Goal: Communication & Community: Answer question/provide support

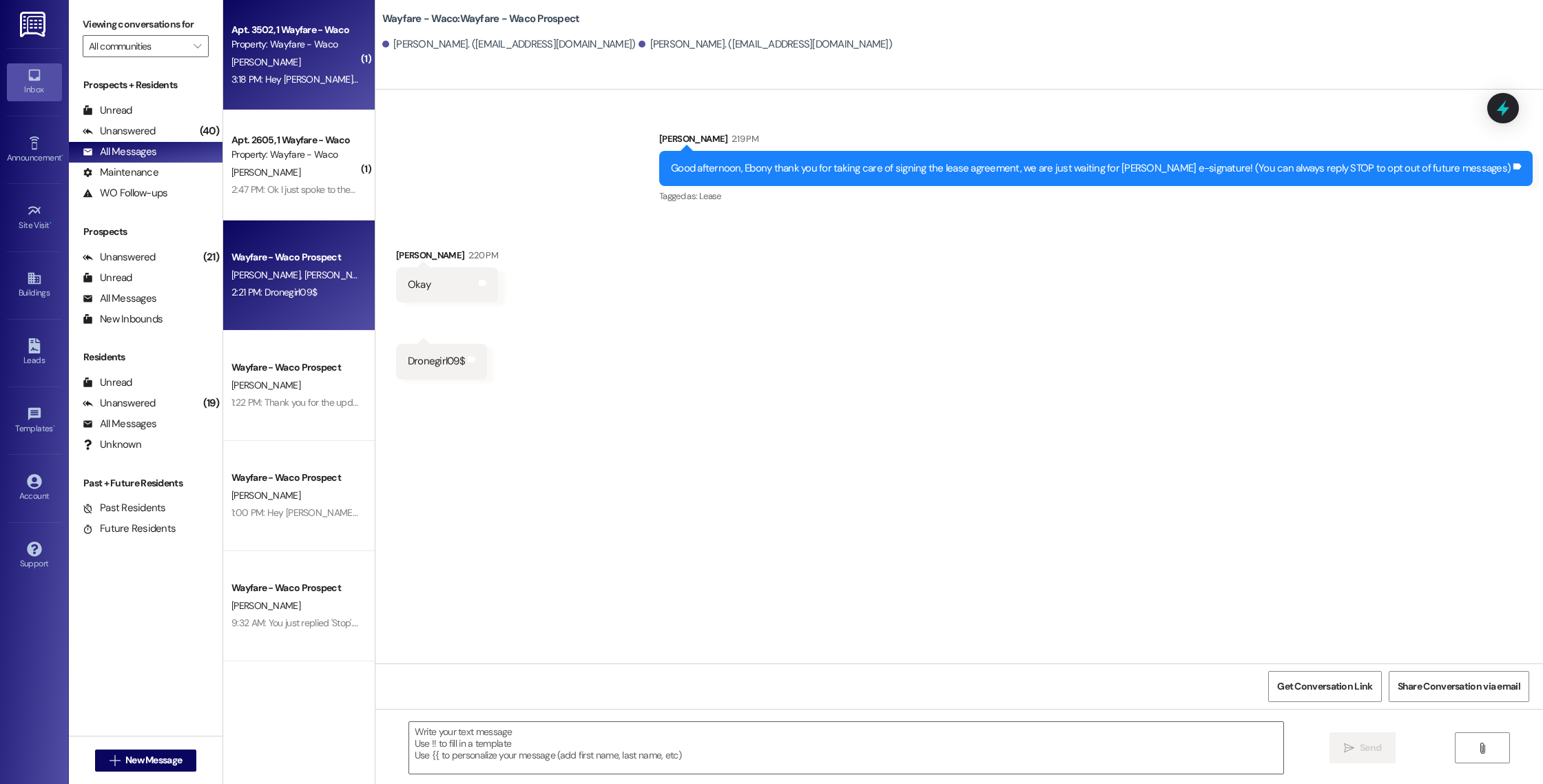
click at [329, 83] on div "3:18 PM: Hey [PERSON_NAME], the pet screening is currently still under review b…" at bounding box center [882, 79] width 1300 height 13
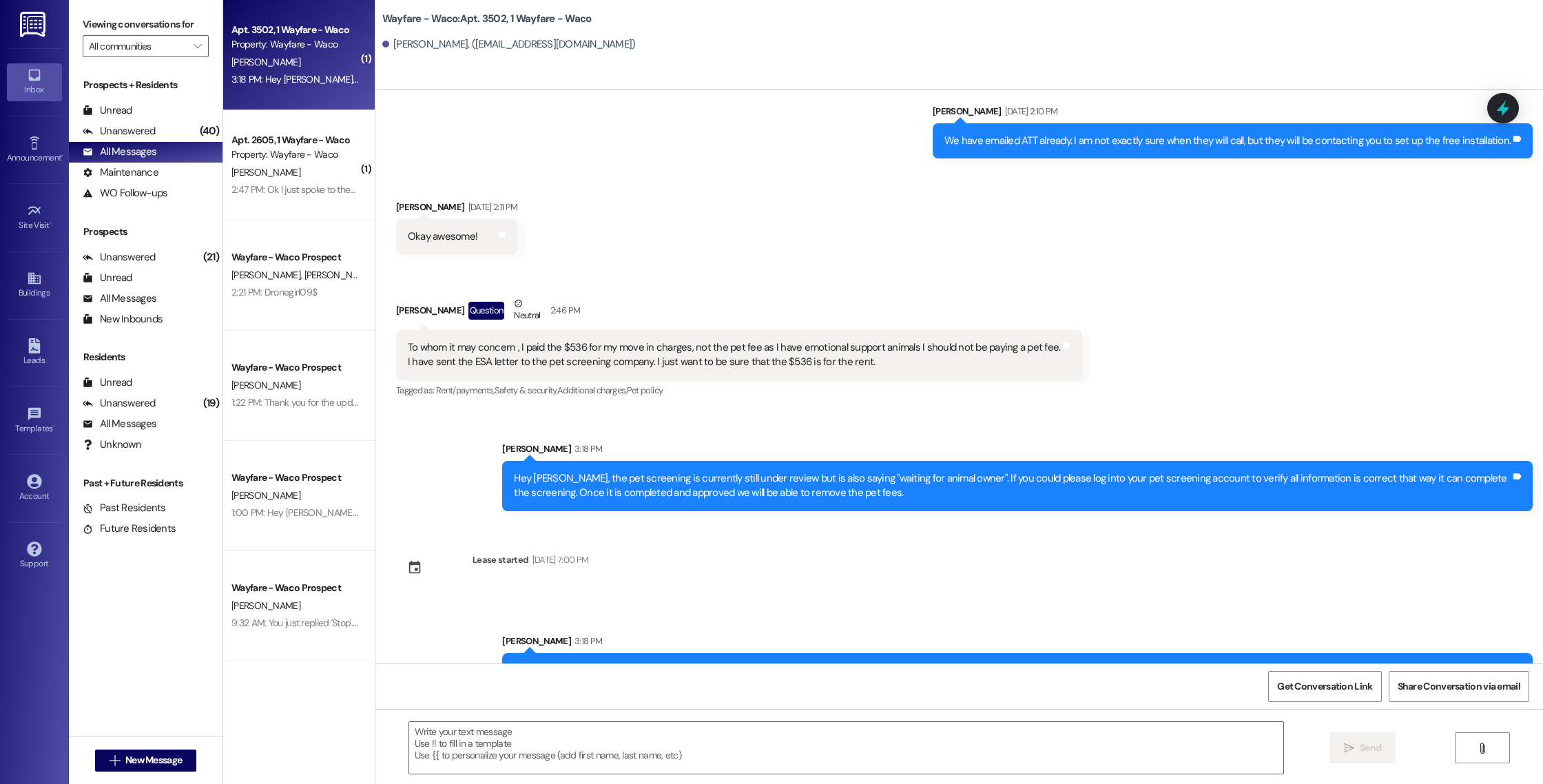
scroll to position [445, 0]
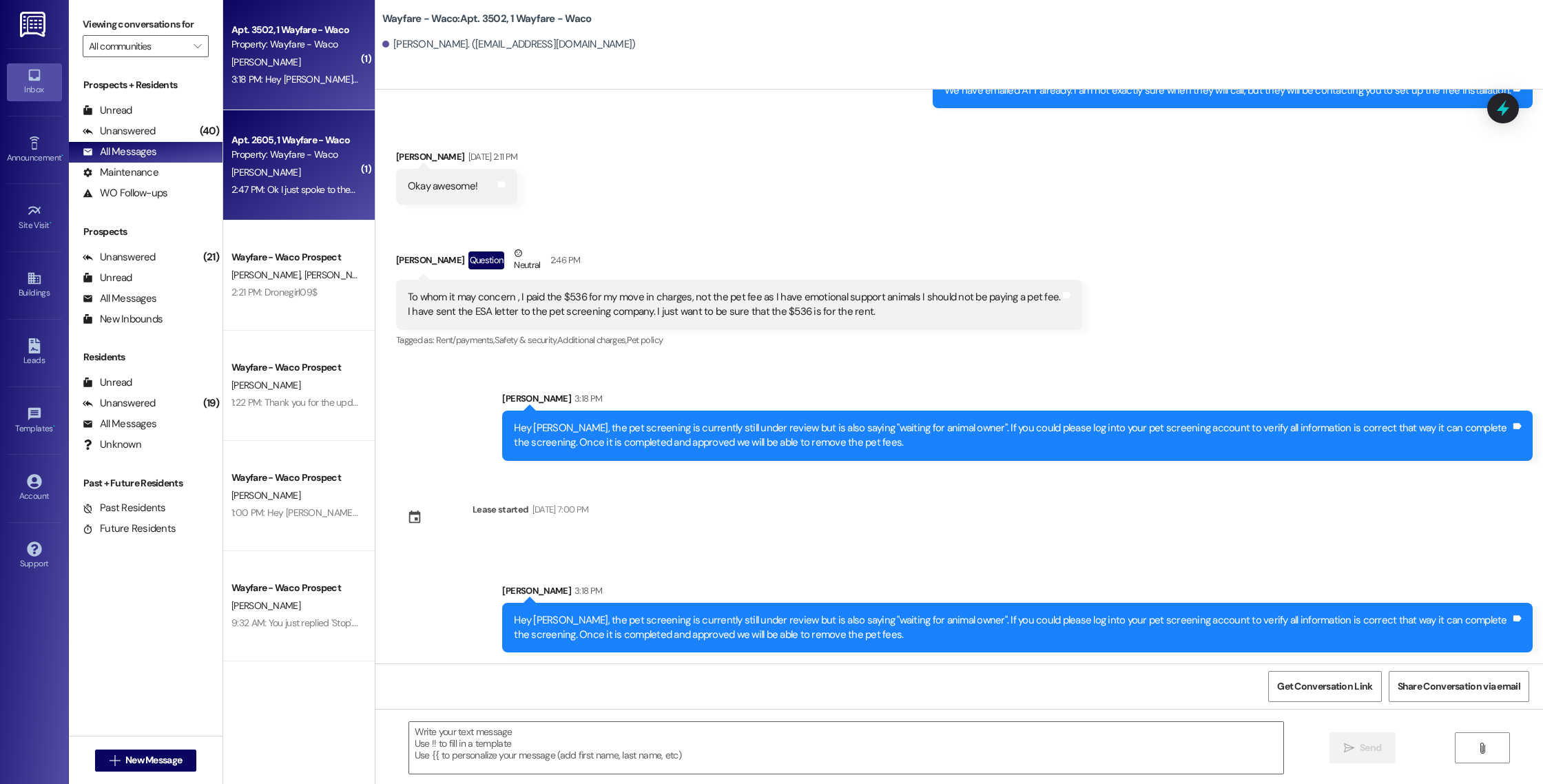
click at [314, 190] on div "2:47 PM: Ok I just spoke to them and they said they will be emailing y'all agai…" at bounding box center [497, 189] width 531 height 13
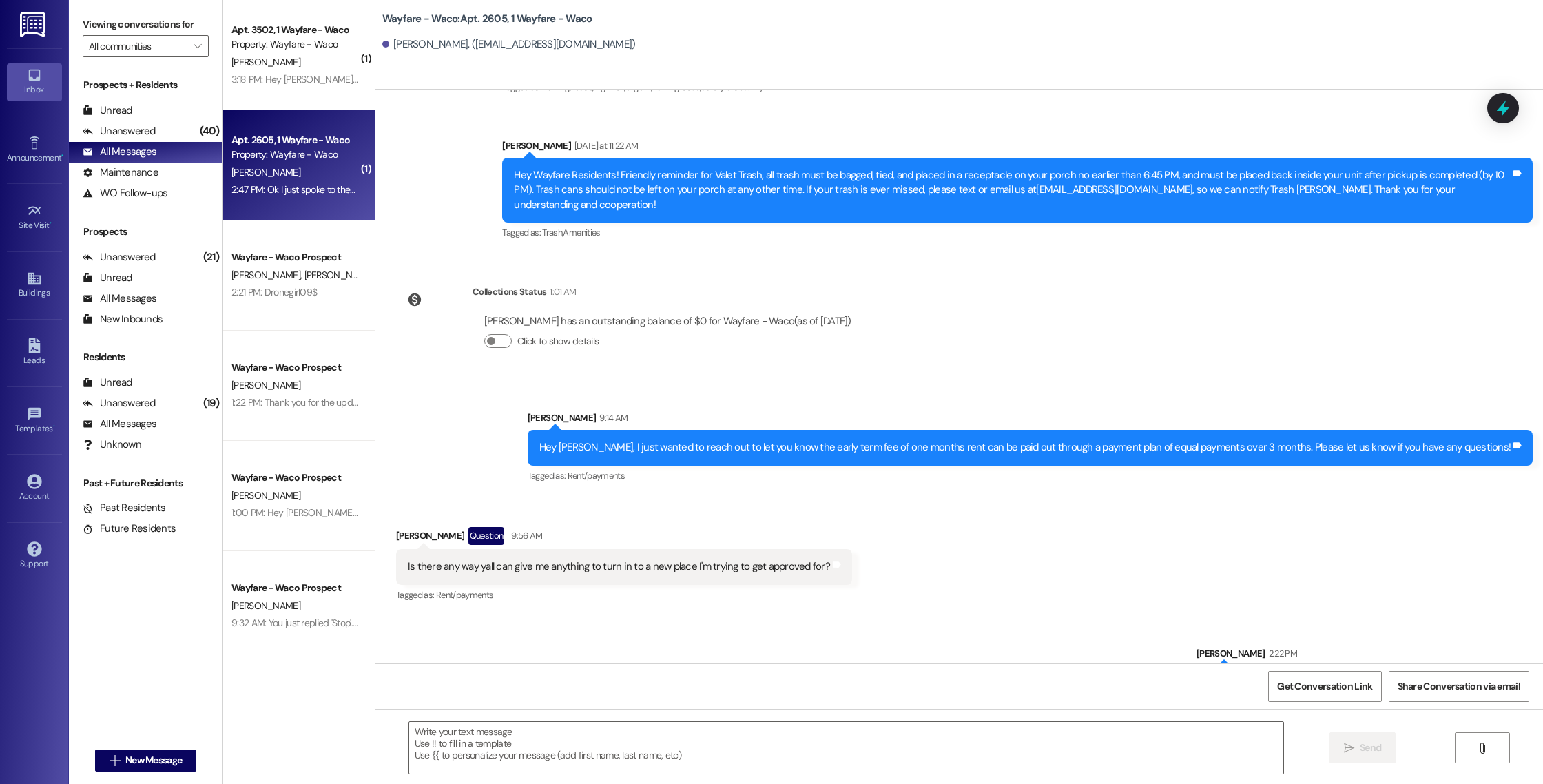
scroll to position [8103, 0]
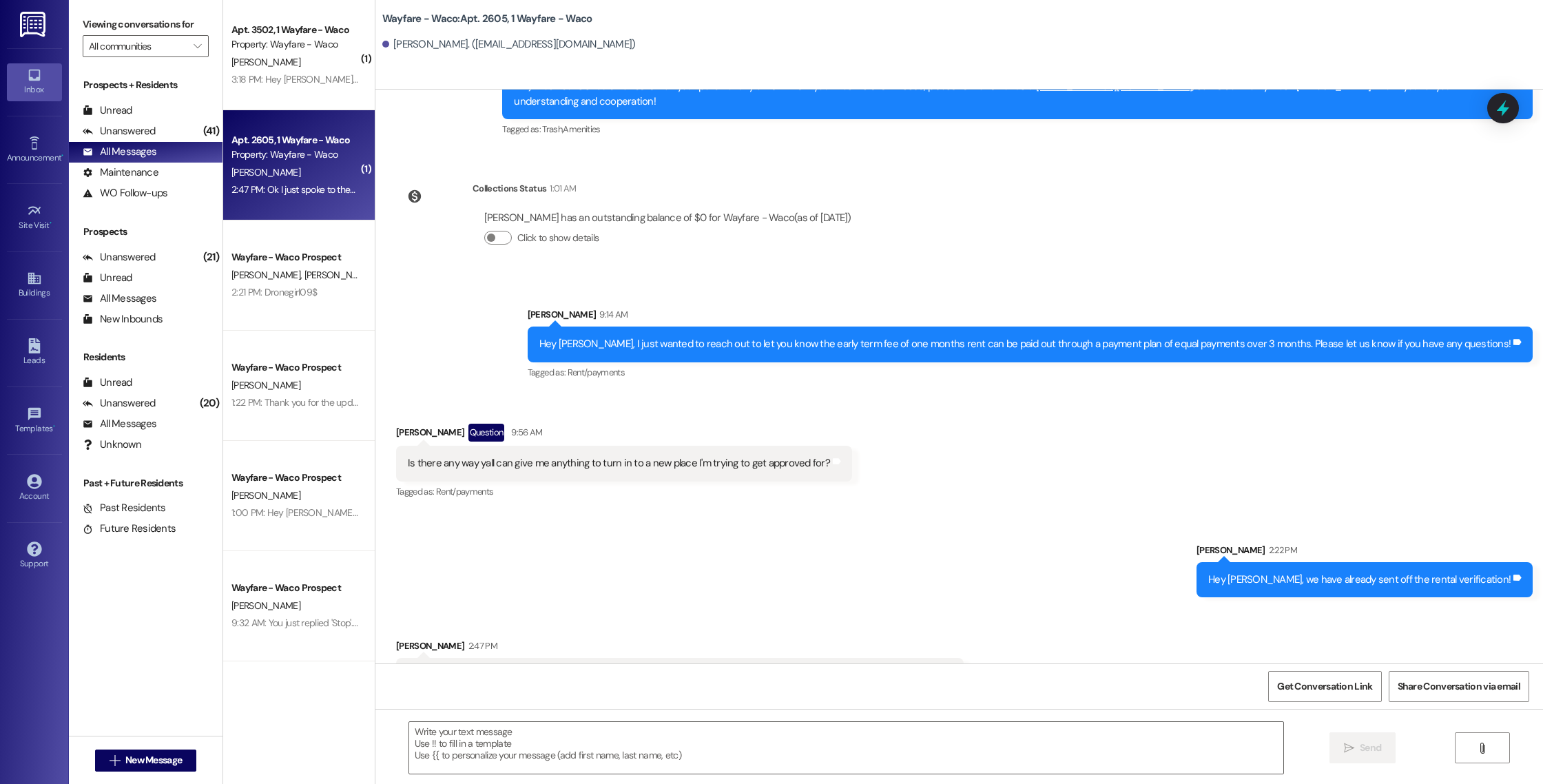
click at [158, 771] on div " New Message" at bounding box center [146, 759] width 102 height 34
click at [158, 763] on span "New Message" at bounding box center [153, 759] width 56 height 15
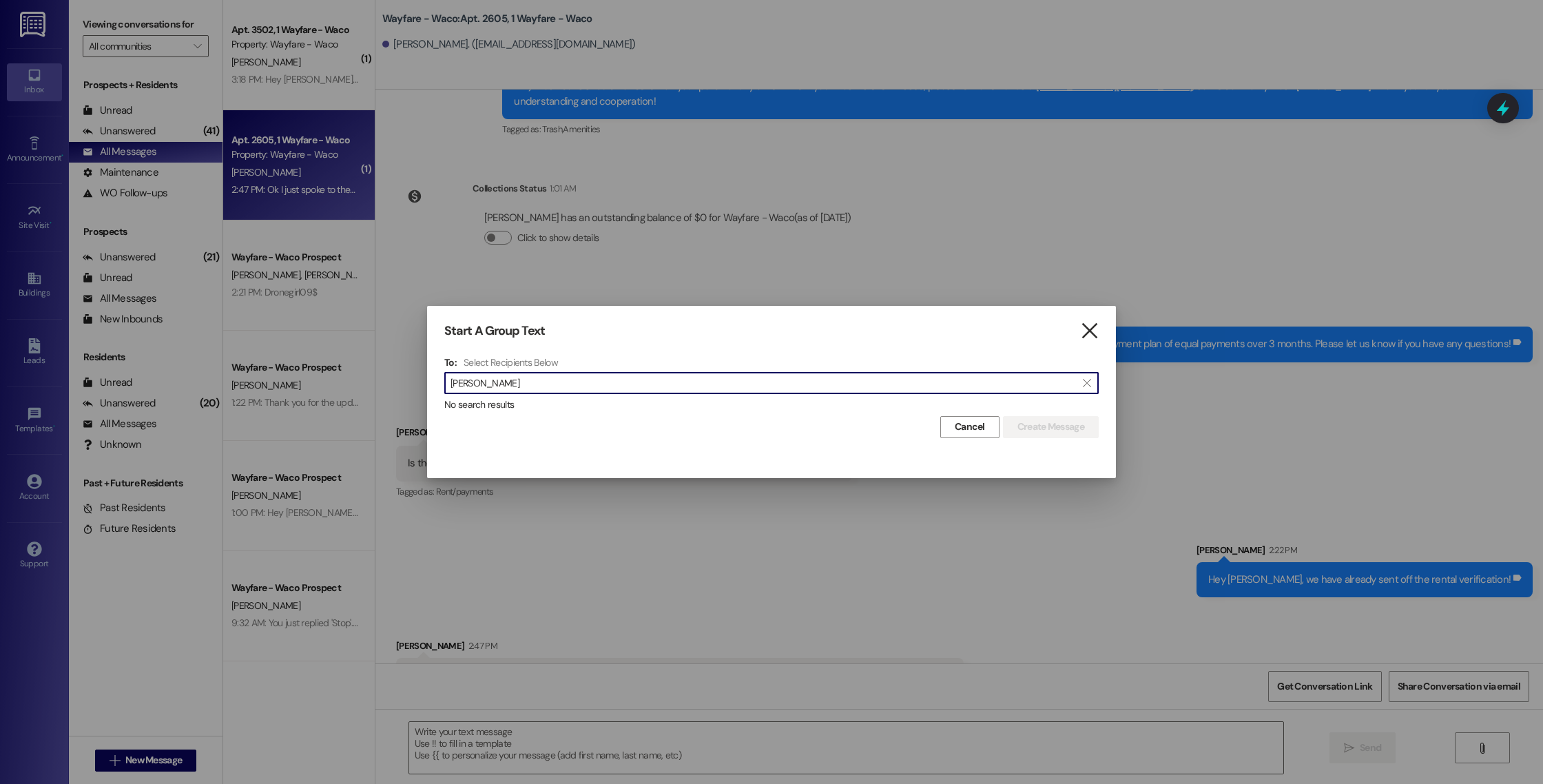
type input "[PERSON_NAME]"
click at [1087, 335] on icon "" at bounding box center [1089, 330] width 19 height 15
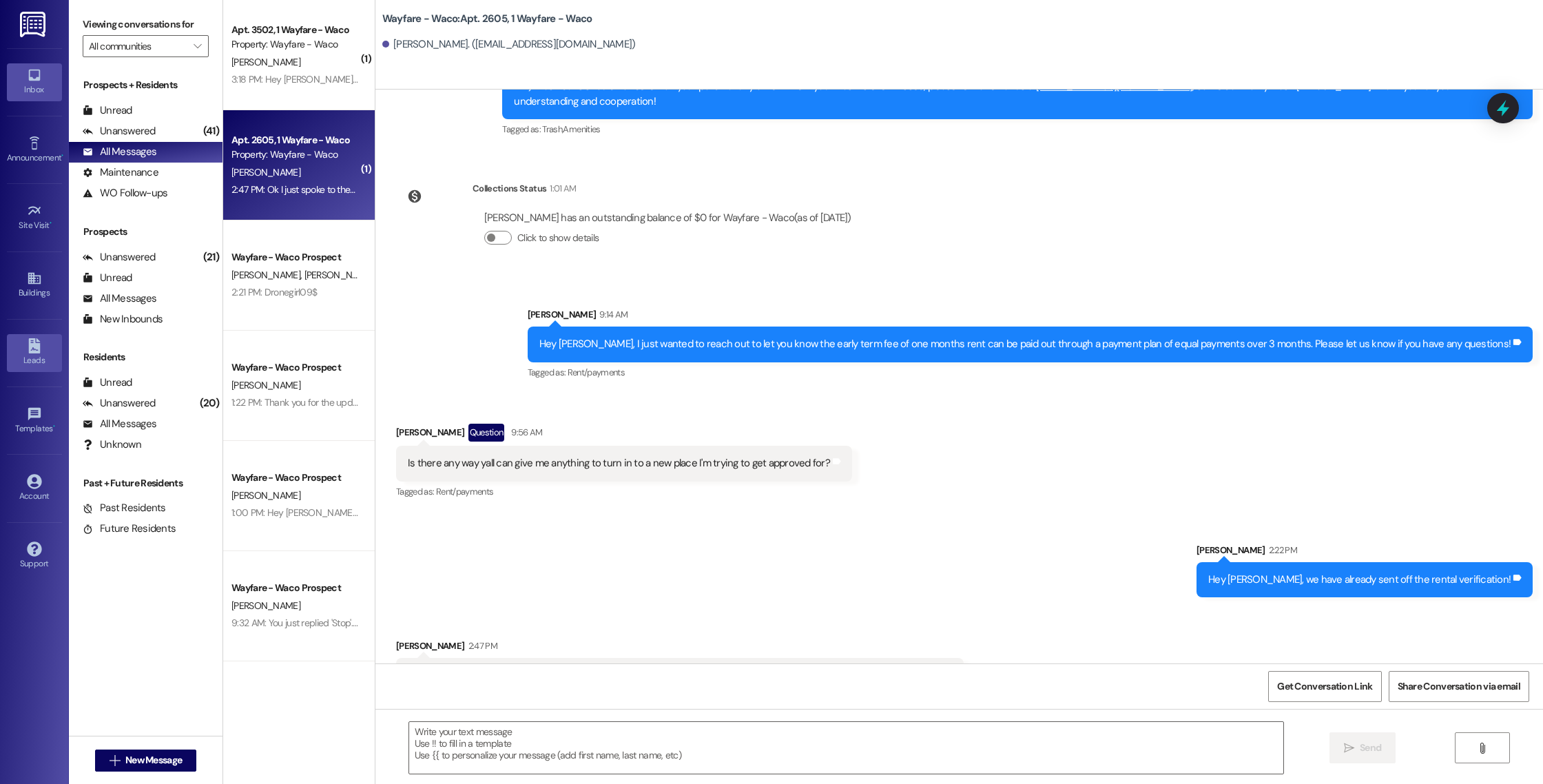
click at [42, 359] on div "Leads" at bounding box center [34, 361] width 69 height 14
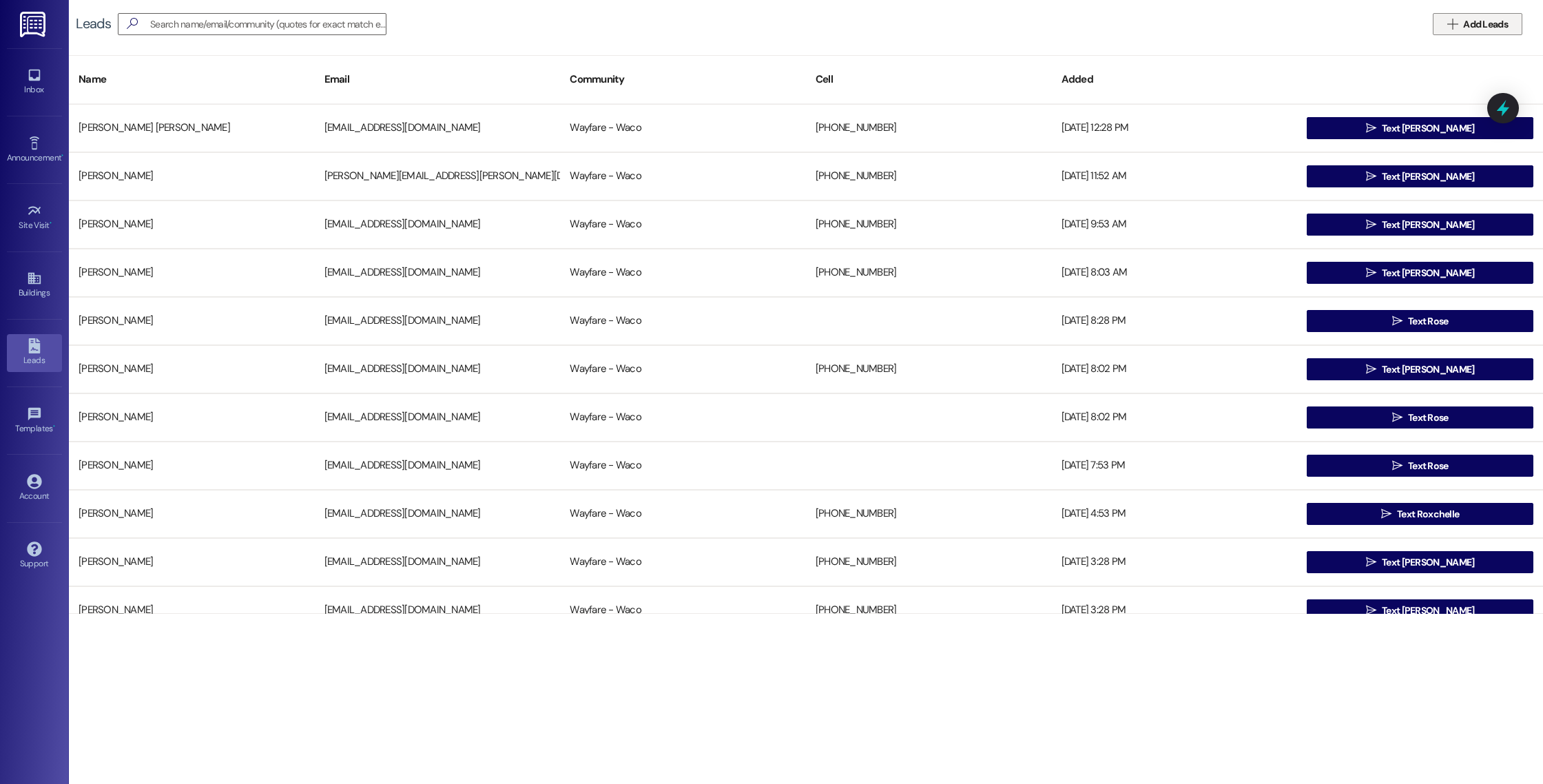
click at [1485, 27] on span "Add Leads" at bounding box center [1486, 25] width 45 height 15
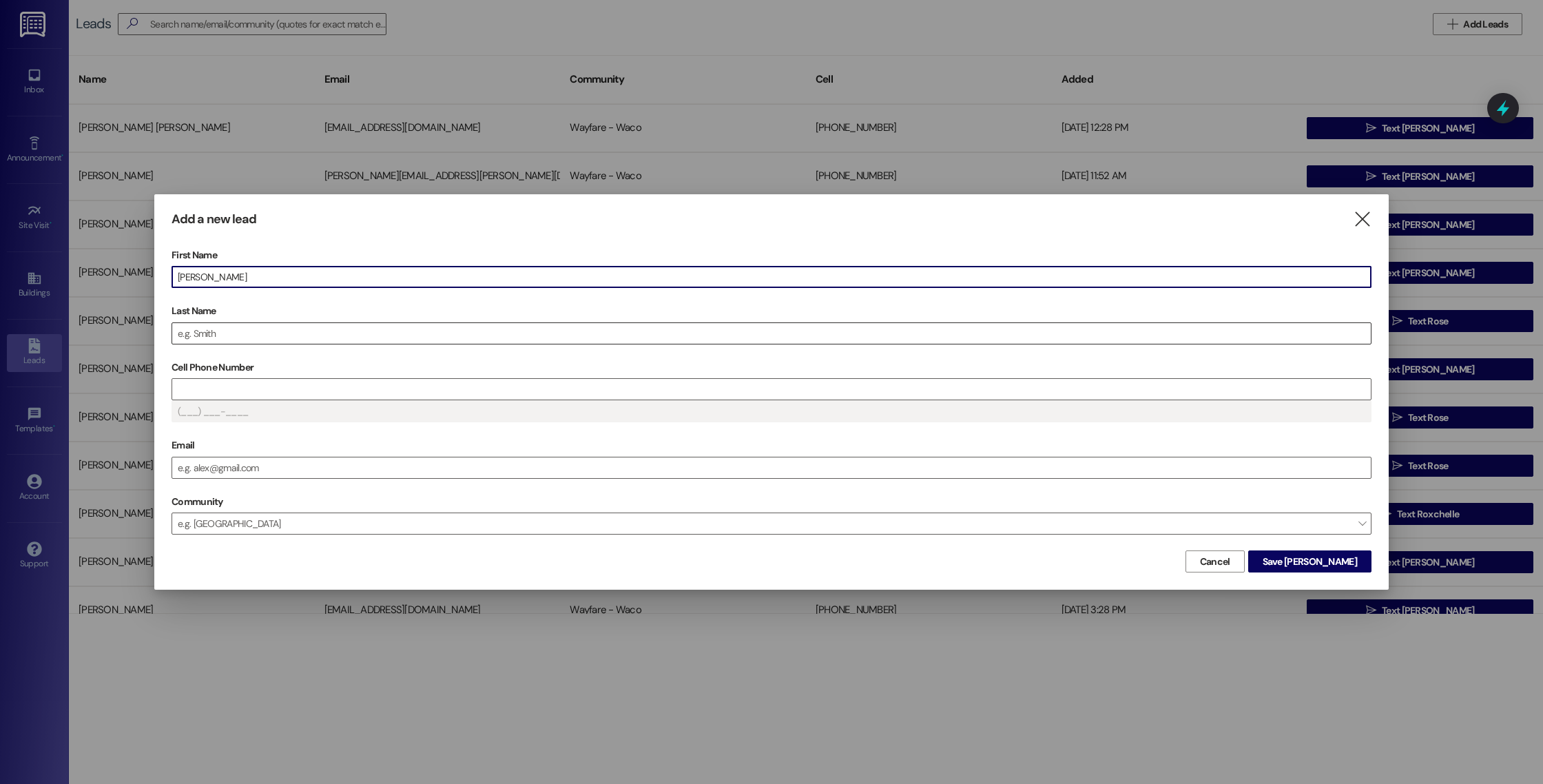
click at [674, 325] on input "Last Name" at bounding box center [772, 333] width 1199 height 21
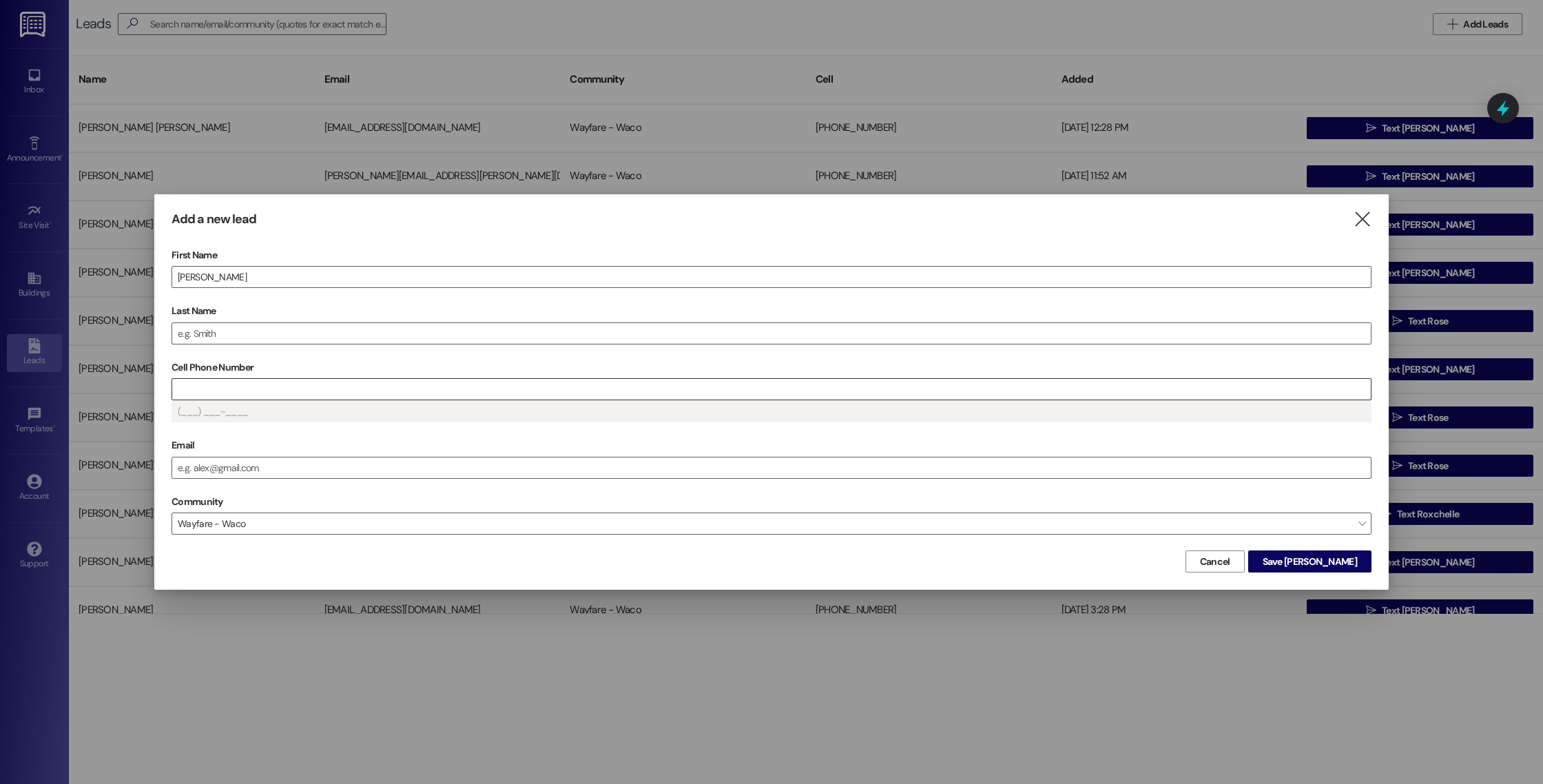
click at [219, 379] on div at bounding box center [772, 389] width 1200 height 22
click at [216, 387] on input "Cell Phone Number" at bounding box center [772, 389] width 1199 height 21
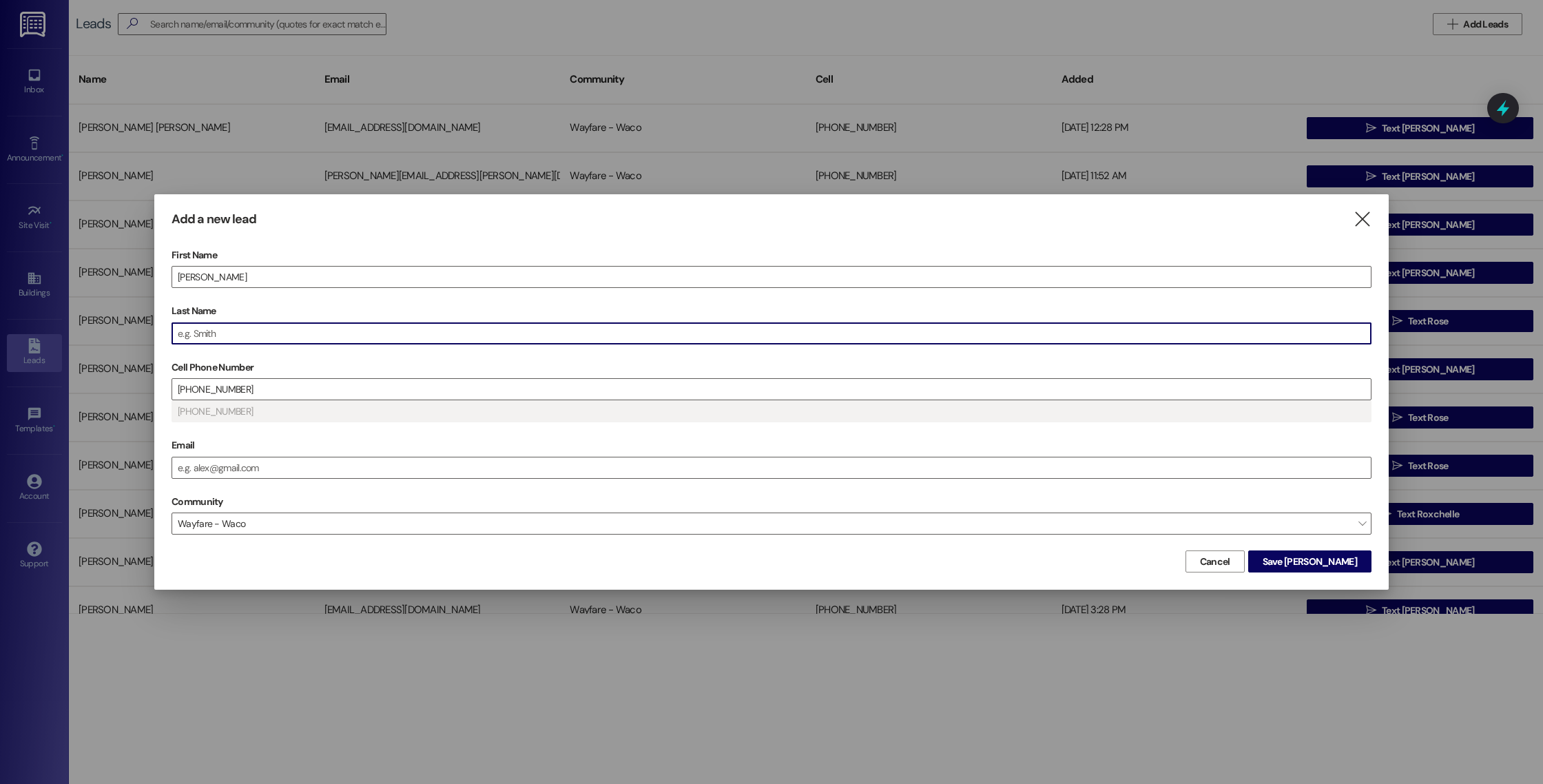
click at [232, 335] on input "Last Name" at bounding box center [772, 333] width 1199 height 21
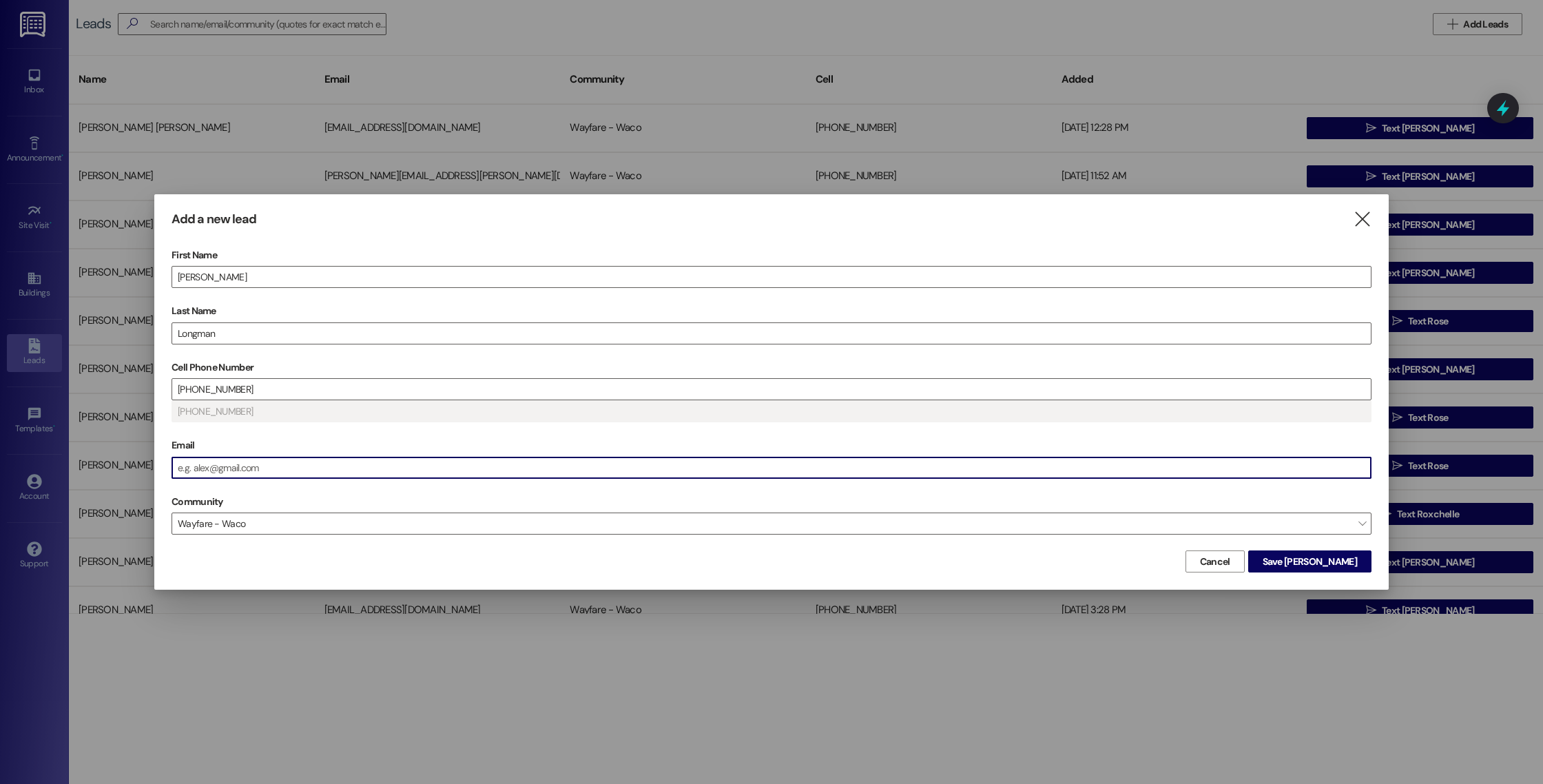
click at [296, 458] on input "Email" at bounding box center [772, 467] width 1199 height 21
click at [1343, 567] on span "Save [PERSON_NAME]" at bounding box center [1310, 561] width 94 height 15
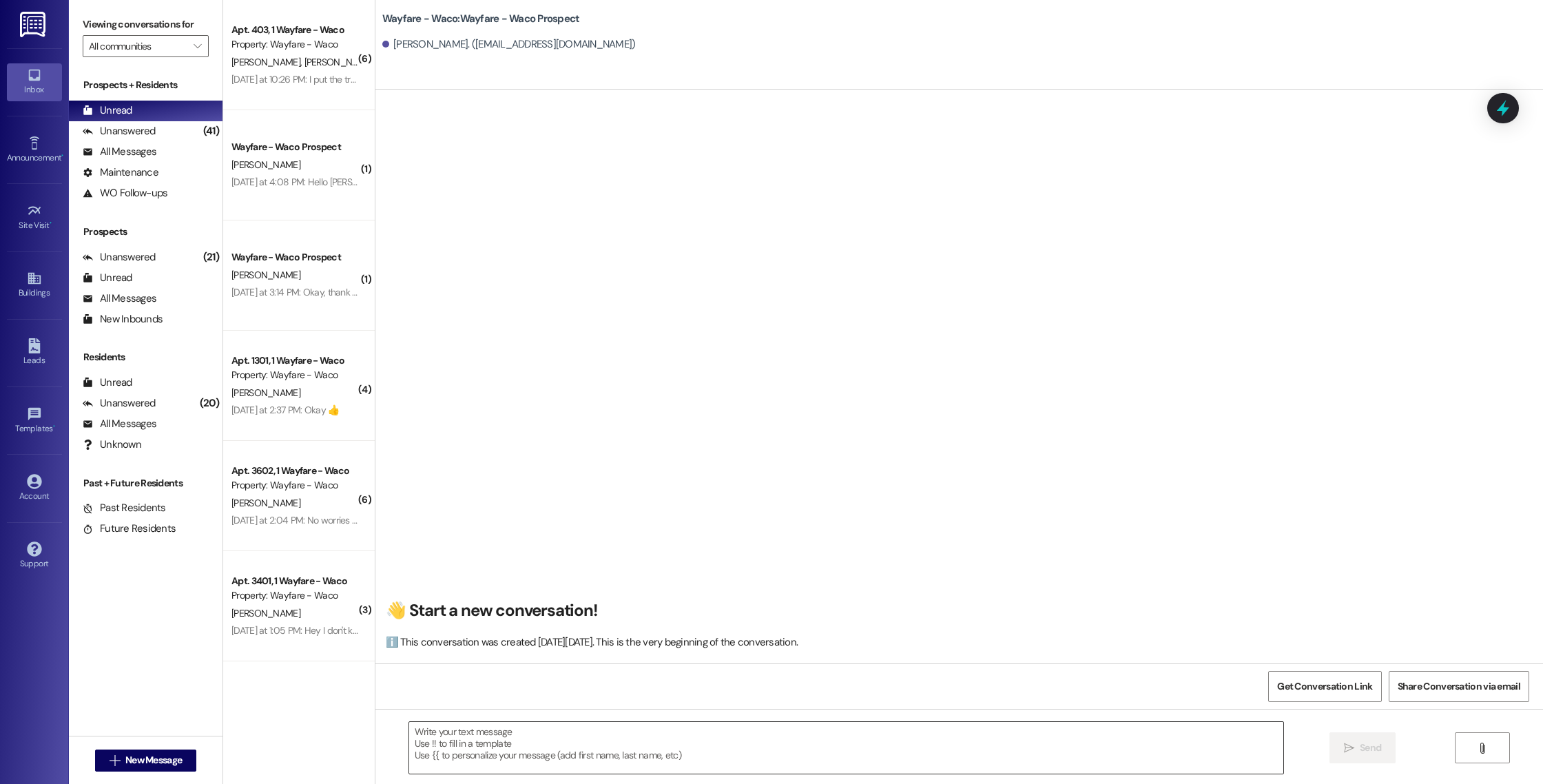
click at [598, 741] on textarea at bounding box center [846, 748] width 875 height 52
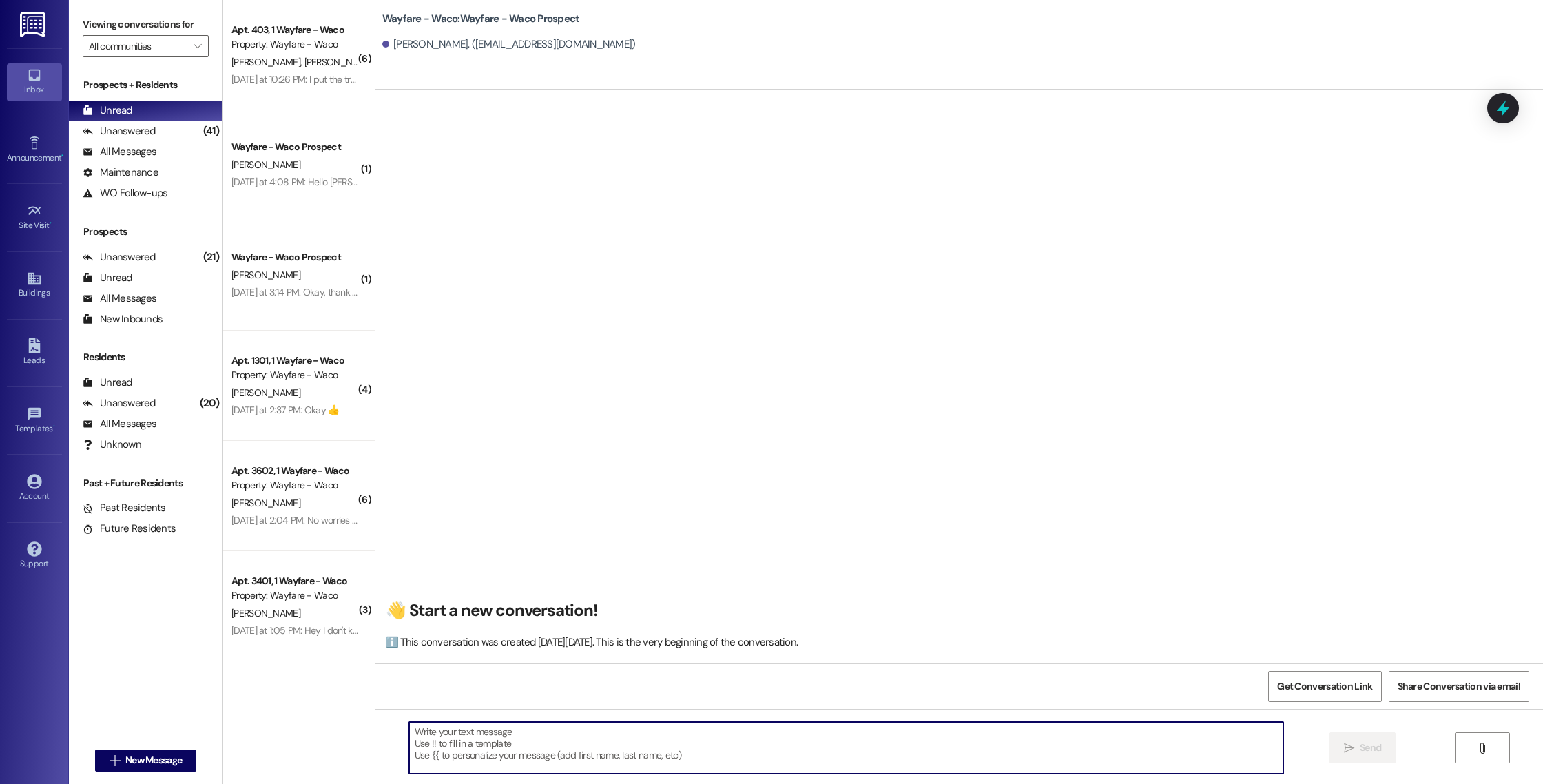
paste textarea "Hello (____), I wanted to touch base with you and see if you were still interes…"
click at [409, 758] on textarea "Hello (____), I wanted to touch base with you and see if you were still interes…" at bounding box center [846, 748] width 875 height 52
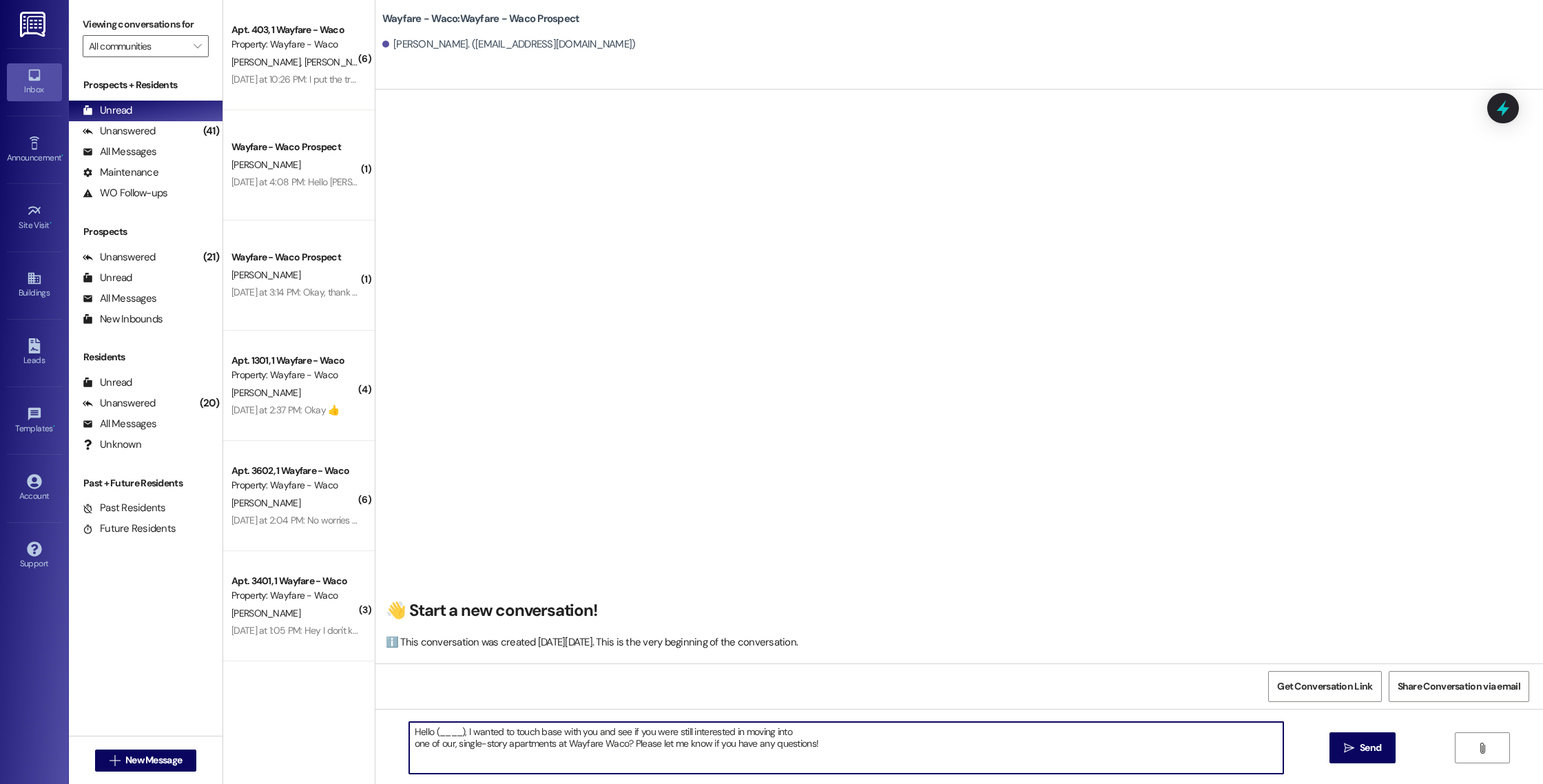
click at [409, 747] on textarea "Hello (____), I wanted to touch base with you and see if you were still interes…" at bounding box center [846, 748] width 875 height 52
click at [454, 731] on textarea "Hello (____), I wanted to touch base with you and see if you were still interes…" at bounding box center [846, 748] width 875 height 52
drag, startPoint x: 1203, startPoint y: 734, endPoint x: 395, endPoint y: 729, distance: 808.0
click at [402, 729] on div "Hello [PERSON_NAME], I wanted to touch base with you and see if you were still …" at bounding box center [839, 748] width 876 height 53
click at [1203, 753] on textarea "Hello [PERSON_NAME], I wanted to touch base with you and see if you were still …" at bounding box center [846, 748] width 875 height 52
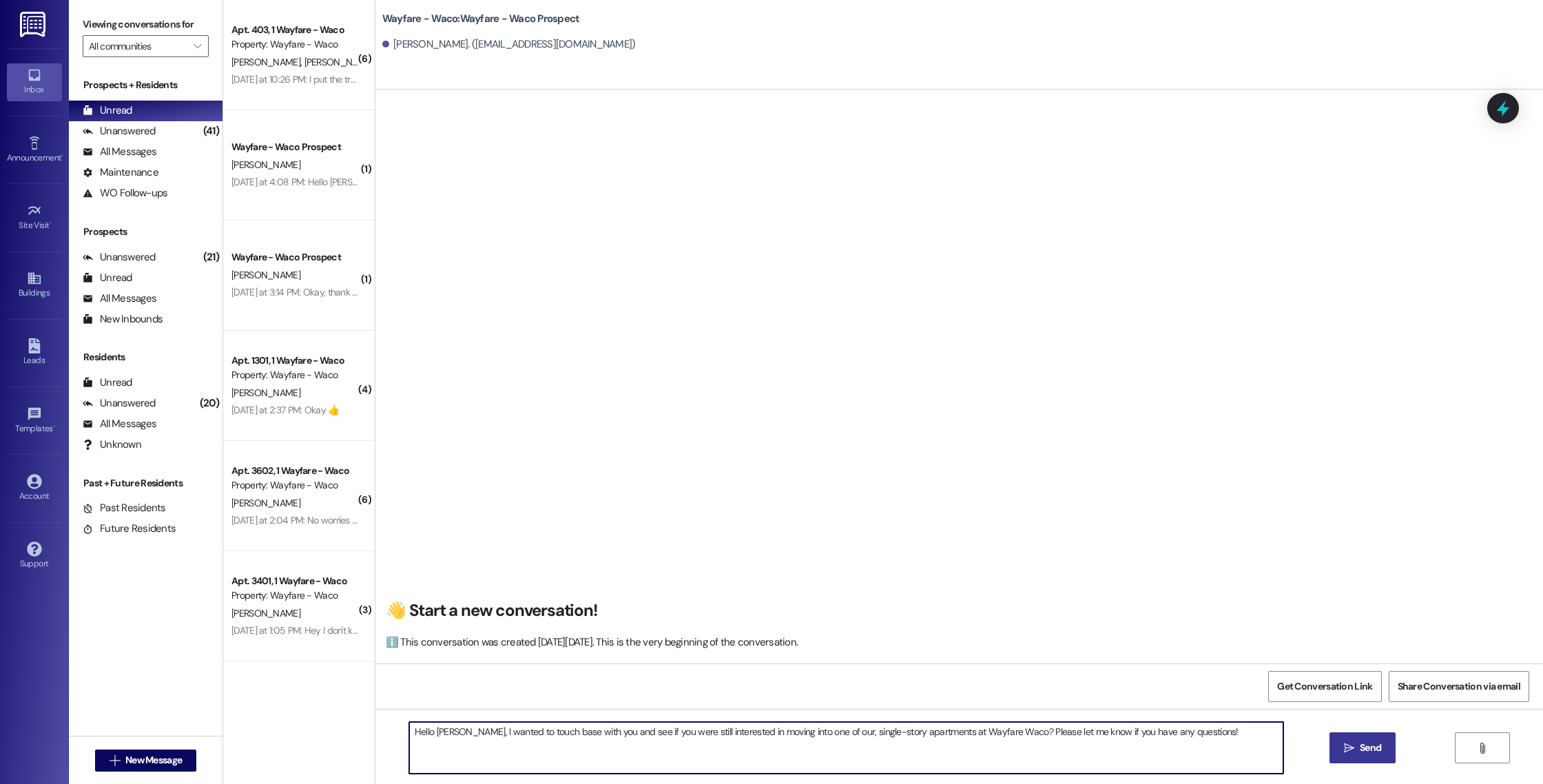
type textarea "Hello [PERSON_NAME], I wanted to touch base with you and see if you were still …"
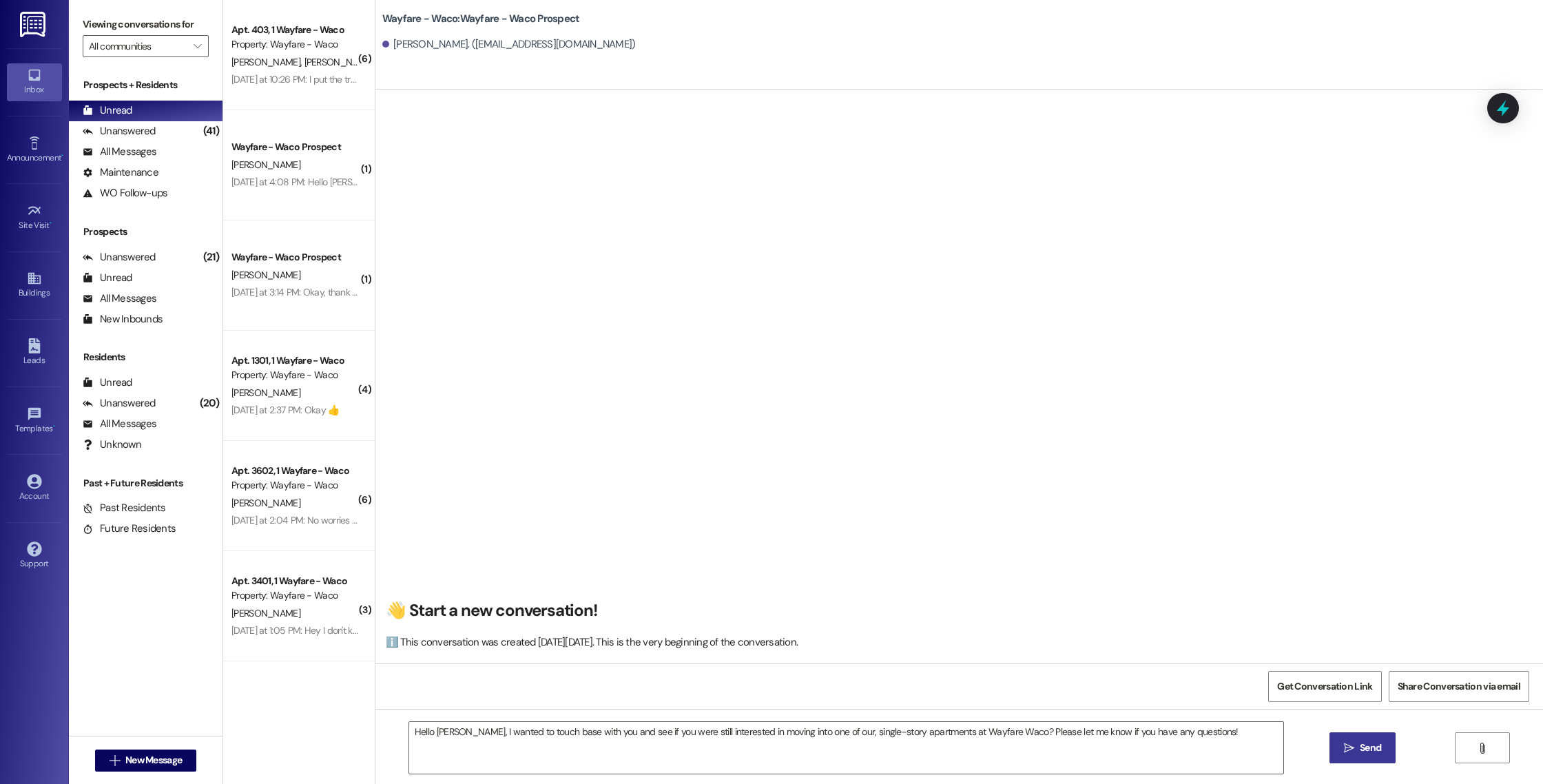
click at [1349, 752] on icon "" at bounding box center [1349, 748] width 11 height 11
click at [1190, 735] on textarea "Hello [PERSON_NAME], I wanted to touch base with you and see if you were still …" at bounding box center [848, 748] width 875 height 52
click at [129, 770] on button " New Message" at bounding box center [146, 760] width 102 height 22
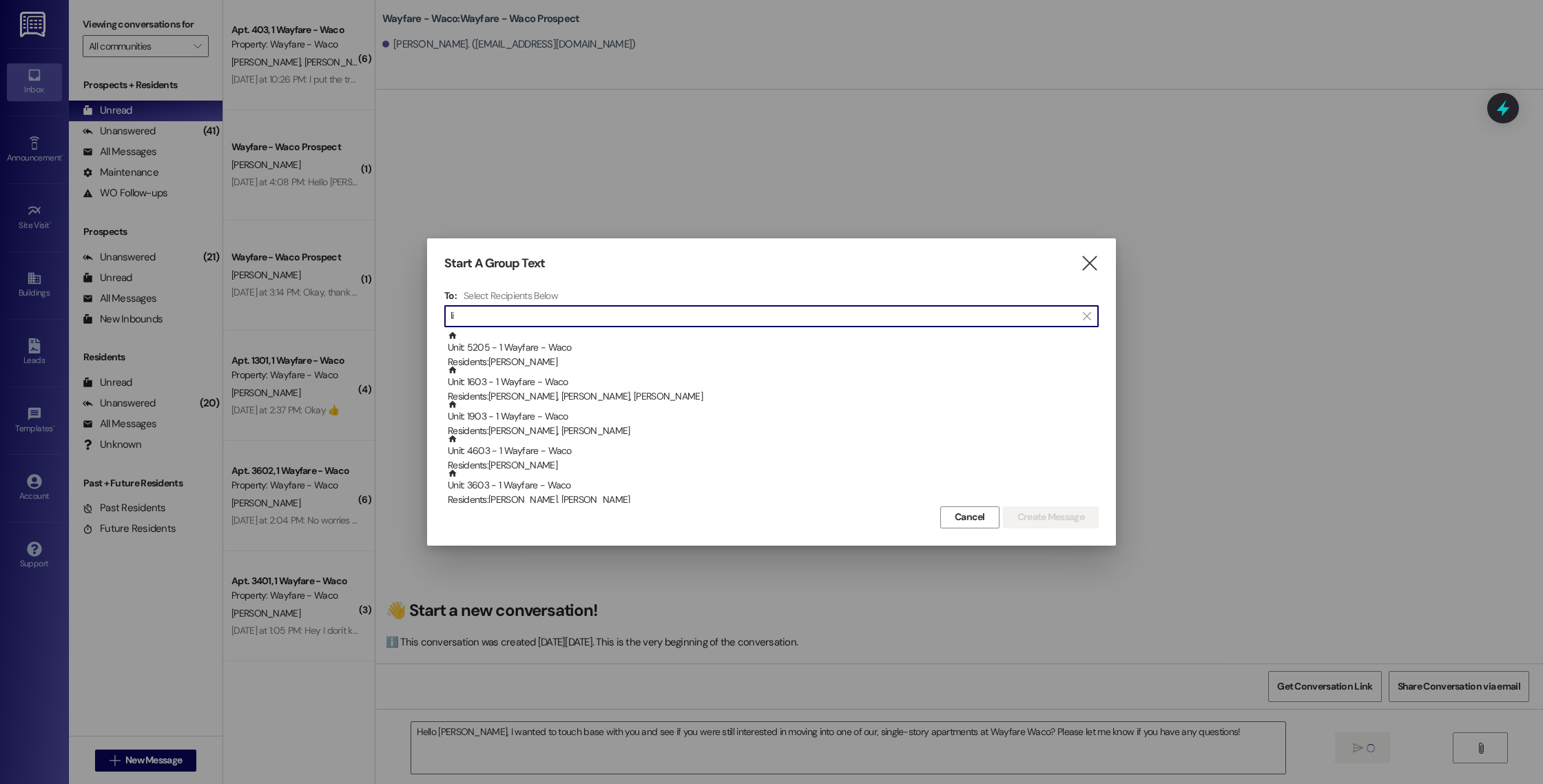
type input "l"
click at [1093, 259] on icon "" at bounding box center [1089, 263] width 19 height 15
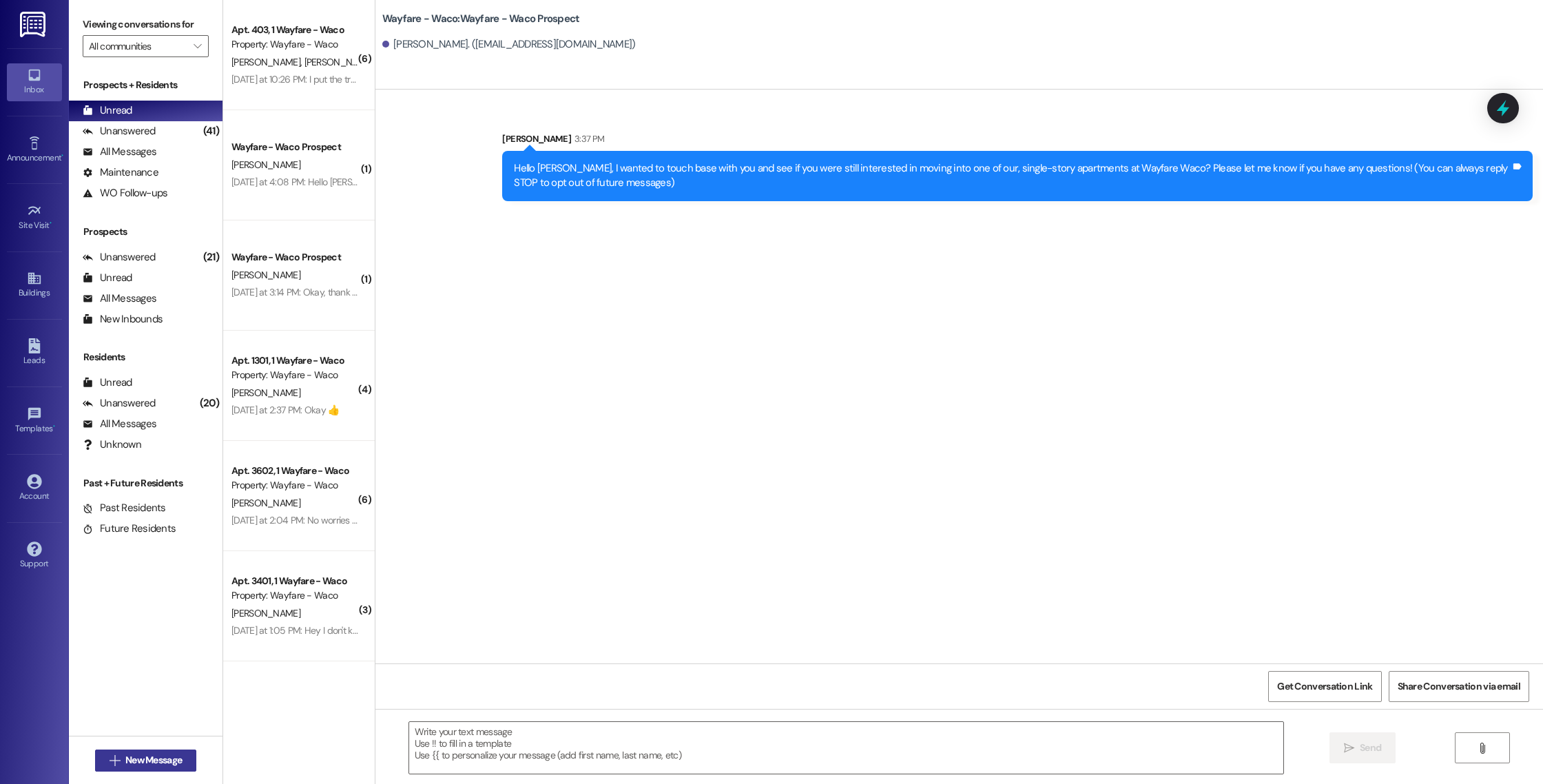
click at [139, 755] on span "New Message" at bounding box center [153, 759] width 56 height 15
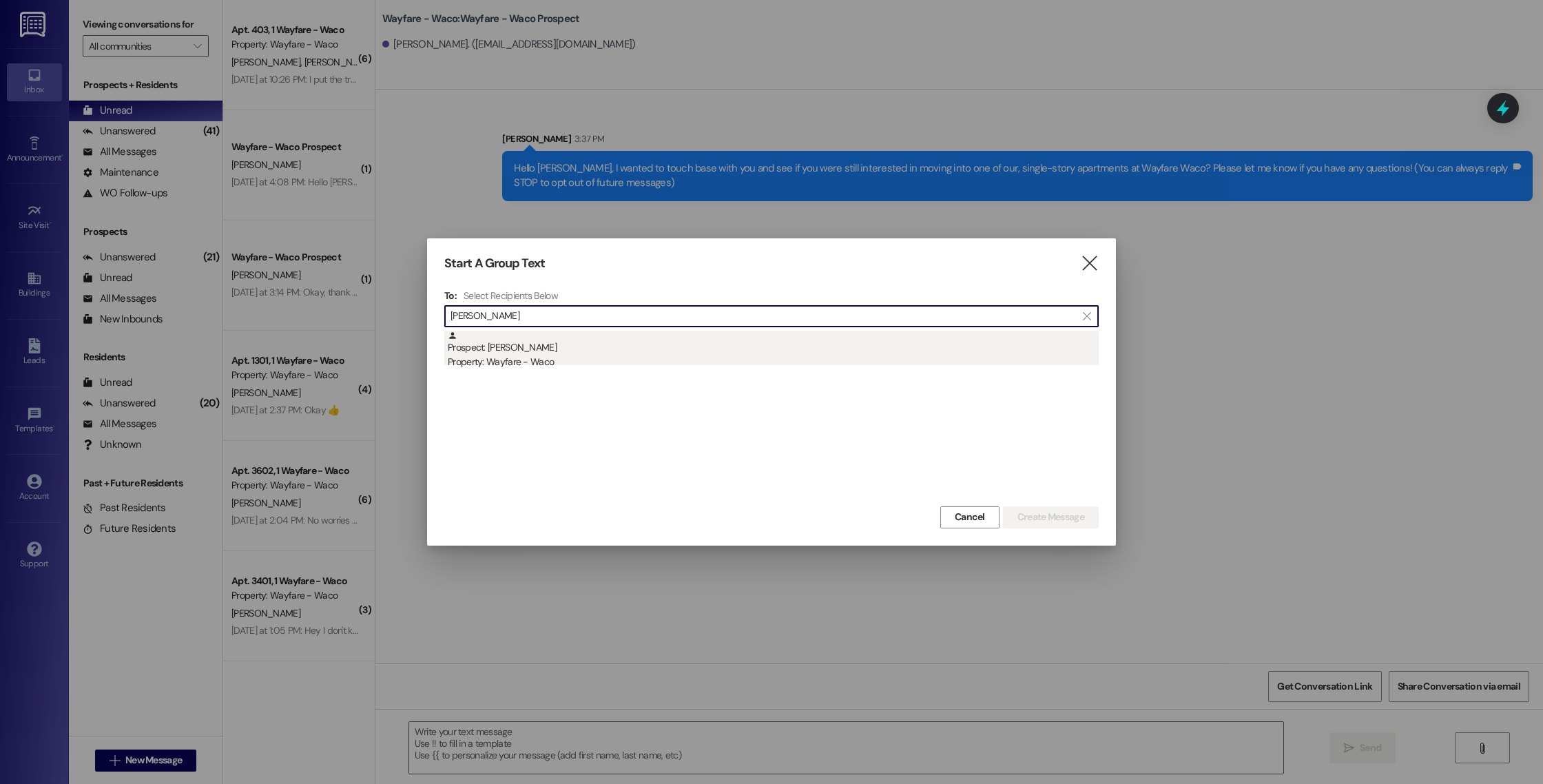
type input "[PERSON_NAME]"
click at [722, 359] on div "Property: Wayfare - Waco" at bounding box center [773, 362] width 651 height 15
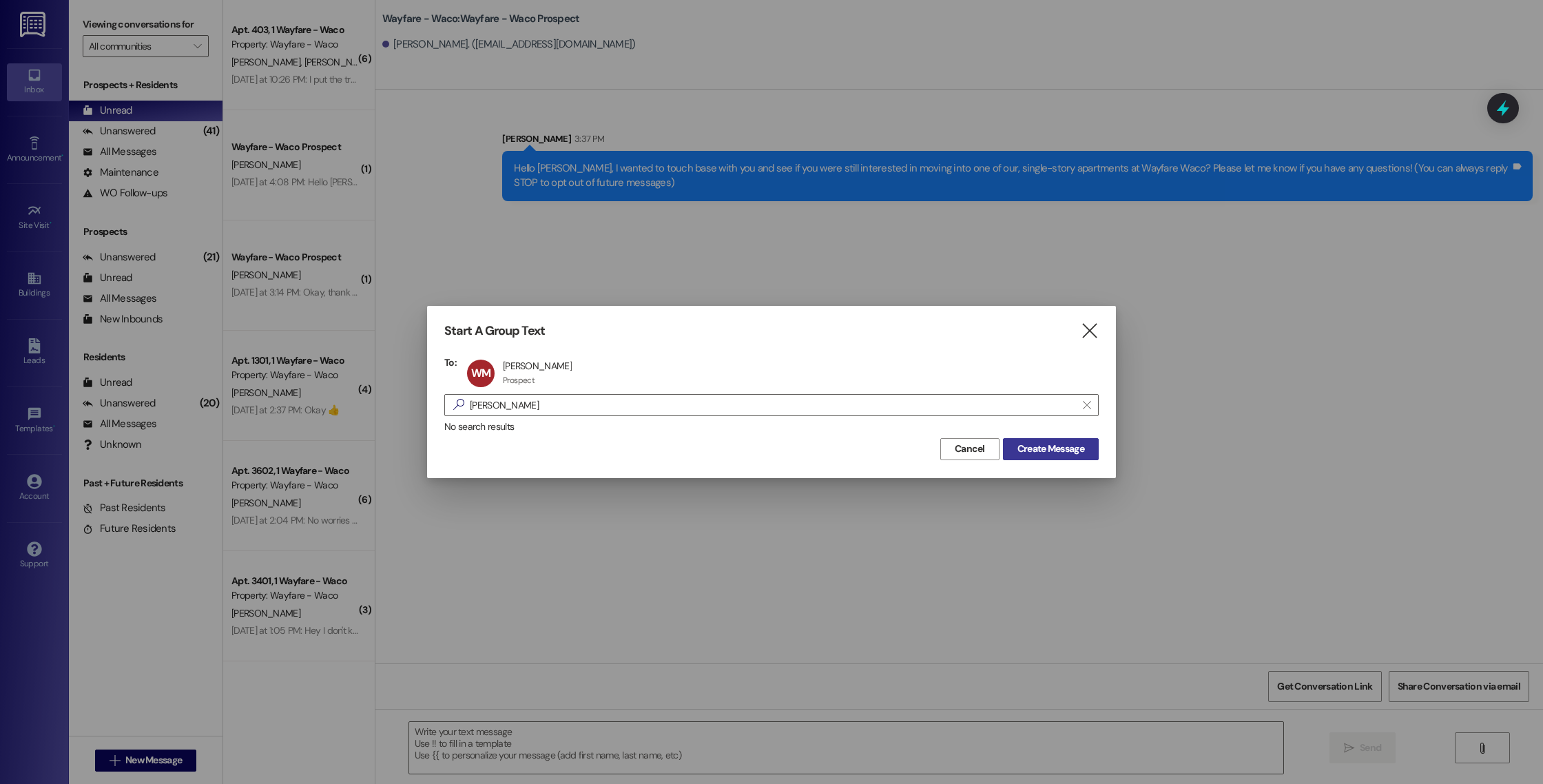
click at [1018, 449] on span "Create Message" at bounding box center [1051, 448] width 67 height 15
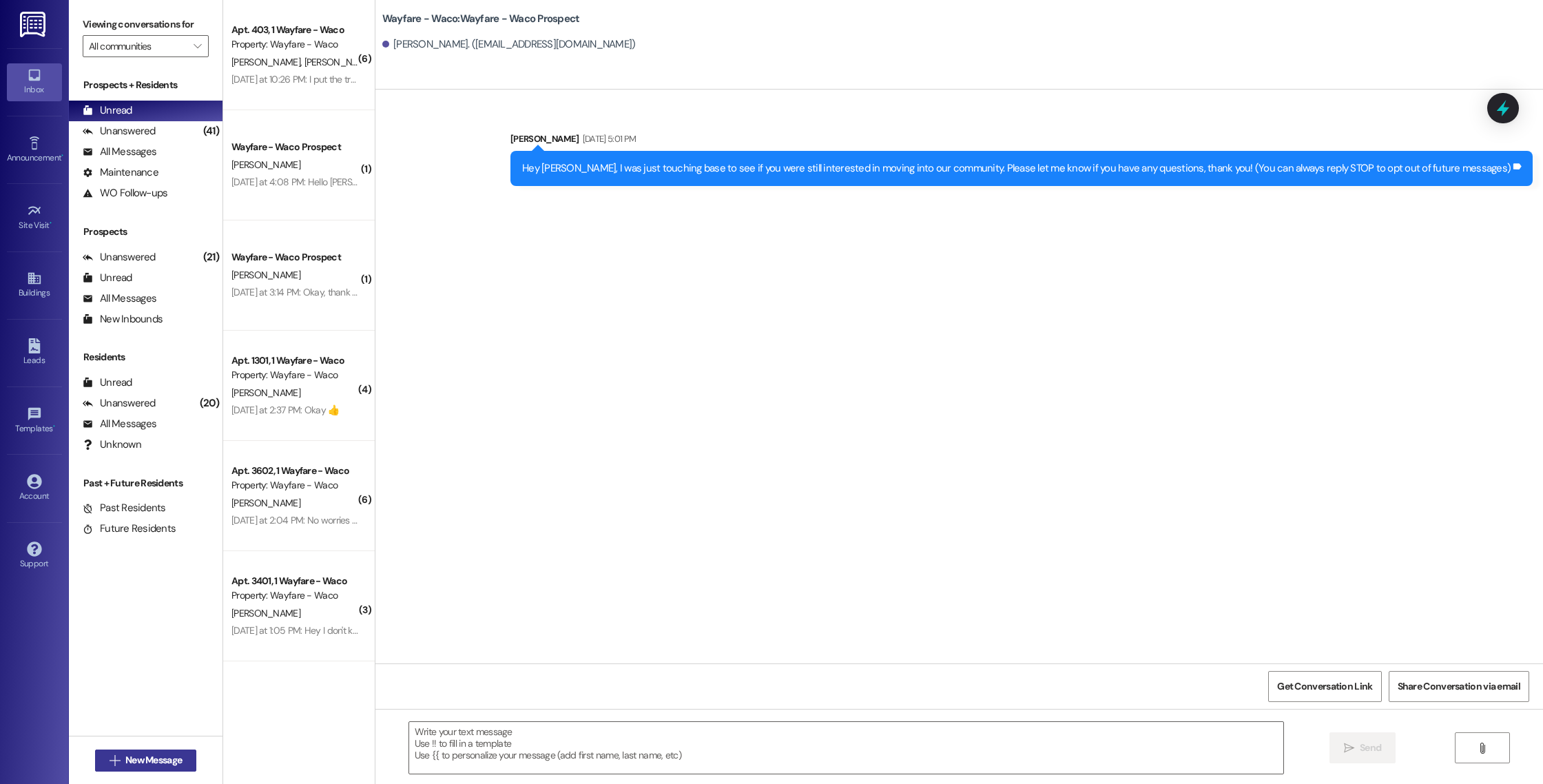
click at [123, 770] on button " New Message" at bounding box center [146, 760] width 102 height 22
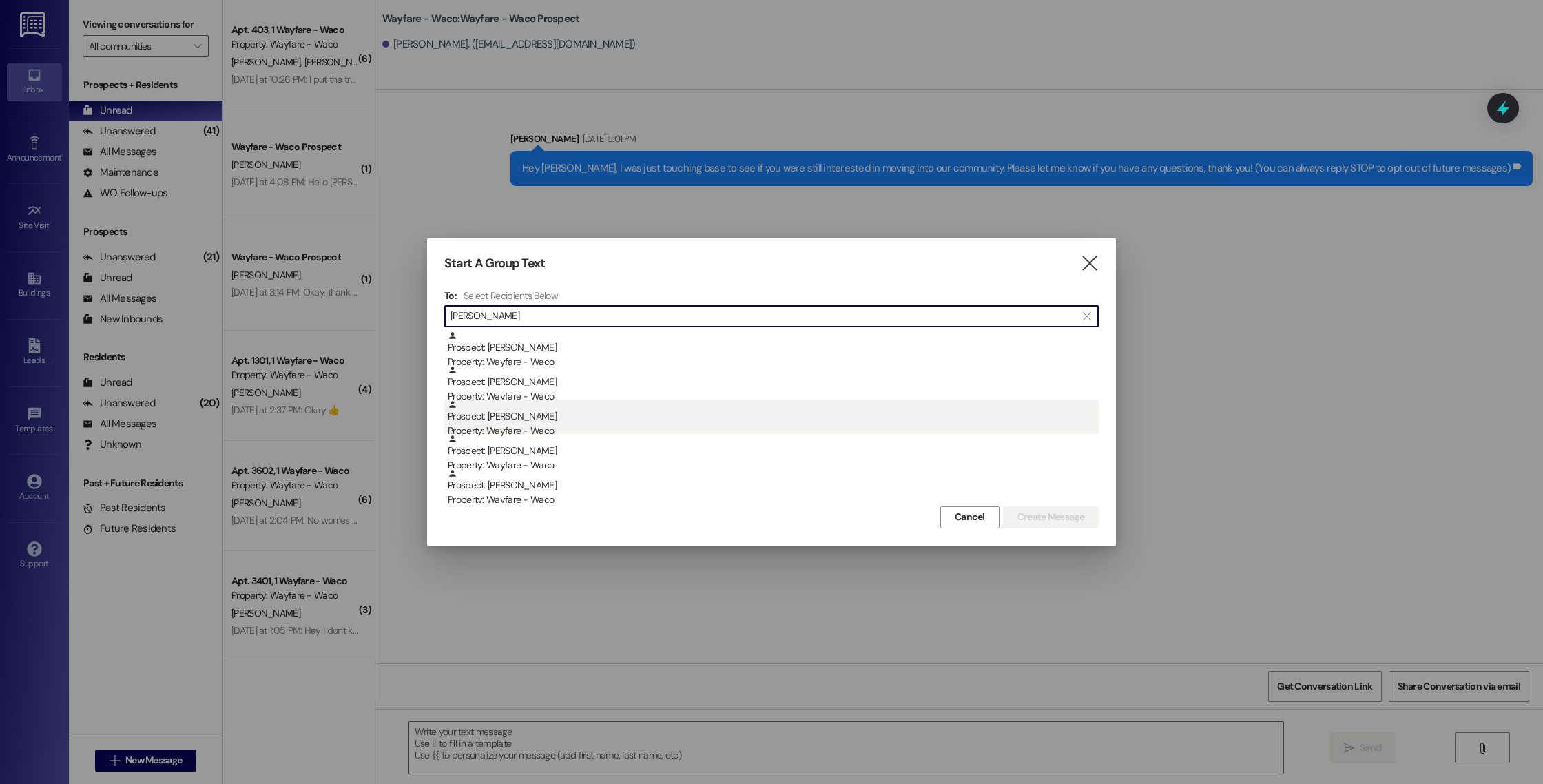
type input "[PERSON_NAME]"
click at [706, 427] on div "Property: Wayfare - Waco" at bounding box center [773, 430] width 651 height 15
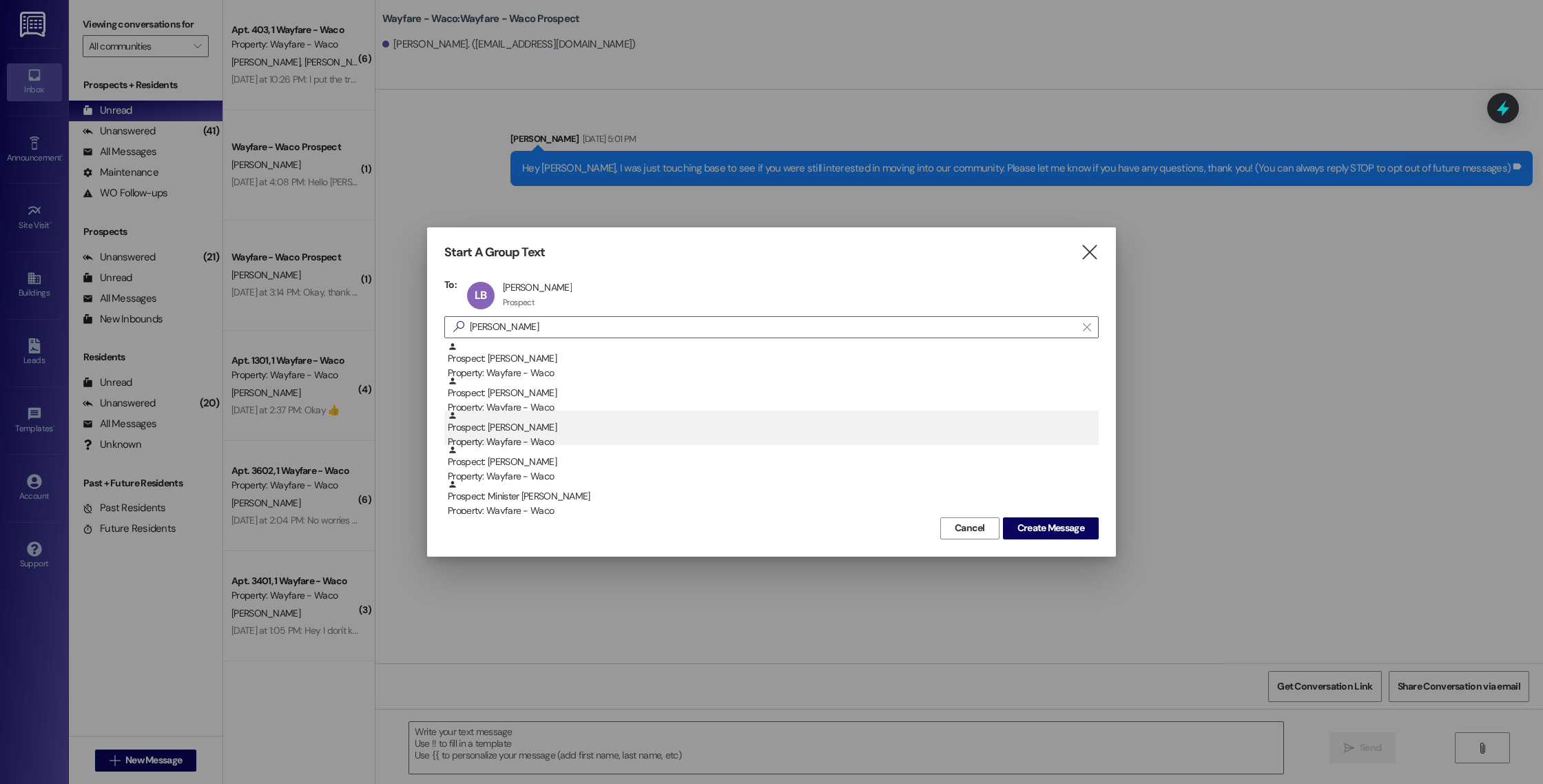
click at [709, 436] on div "Property: Wayfare - Waco" at bounding box center [773, 441] width 651 height 15
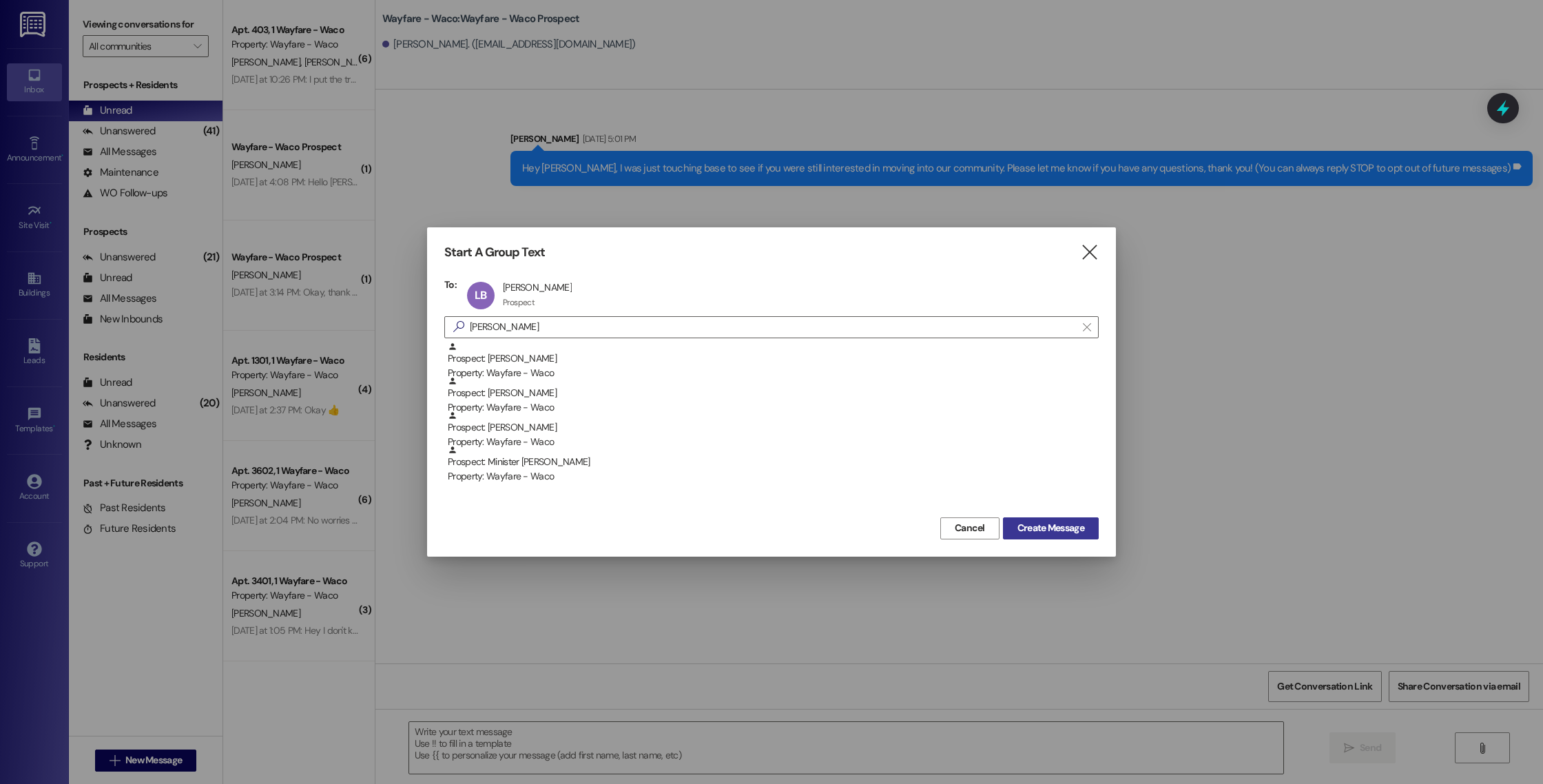
click at [1050, 517] on button "Create Message" at bounding box center [1051, 528] width 95 height 22
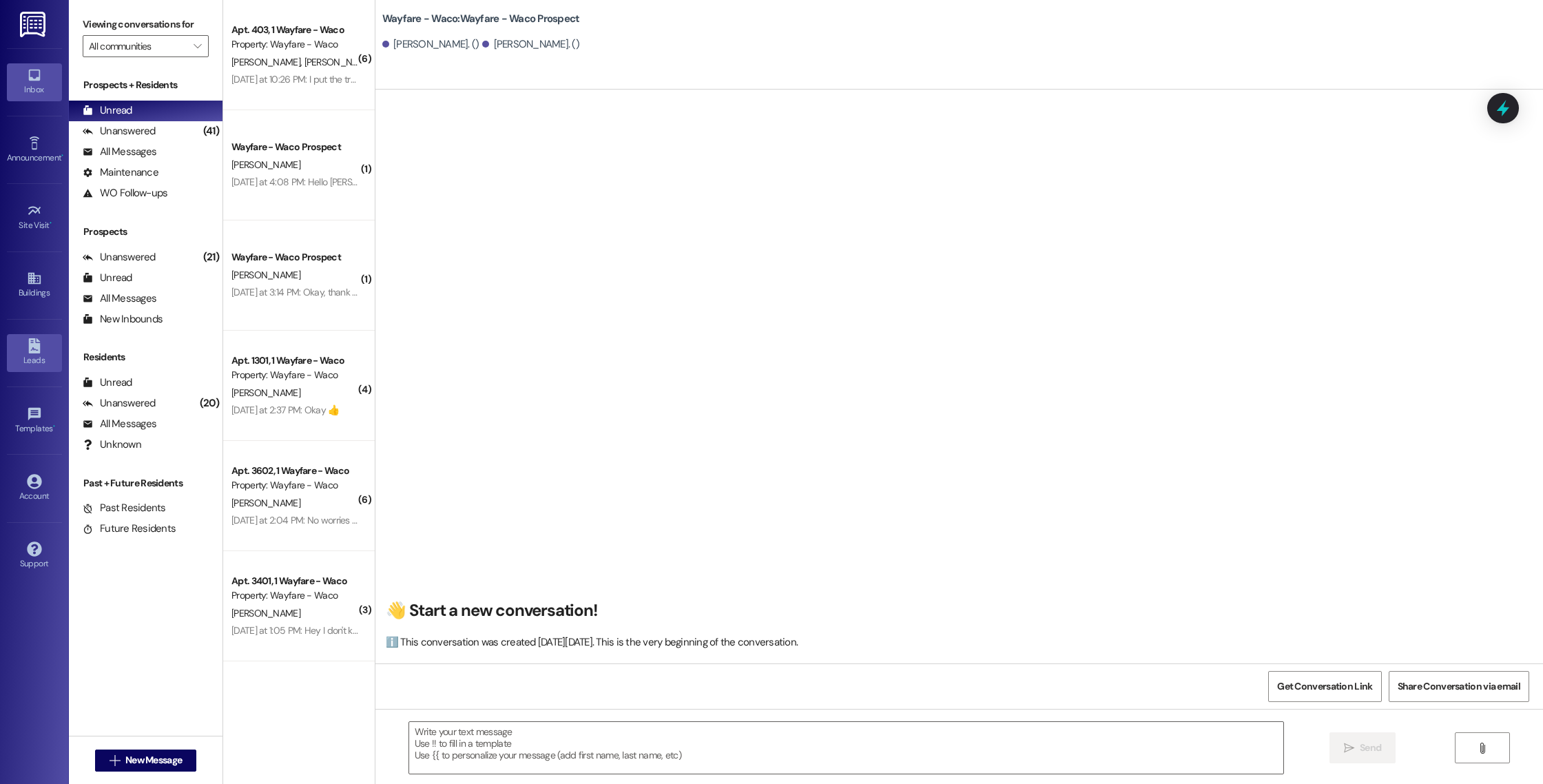
click at [54, 354] on div "Leads" at bounding box center [34, 361] width 69 height 14
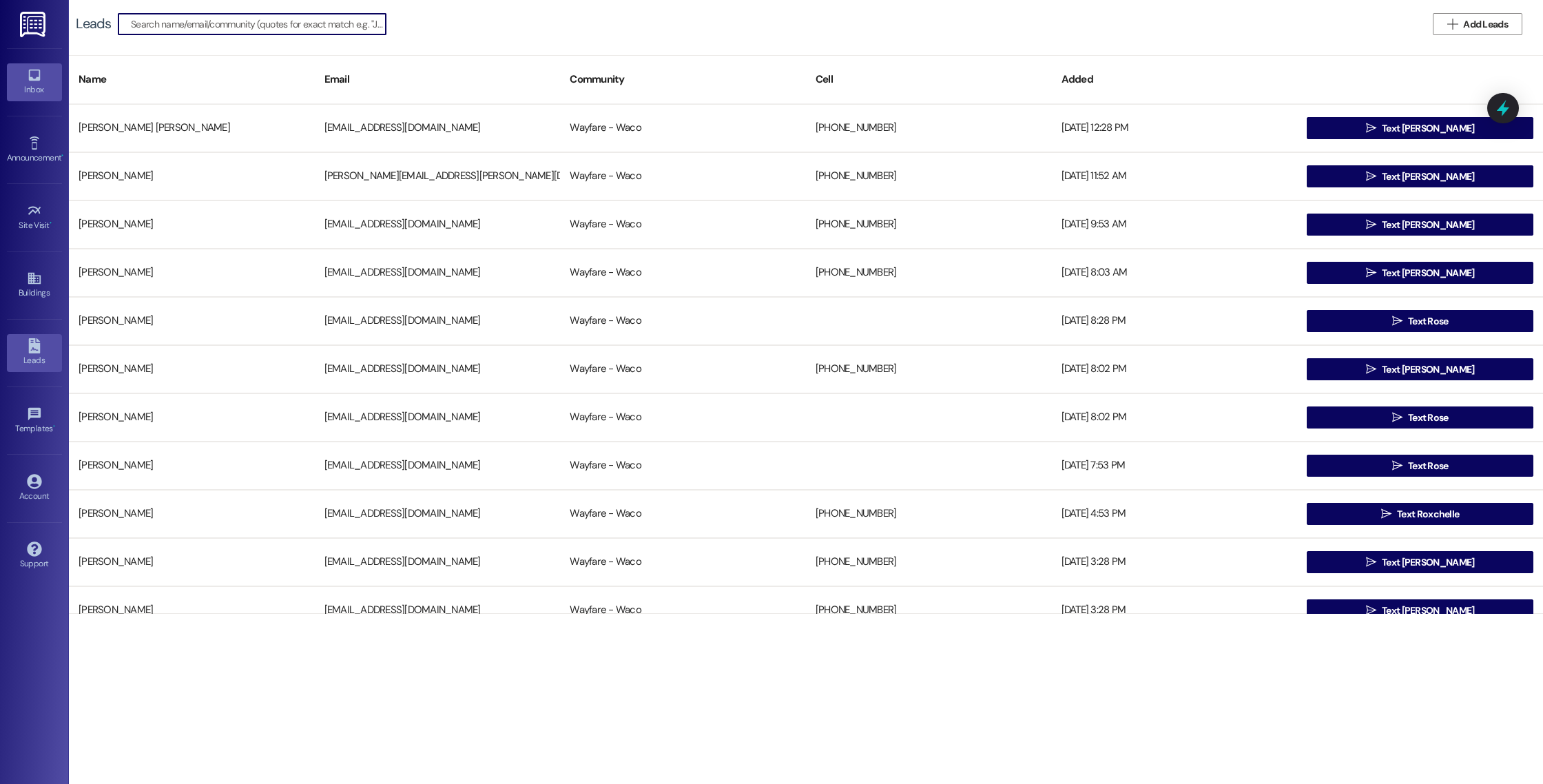
click at [22, 98] on link "Inbox" at bounding box center [34, 82] width 55 height 37
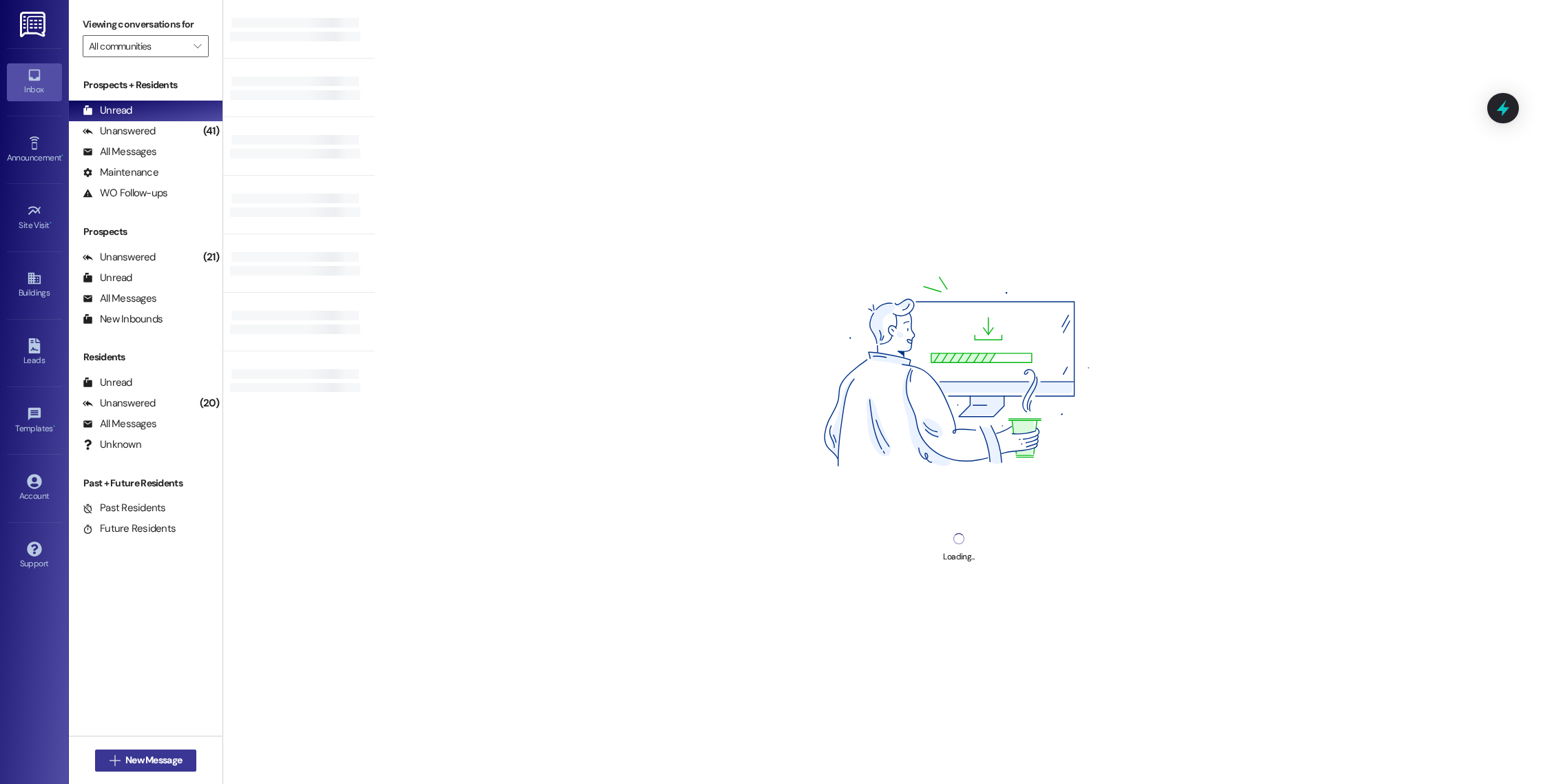
click at [132, 756] on span "New Message" at bounding box center [153, 759] width 56 height 15
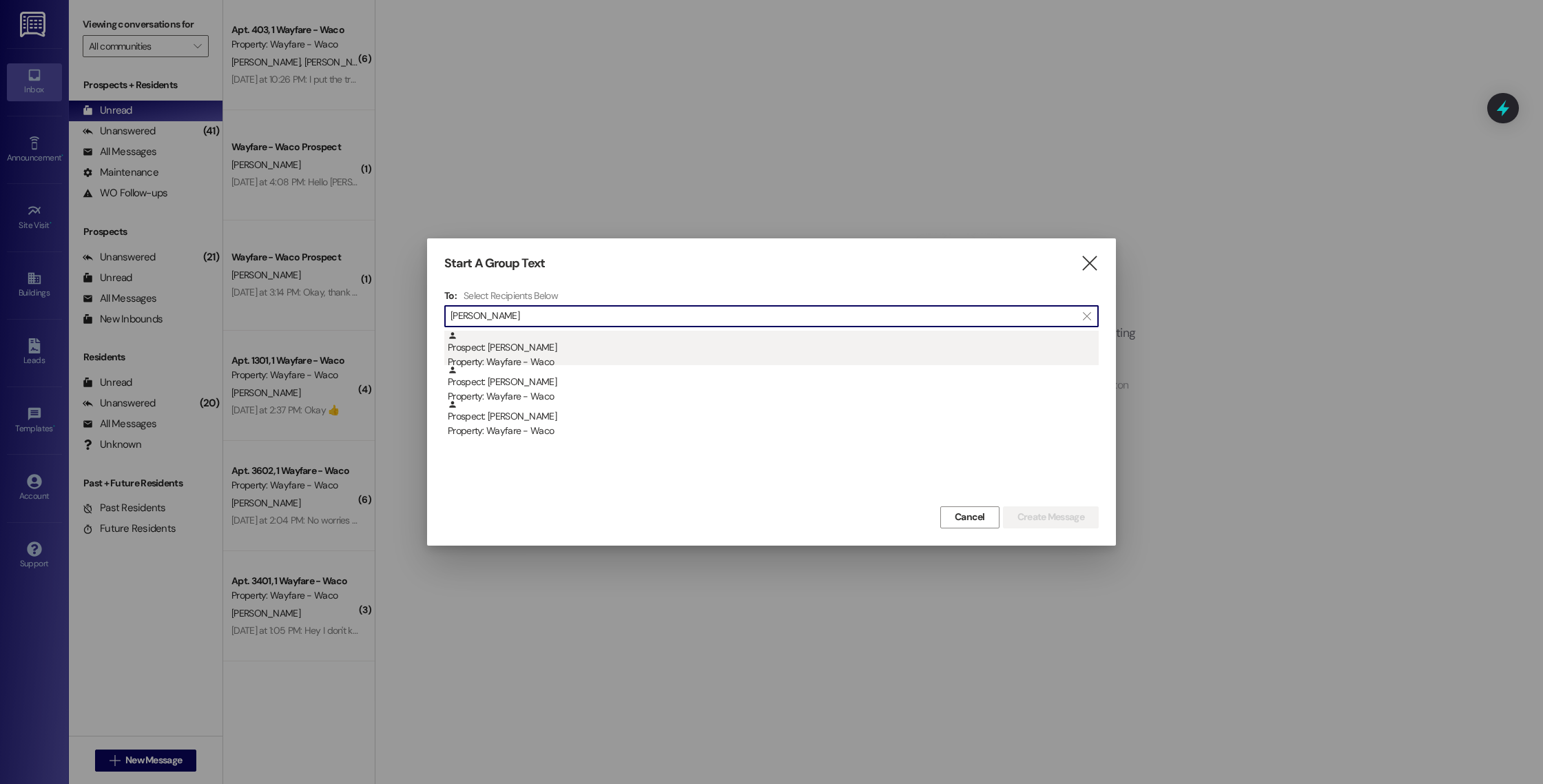
type input "[PERSON_NAME]"
click at [794, 348] on div "Prospect: [PERSON_NAME] Property: Wayfare - Waco" at bounding box center [773, 350] width 651 height 39
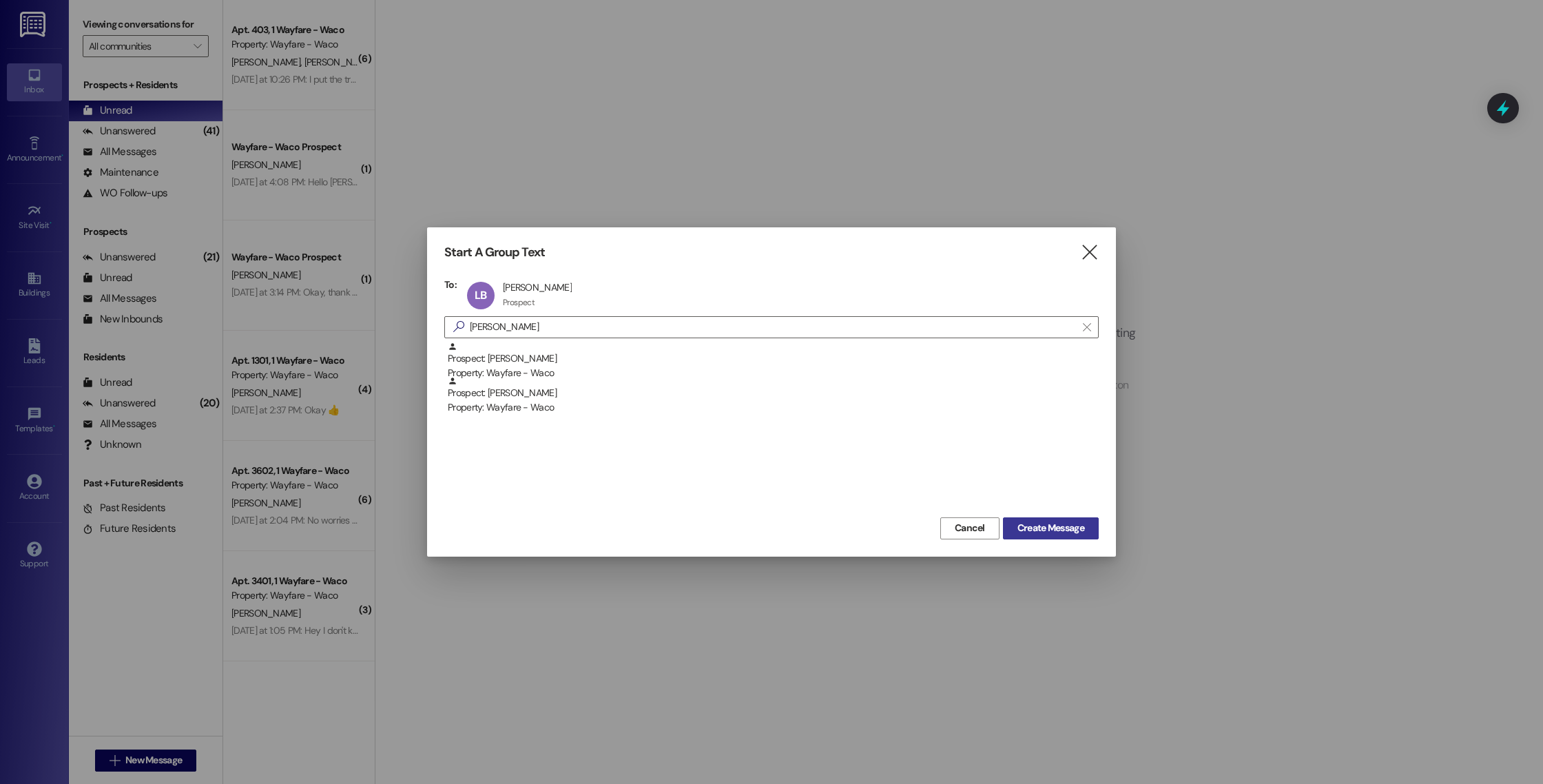
click at [1068, 527] on span "Create Message" at bounding box center [1051, 528] width 67 height 15
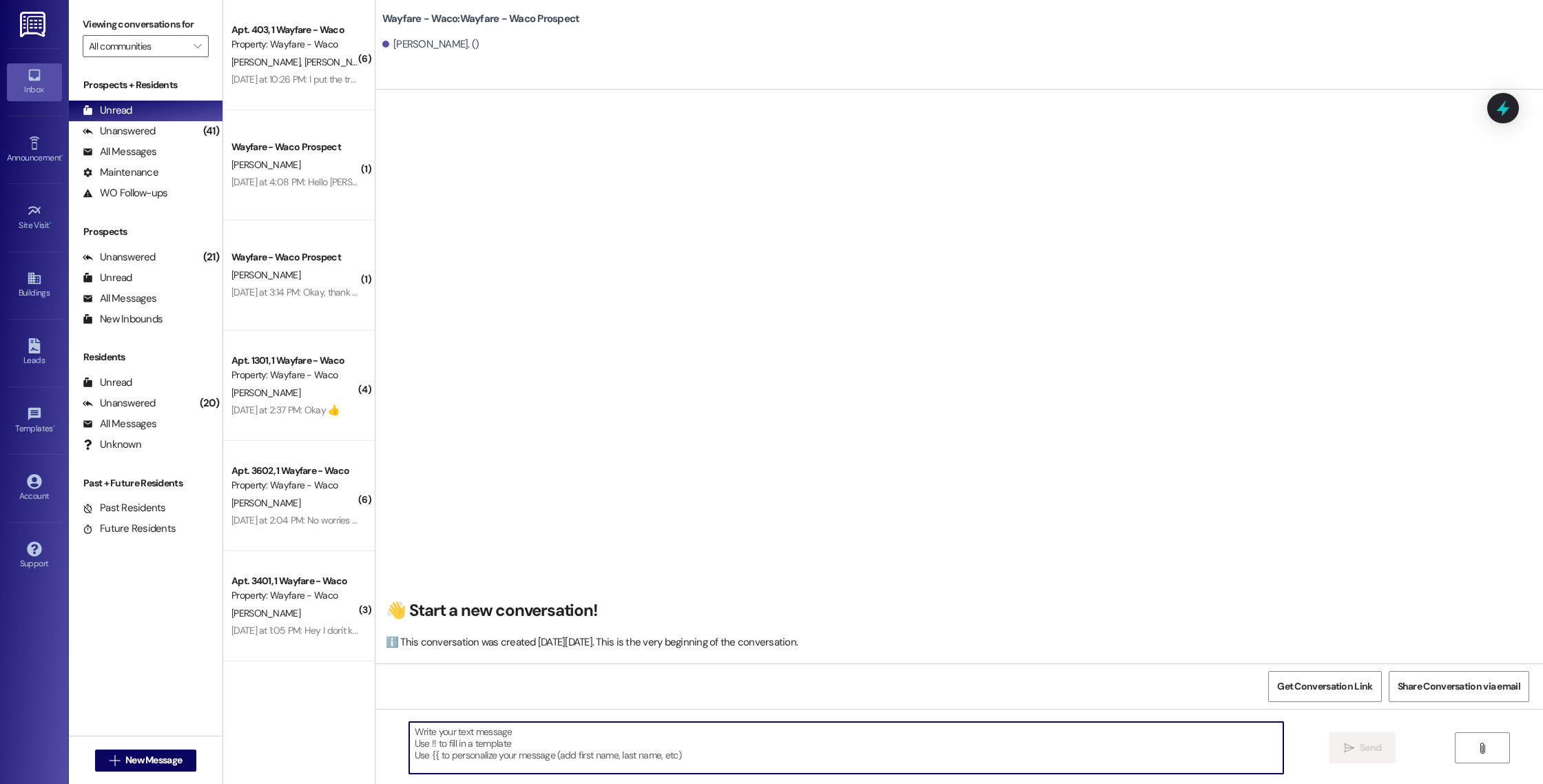
click at [637, 738] on textarea at bounding box center [846, 748] width 875 height 52
paste textarea "Hello [PERSON_NAME], I wanted to touch base with you and see if you were still …"
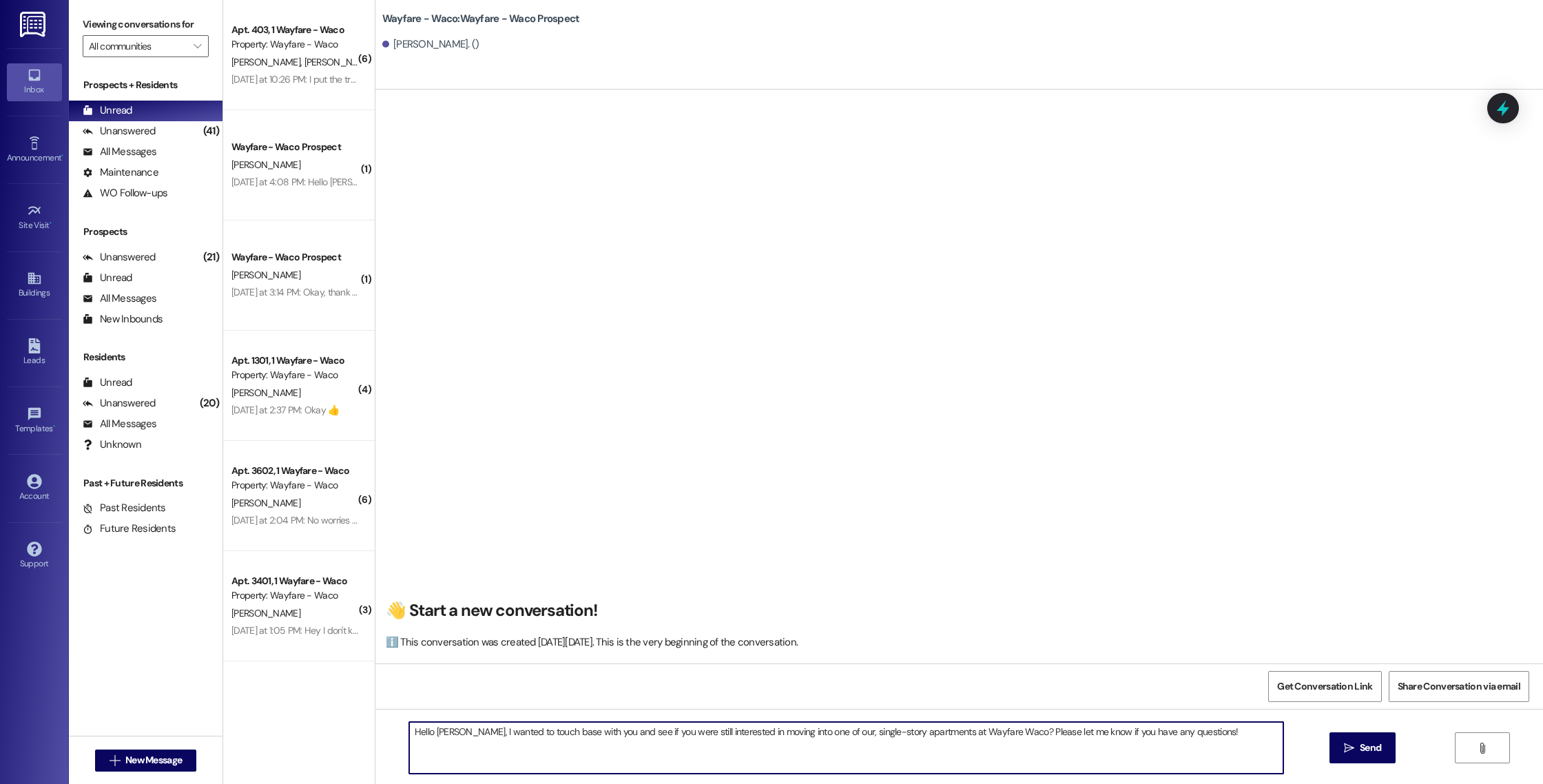
click at [443, 736] on textarea "Hello [PERSON_NAME], I wanted to touch base with you and see if you were still …" at bounding box center [846, 748] width 875 height 52
type textarea "Hello [PERSON_NAME], I wanted to touch base with you and see if you were still …"
click at [1337, 755] on button " Send" at bounding box center [1363, 748] width 67 height 31
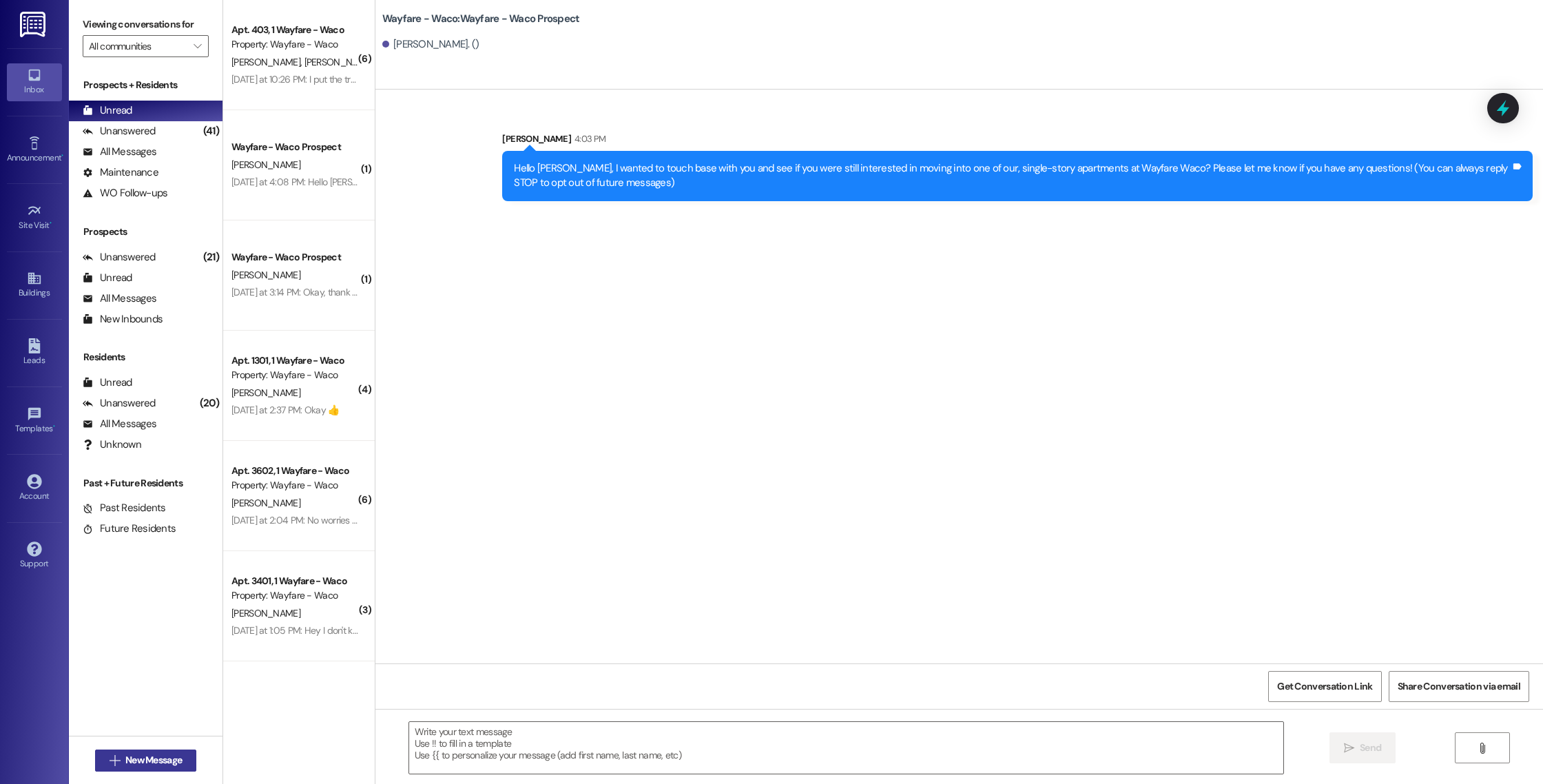
click at [130, 755] on span "New Message" at bounding box center [153, 759] width 56 height 15
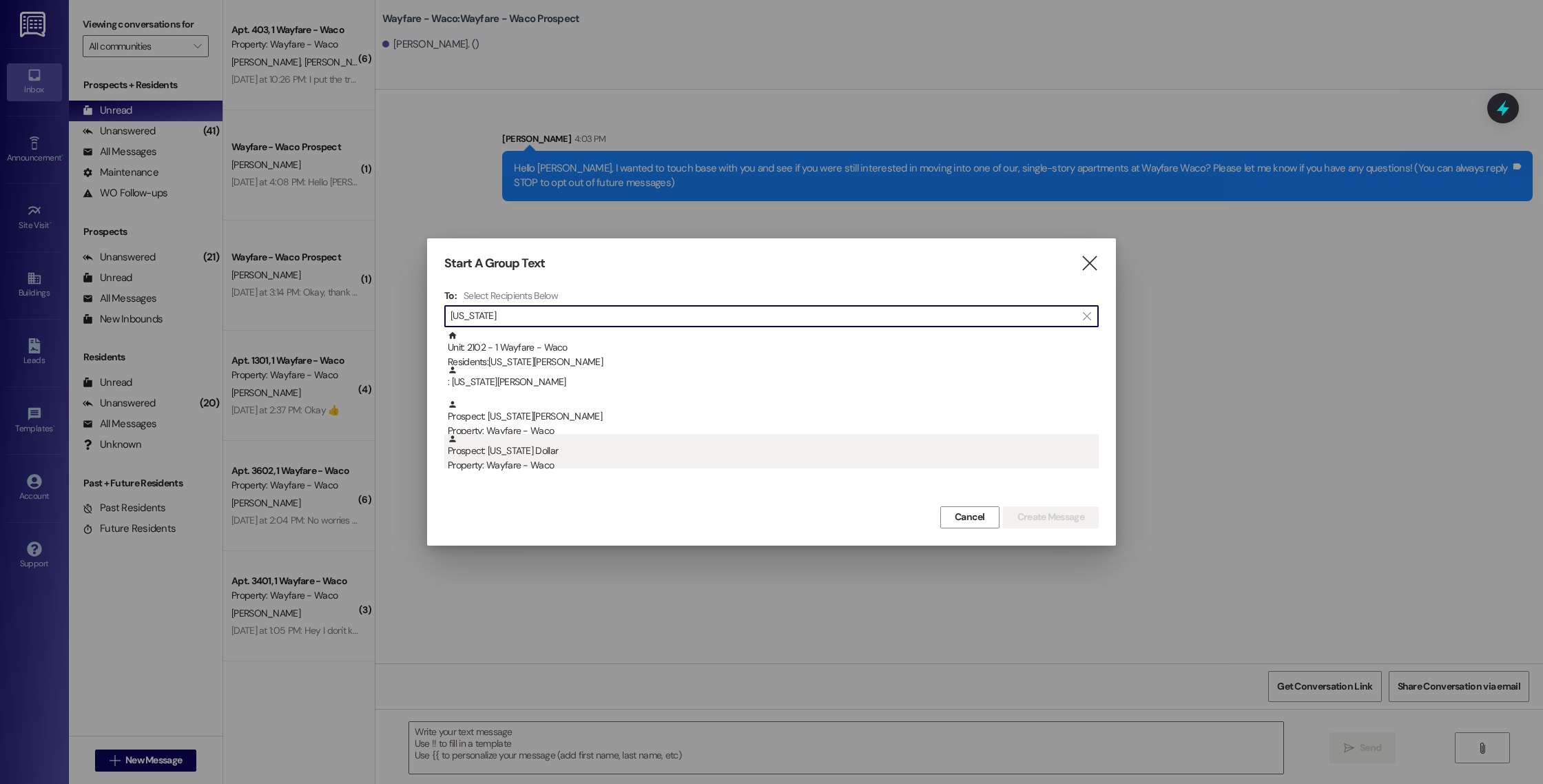
type input "[US_STATE]"
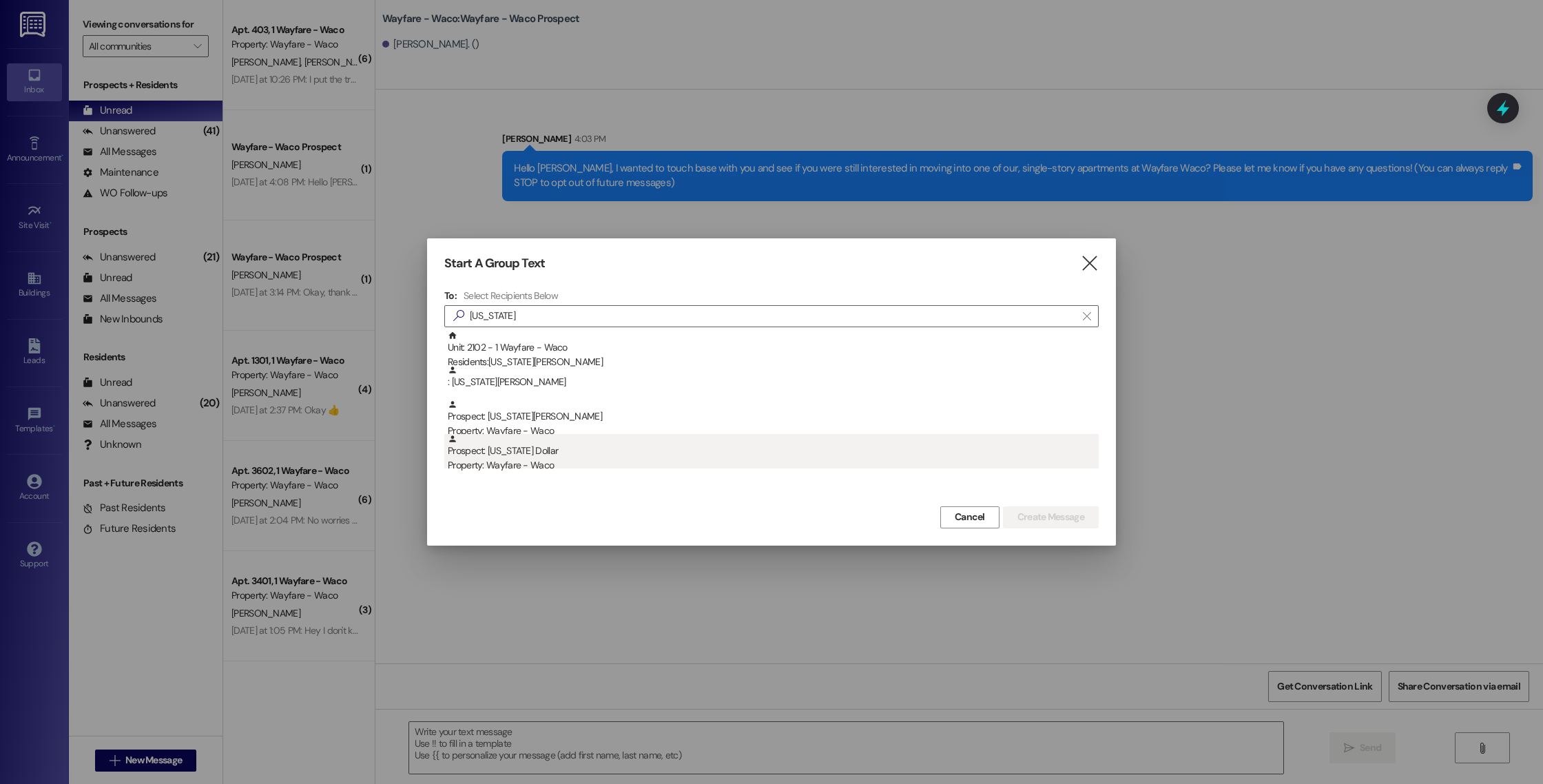
click at [585, 466] on div "Property: Wayfare - Waco" at bounding box center [773, 465] width 651 height 15
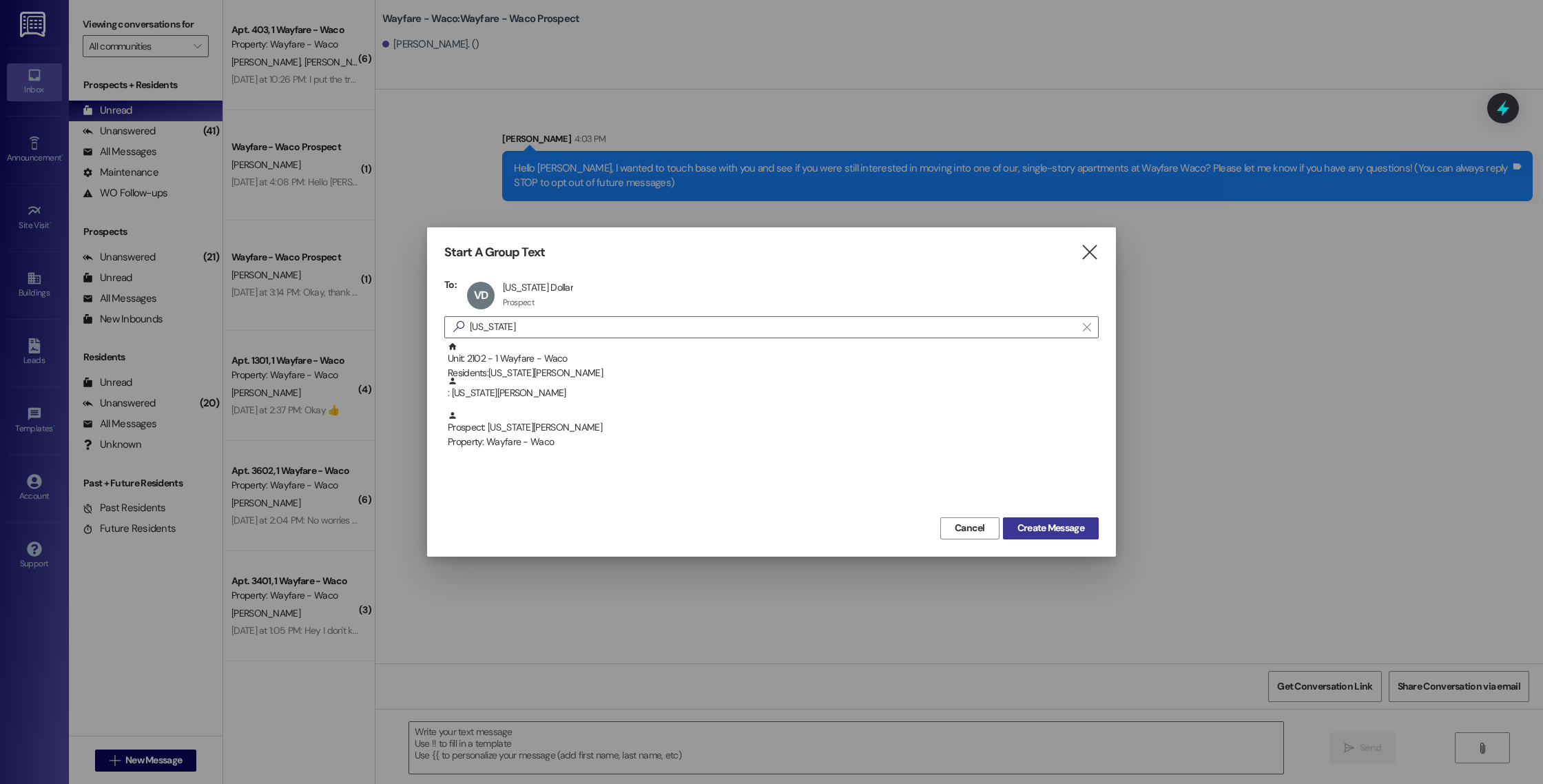
click at [1014, 537] on button "Create Message" at bounding box center [1051, 528] width 95 height 22
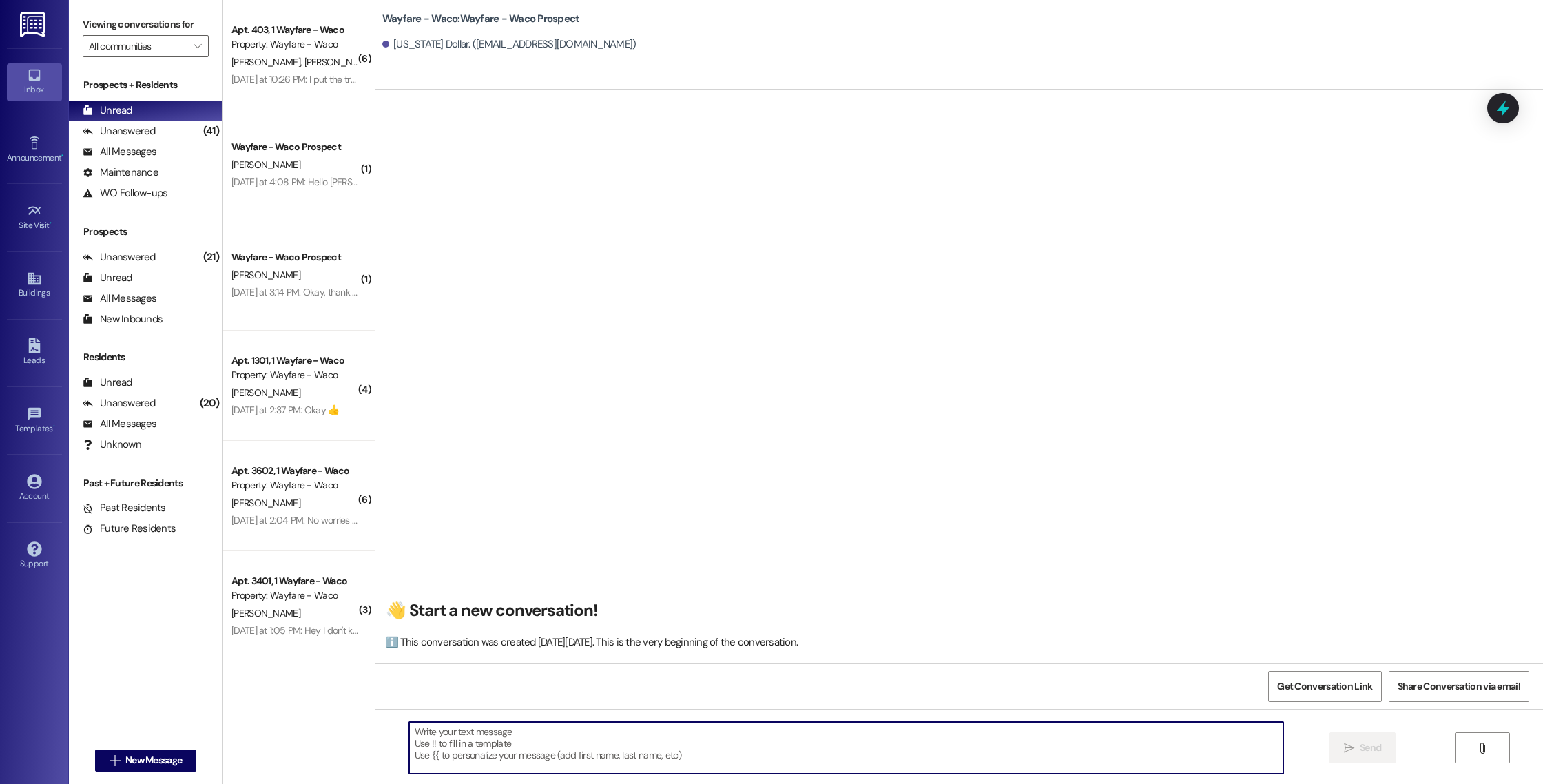
click at [607, 757] on textarea at bounding box center [846, 748] width 875 height 52
paste textarea "Hello [PERSON_NAME], I wanted to touch base with you and see if you were still …"
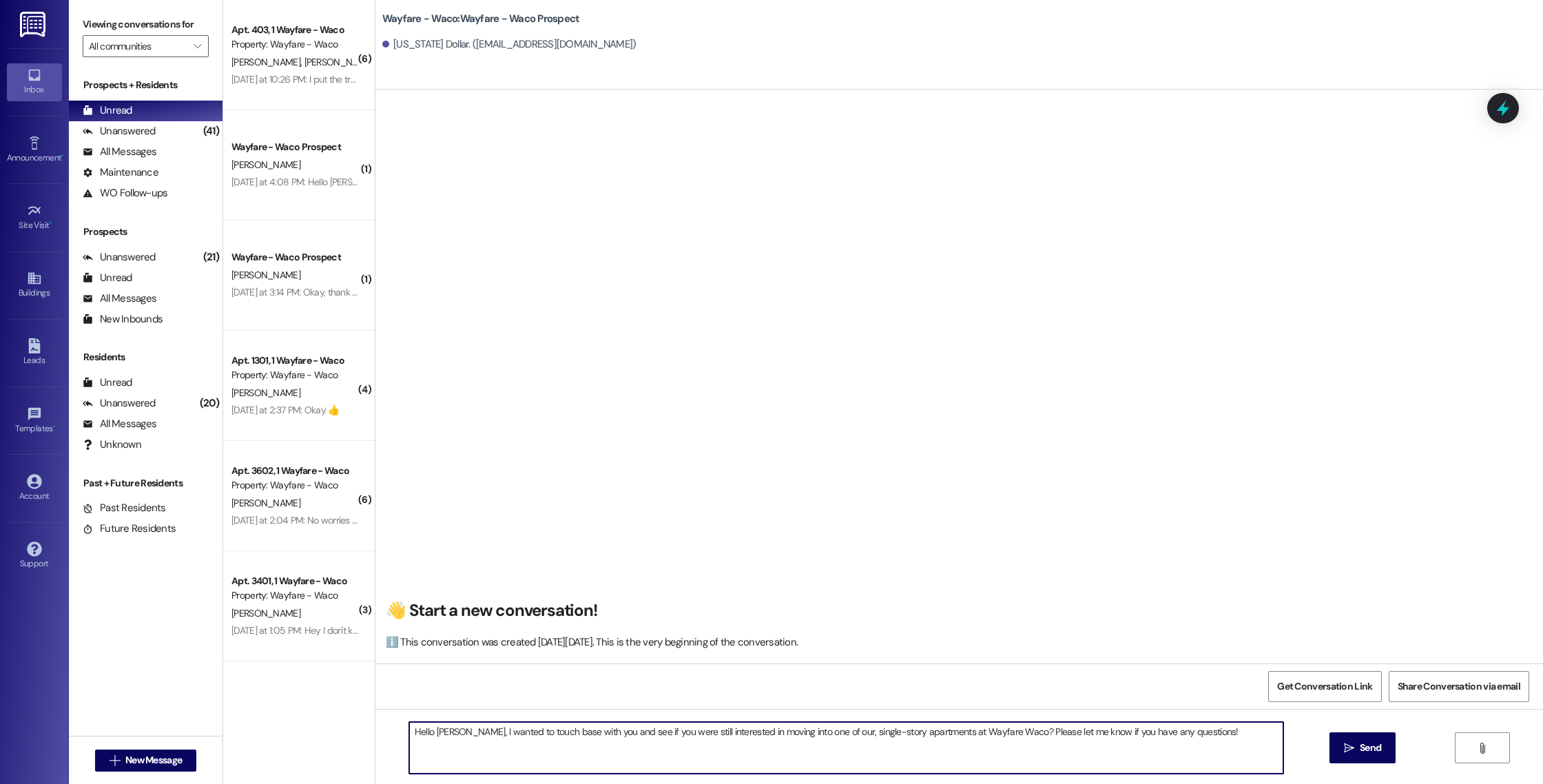
click at [436, 734] on textarea "Hello [PERSON_NAME], I wanted to touch base with you and see if you were still …" at bounding box center [846, 748] width 875 height 52
type textarea "Hello [US_STATE], I wanted to touch base with you and see if you were still int…"
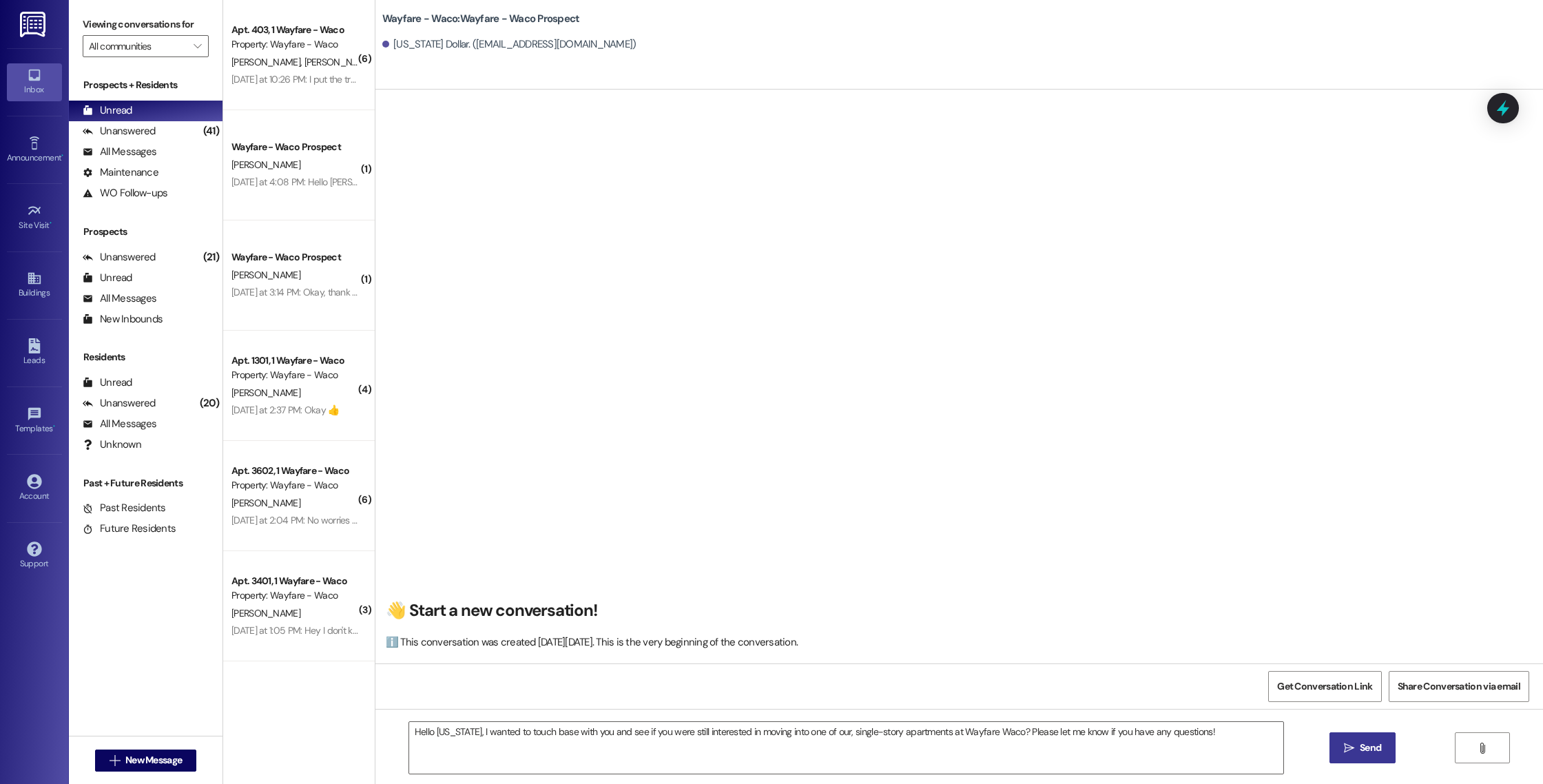
click at [1344, 749] on icon "" at bounding box center [1349, 748] width 11 height 11
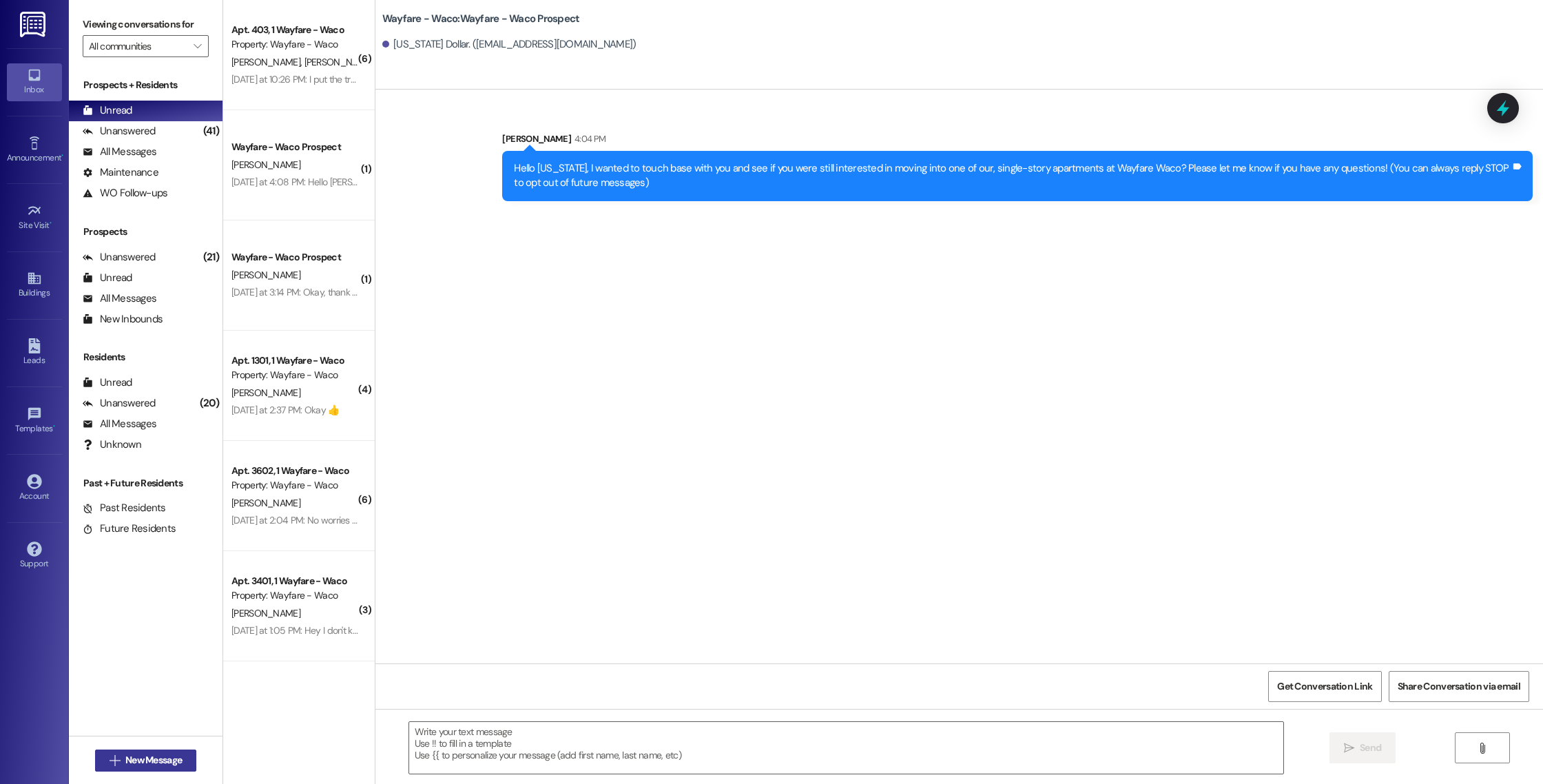
click at [126, 758] on span "New Message" at bounding box center [153, 759] width 56 height 15
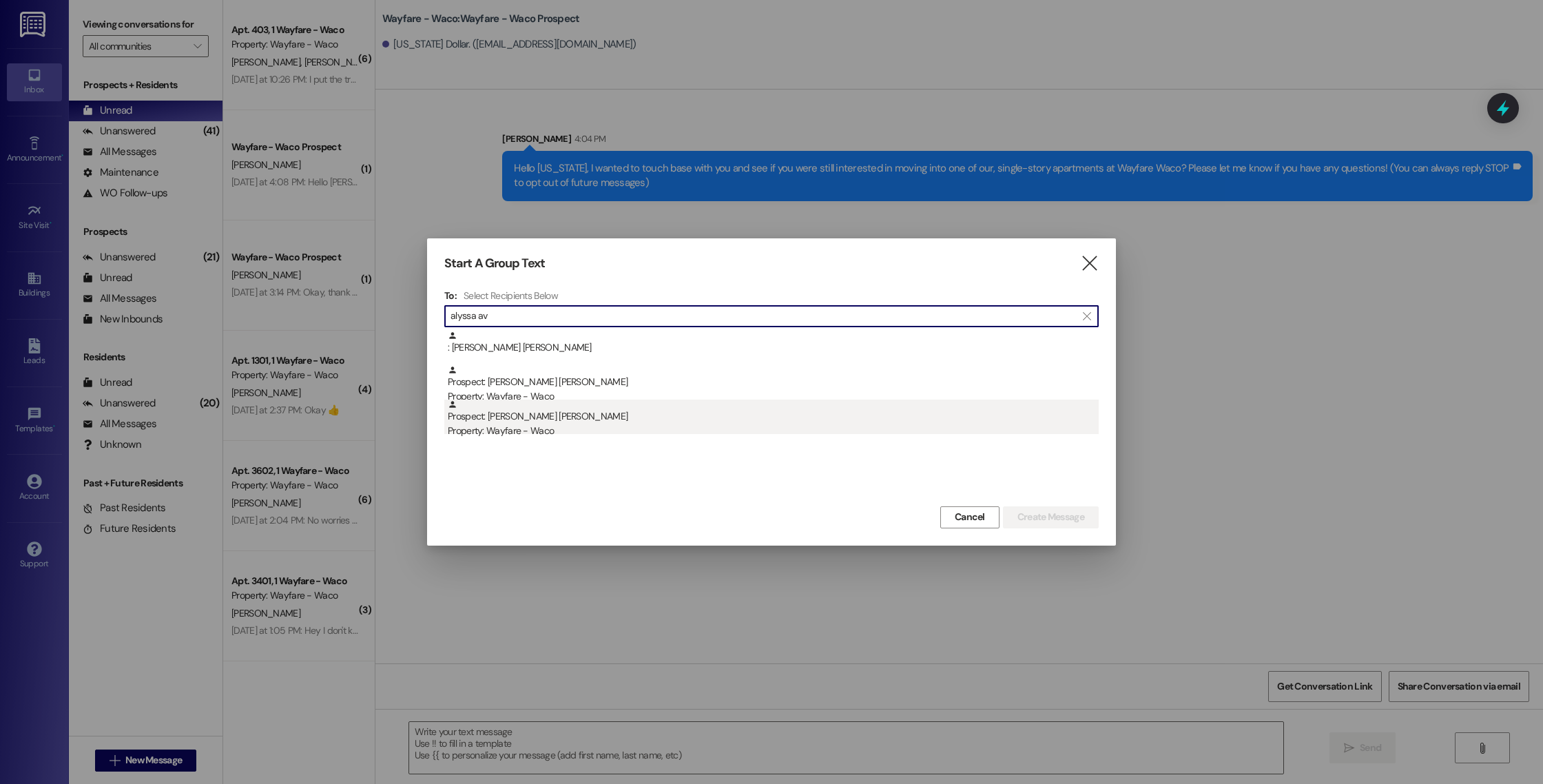
type input "alyssa av"
click at [720, 434] on div "Property: Wayfare - Waco" at bounding box center [773, 430] width 651 height 15
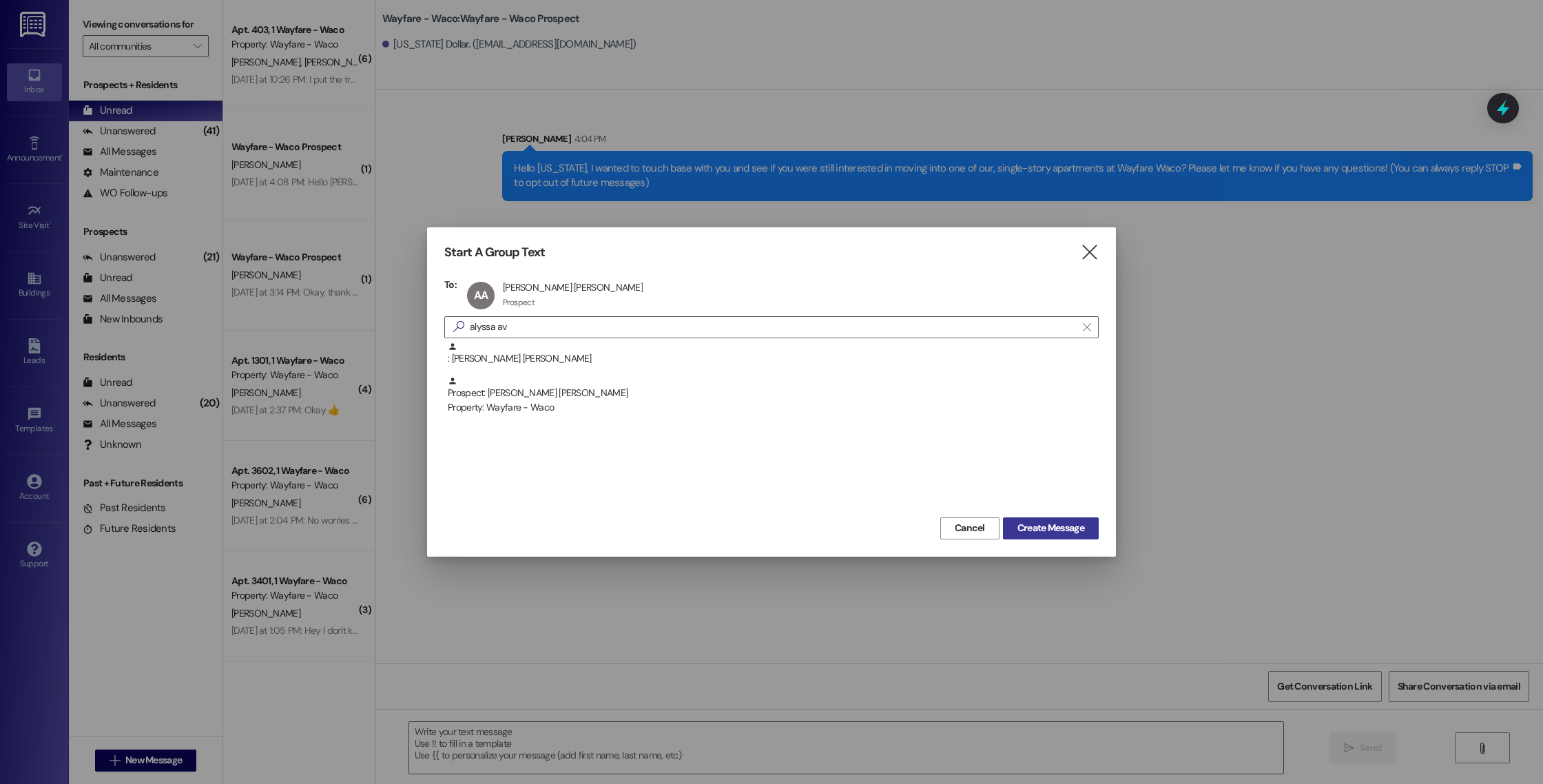
click at [1019, 529] on span "Create Message" at bounding box center [1051, 528] width 67 height 15
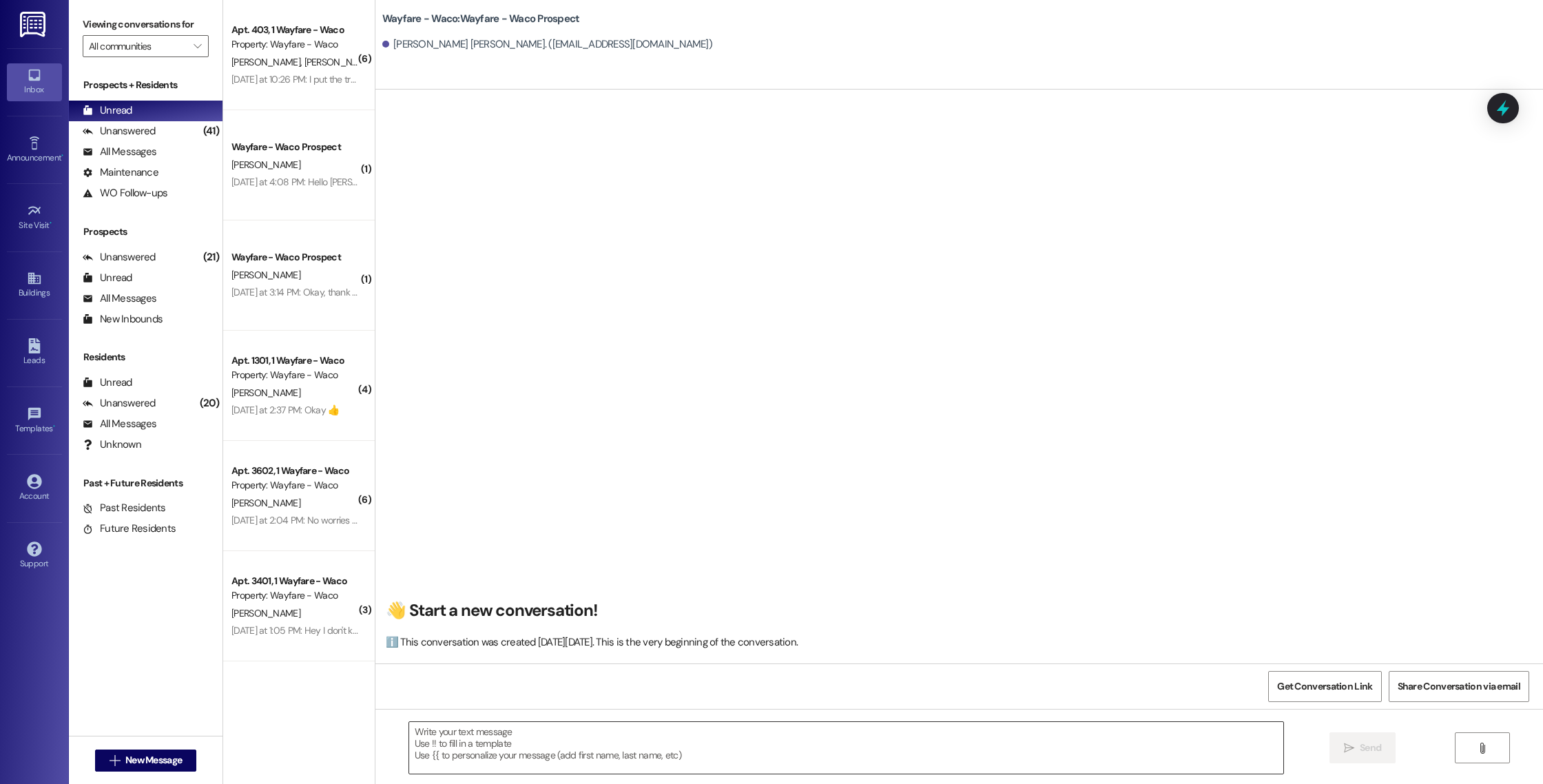
click at [546, 742] on textarea at bounding box center [846, 748] width 875 height 52
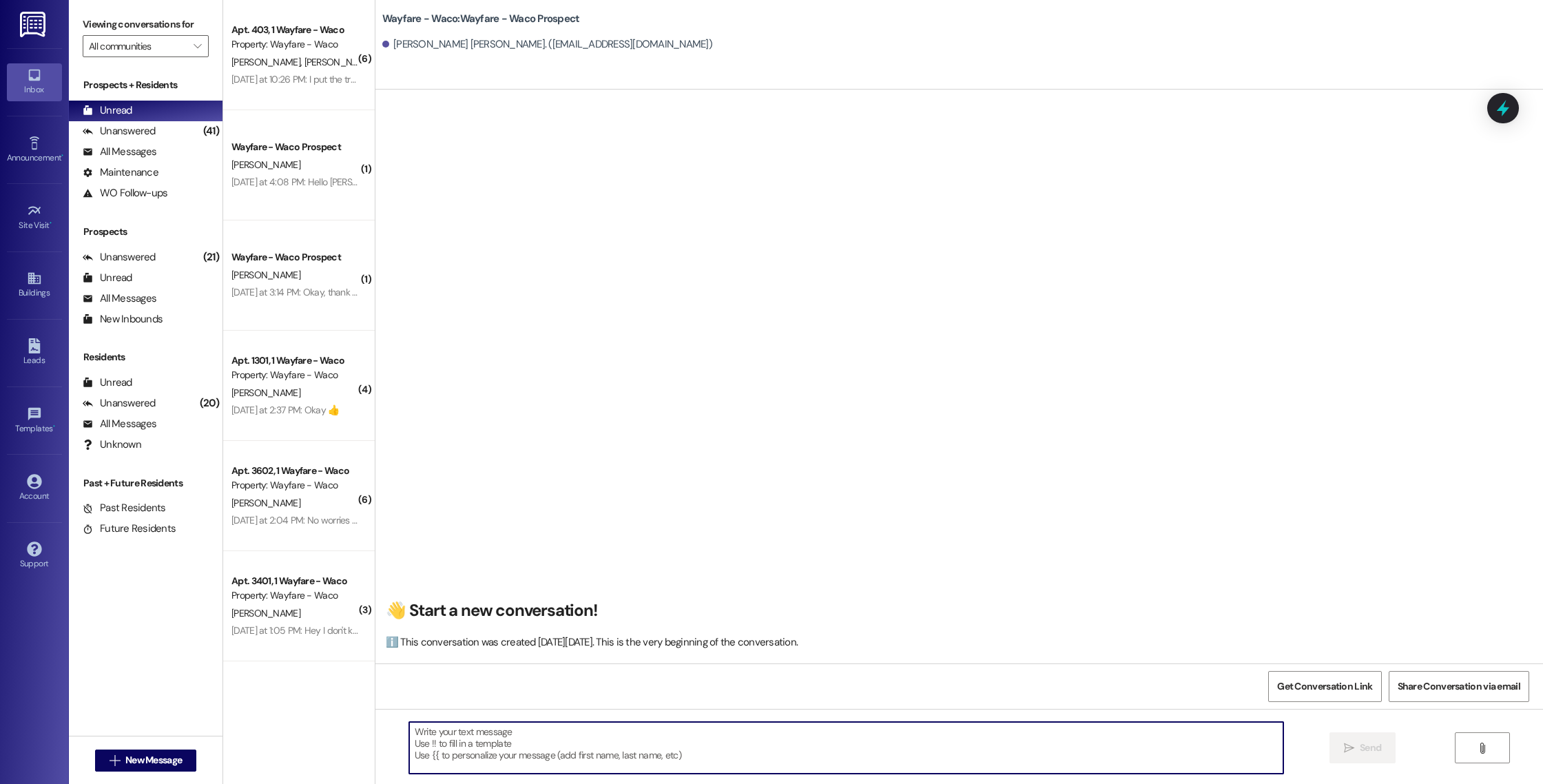
paste textarea "Hello [PERSON_NAME], I wanted to touch base with you and see if you were still …"
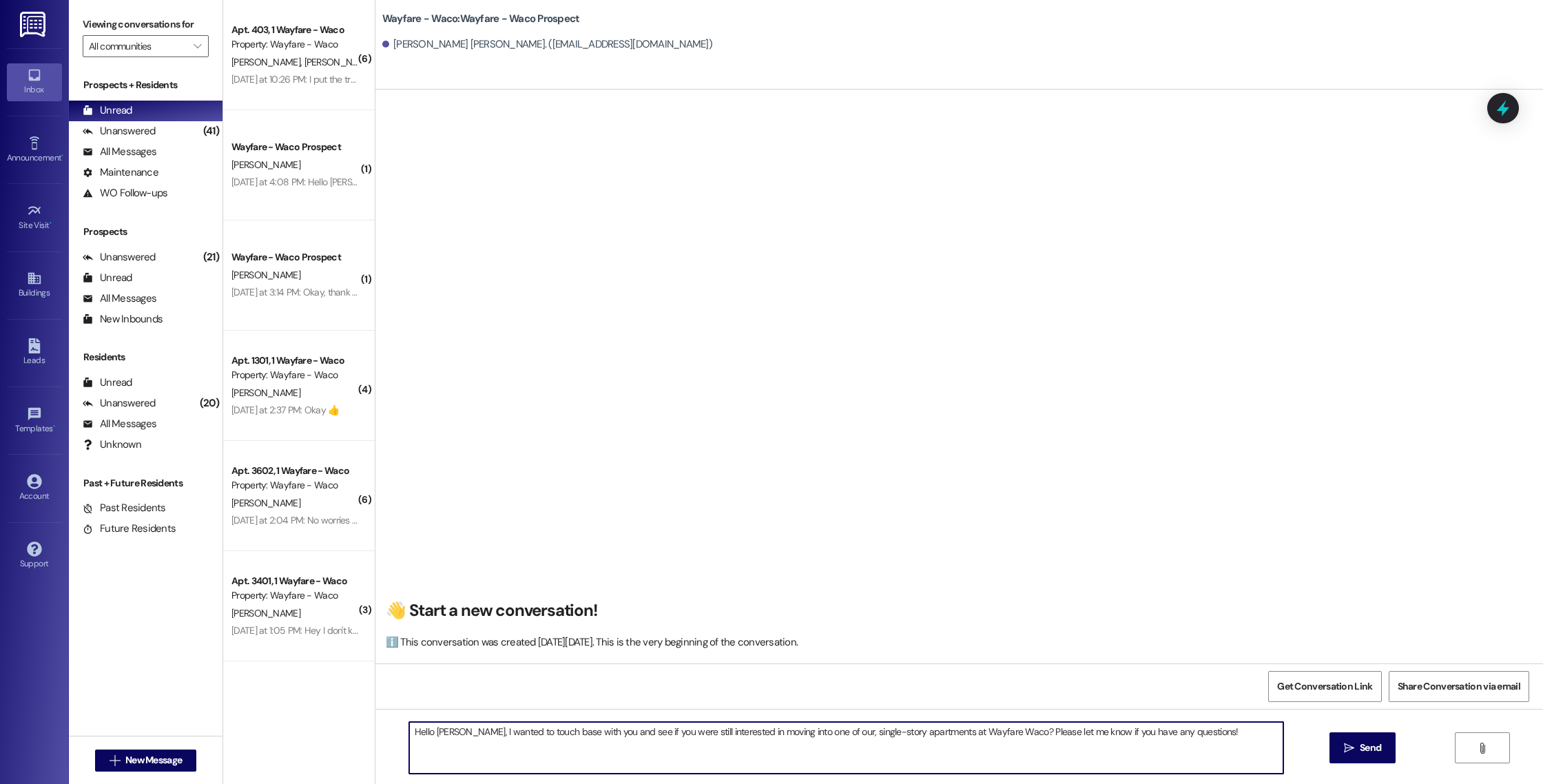
click at [438, 737] on textarea "Hello [PERSON_NAME], I wanted to touch base with you and see if you were still …" at bounding box center [846, 748] width 875 height 52
type textarea "Hello [PERSON_NAME], I wanted to touch base with you and see if you were still …"
click at [1336, 750] on button " Send" at bounding box center [1363, 748] width 67 height 31
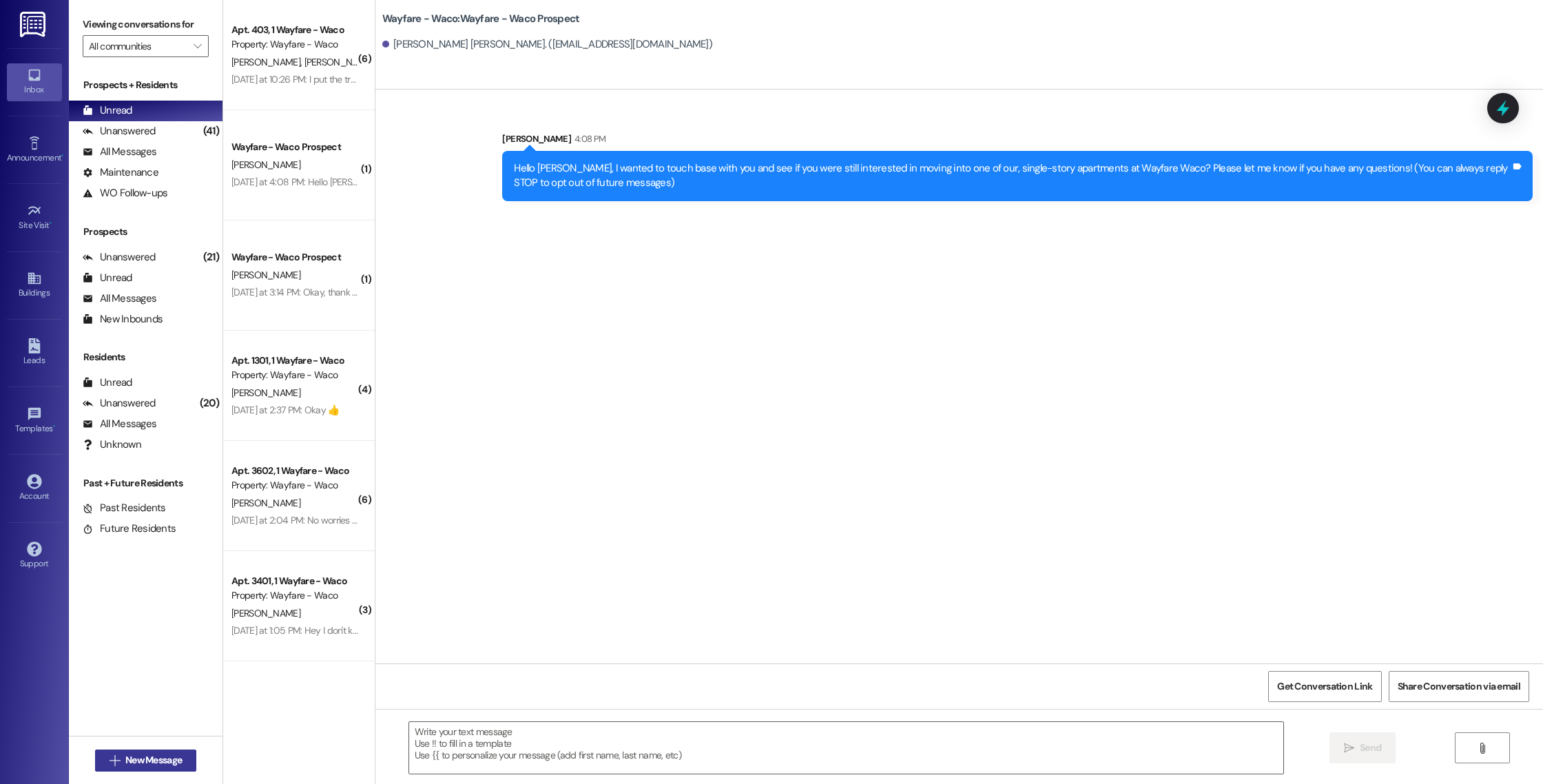
click at [128, 752] on button " New Message" at bounding box center [146, 760] width 102 height 22
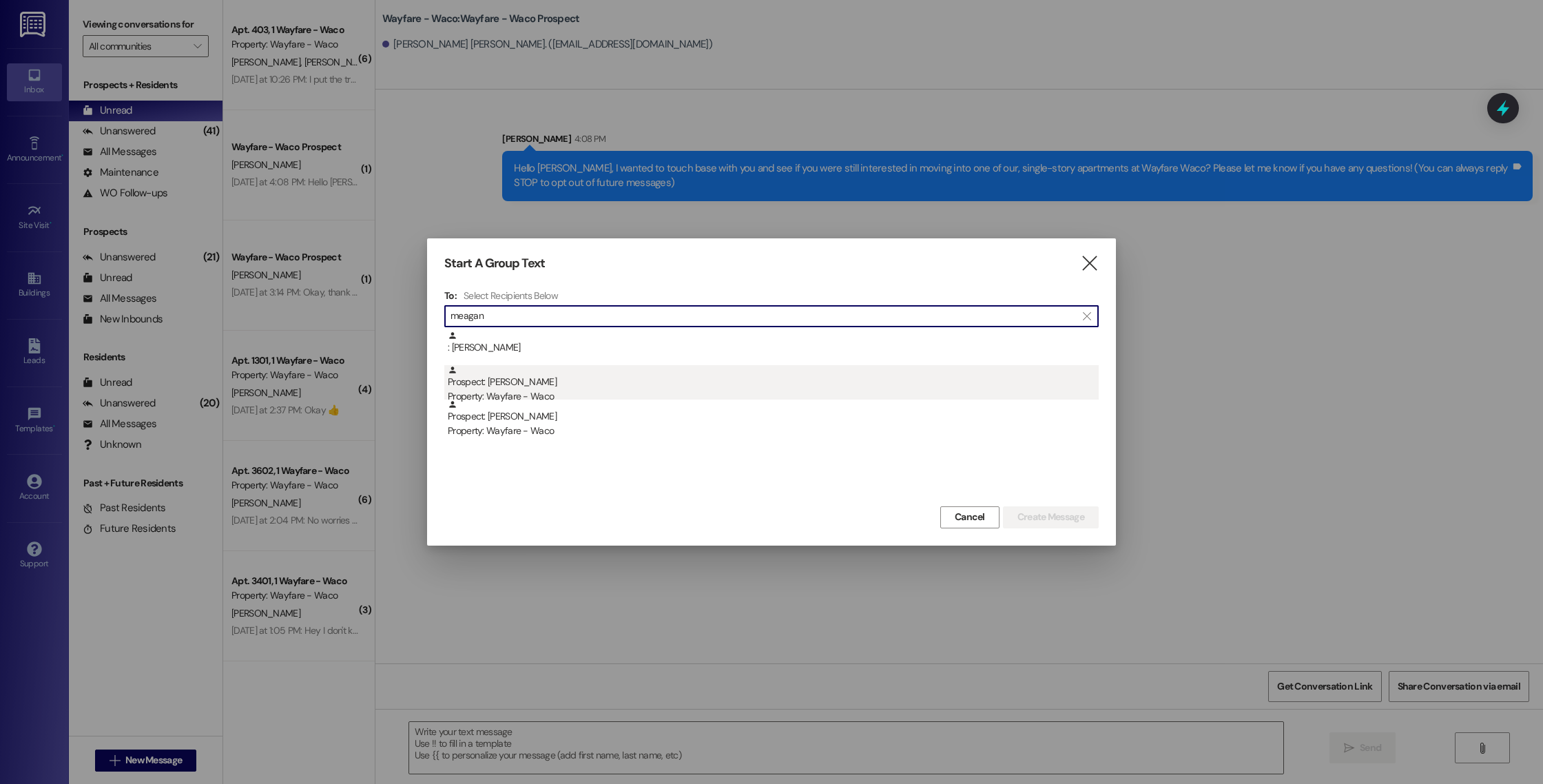
type input "meagan"
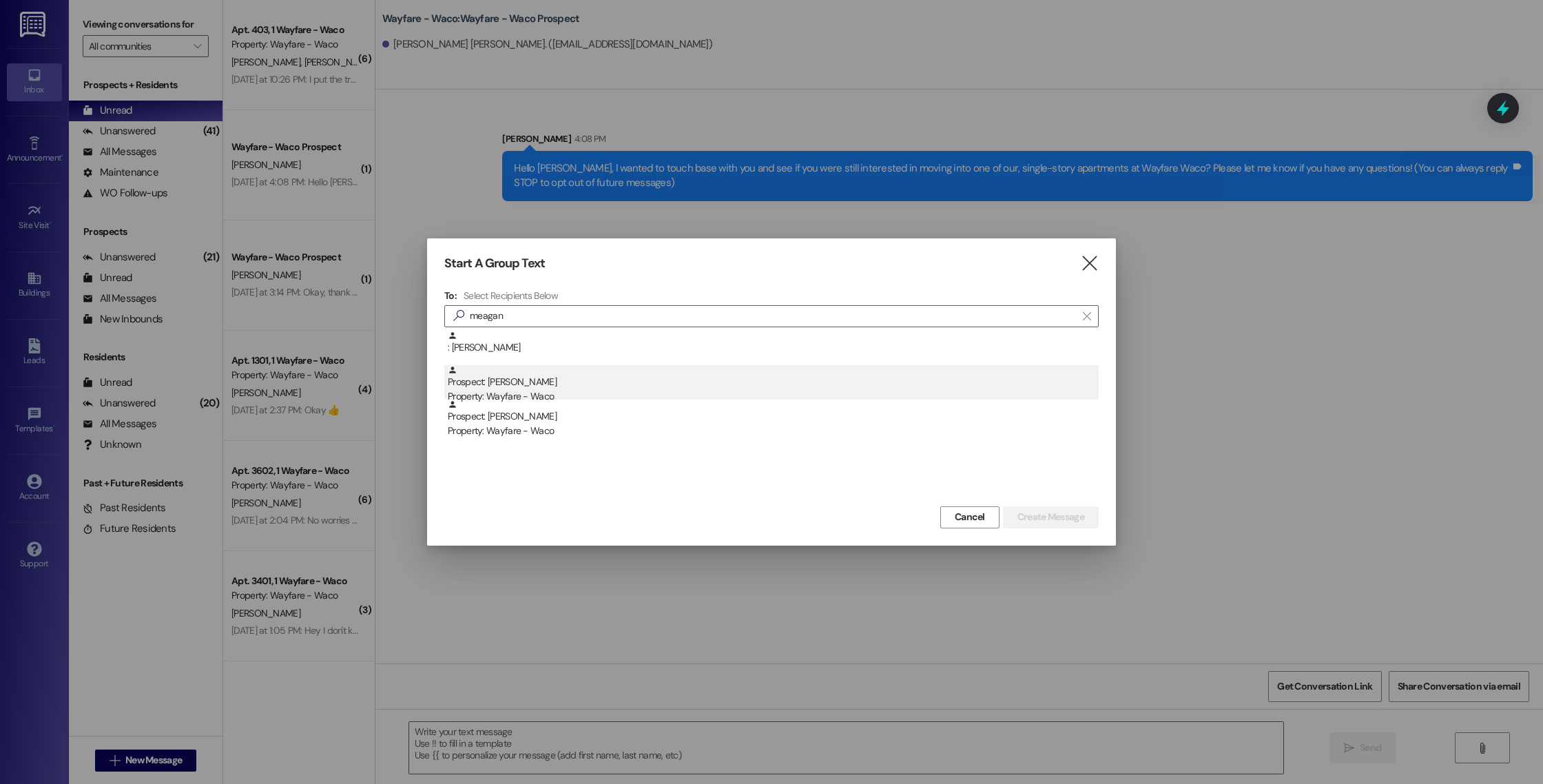
click at [609, 387] on div "Prospect: [PERSON_NAME] Property: Wayfare - Waco" at bounding box center [773, 385] width 651 height 39
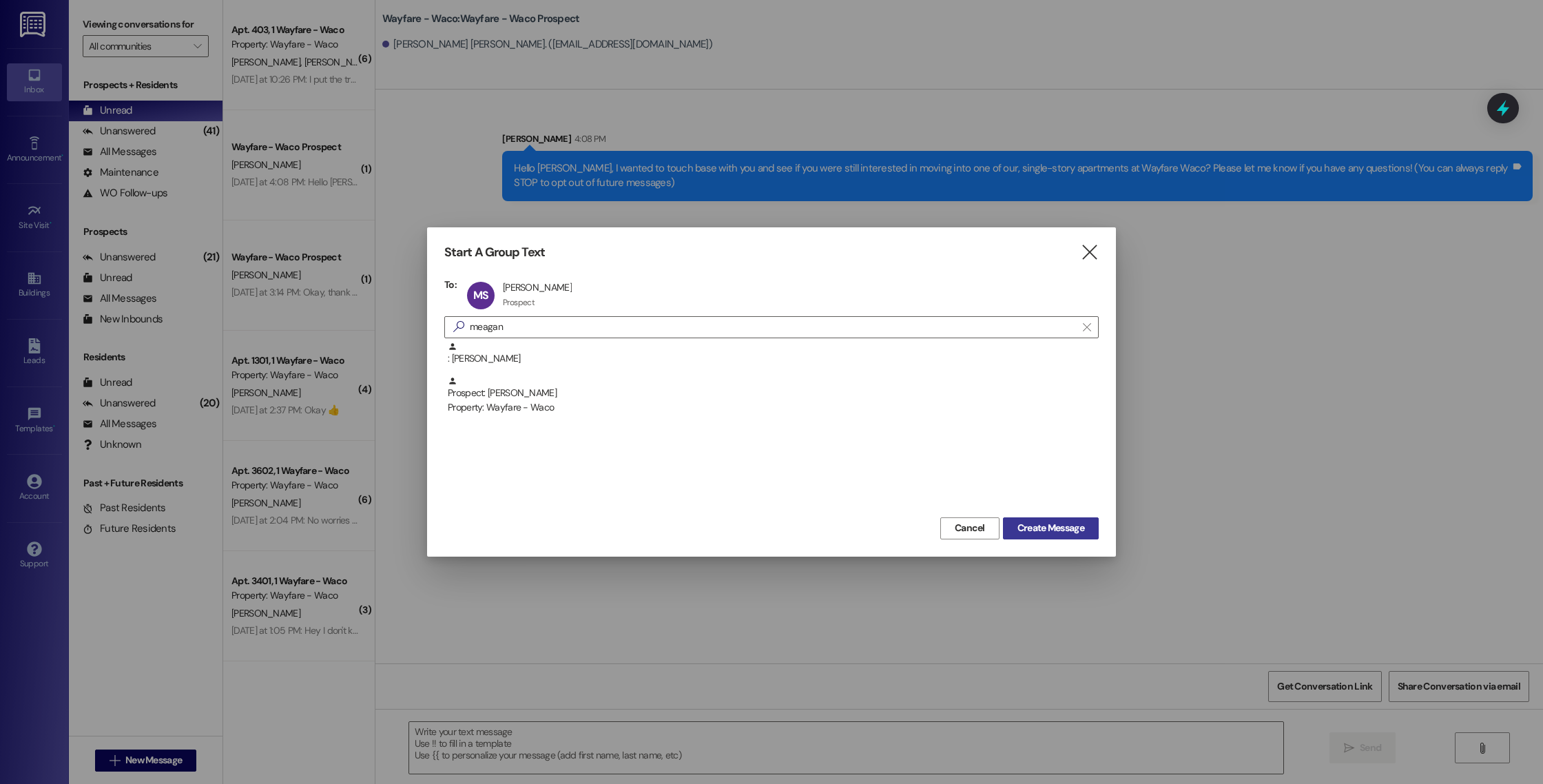
click at [1036, 527] on span "Create Message" at bounding box center [1051, 528] width 67 height 15
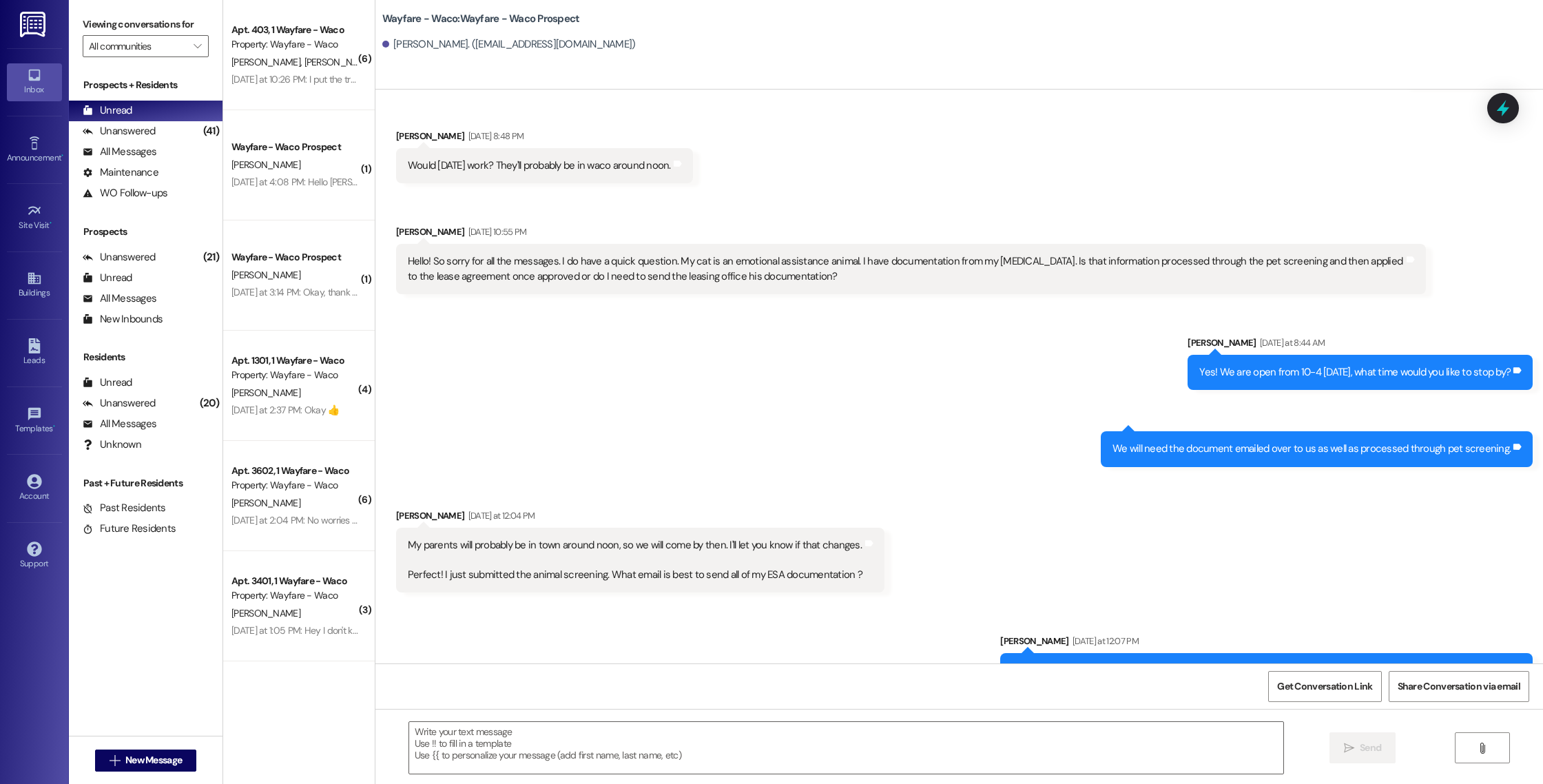
scroll to position [1687, 0]
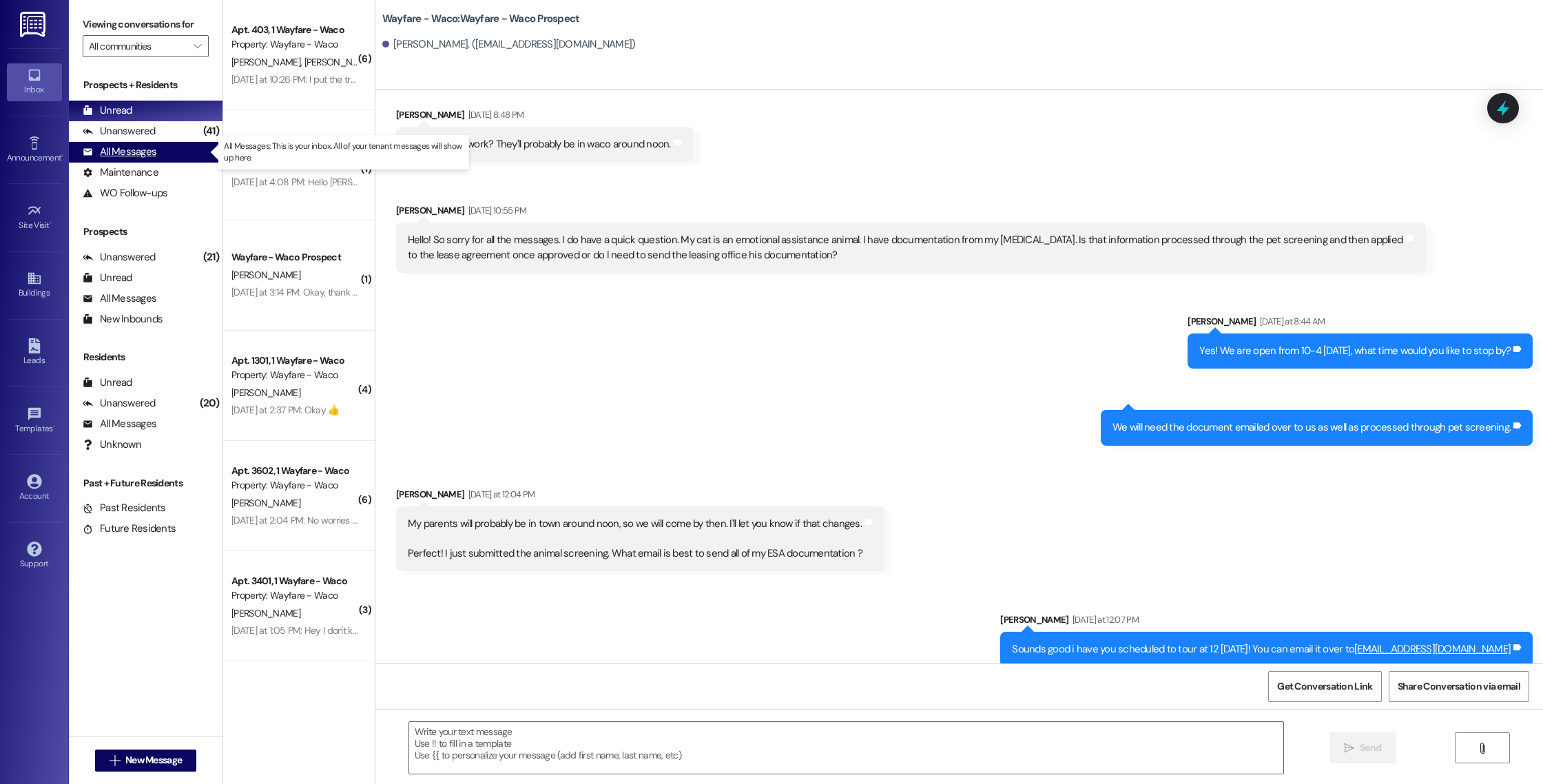
click at [124, 149] on div "All Messages" at bounding box center [119, 151] width 74 height 15
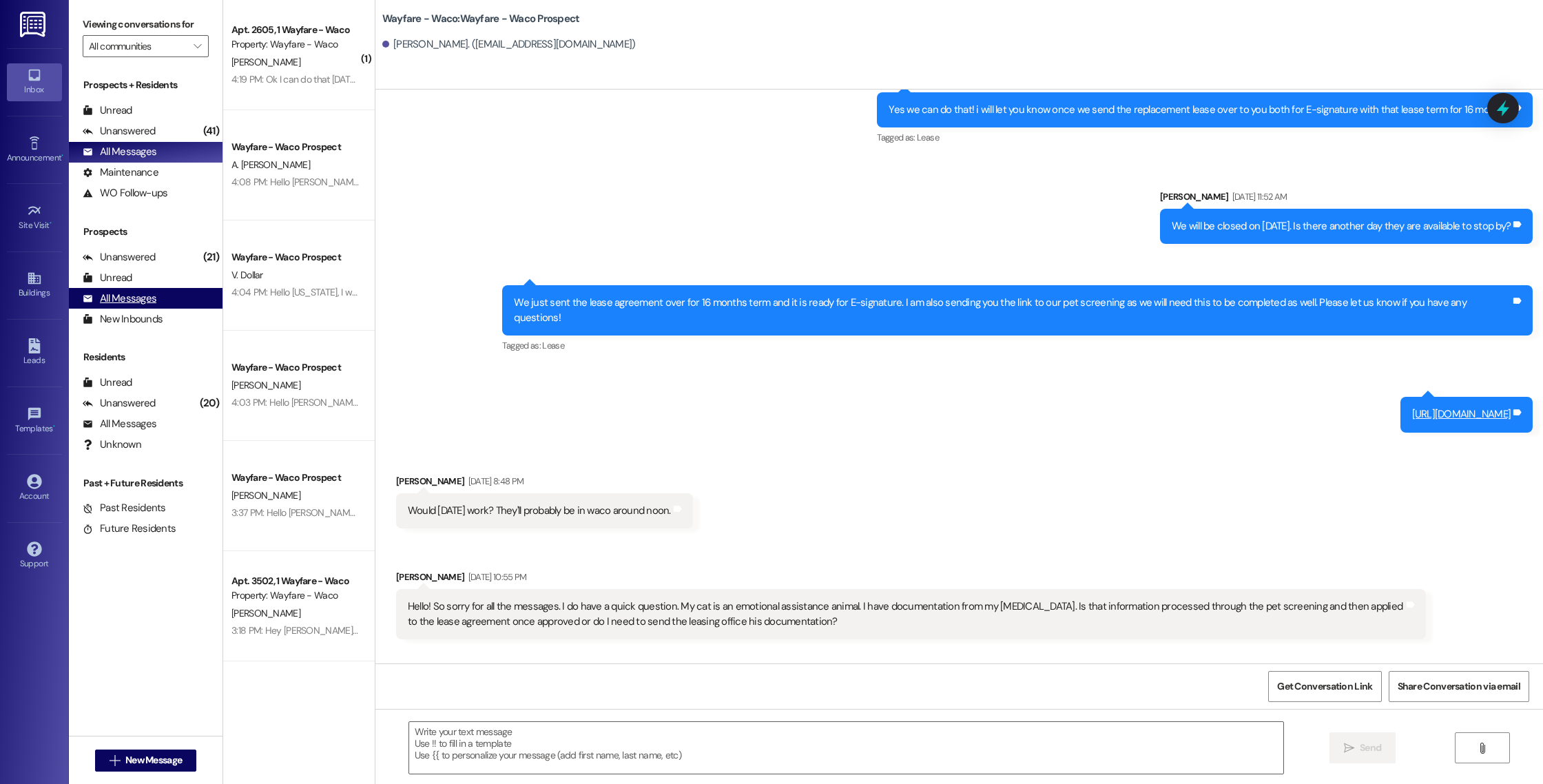
scroll to position [1591, 0]
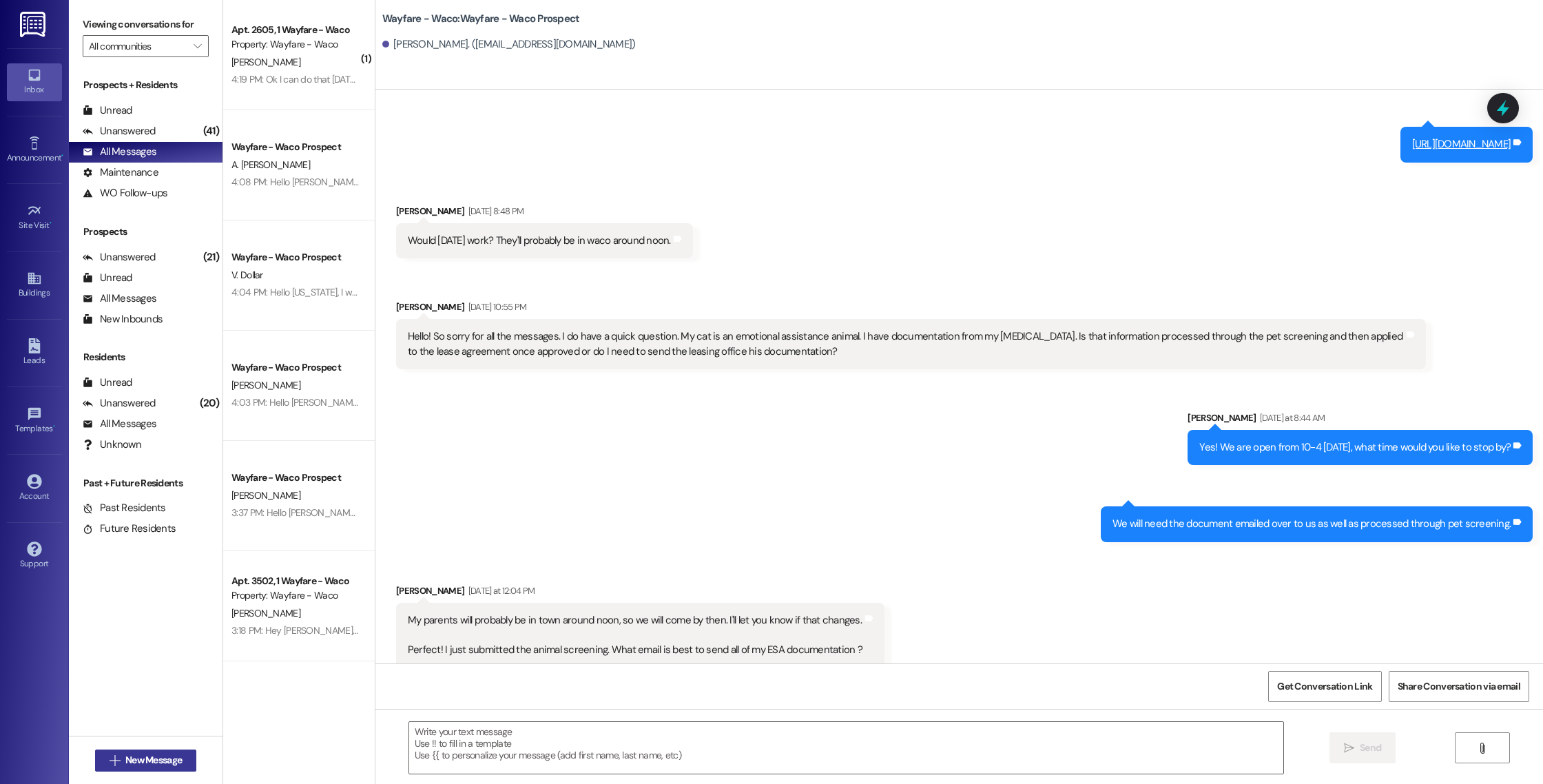
click at [102, 767] on button " New Message" at bounding box center [146, 760] width 102 height 22
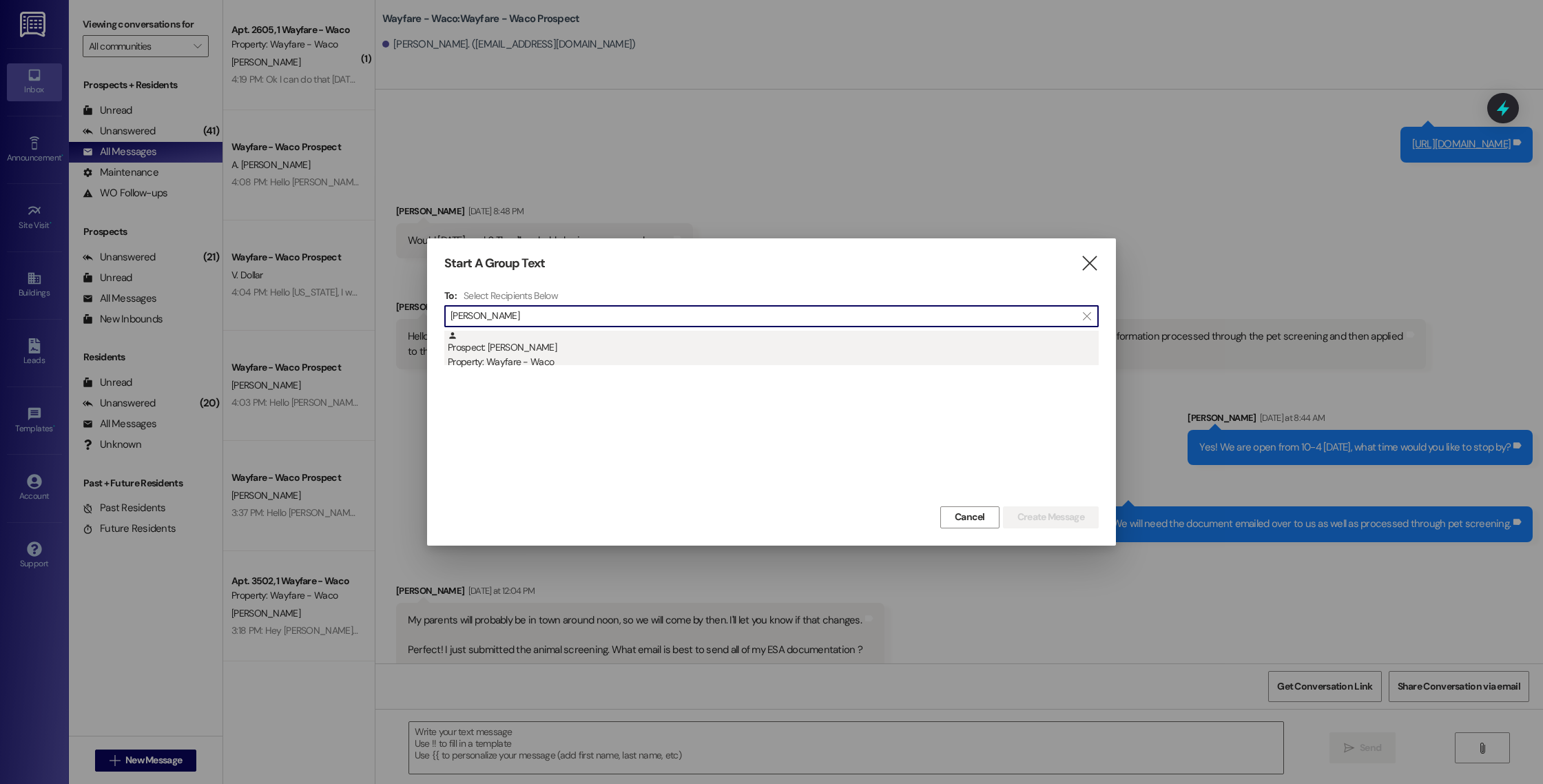
type input "[PERSON_NAME]"
click at [600, 356] on div "Property: Wayfare - Waco" at bounding box center [773, 362] width 651 height 15
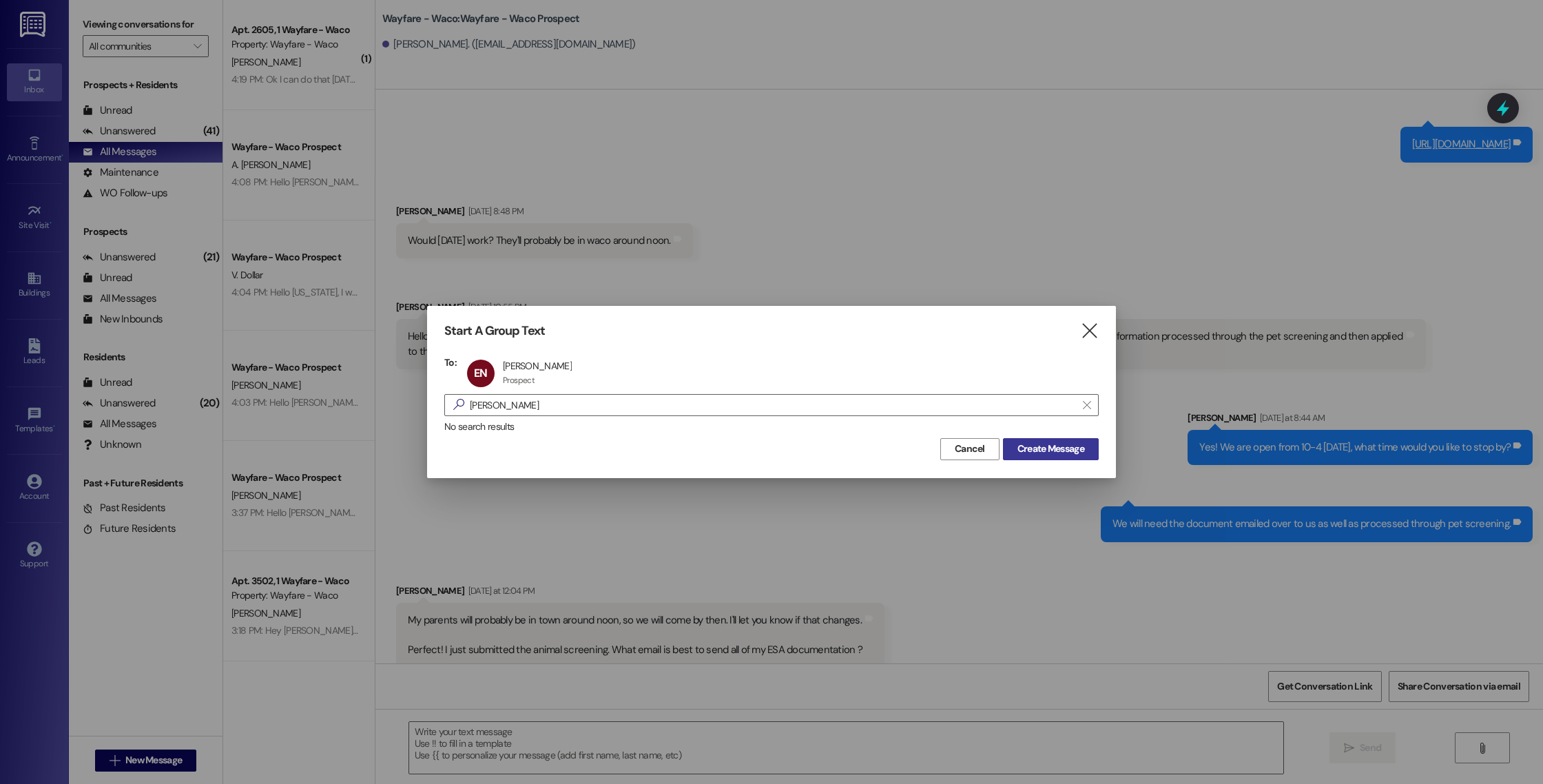
click at [1031, 443] on span "Create Message" at bounding box center [1051, 448] width 67 height 15
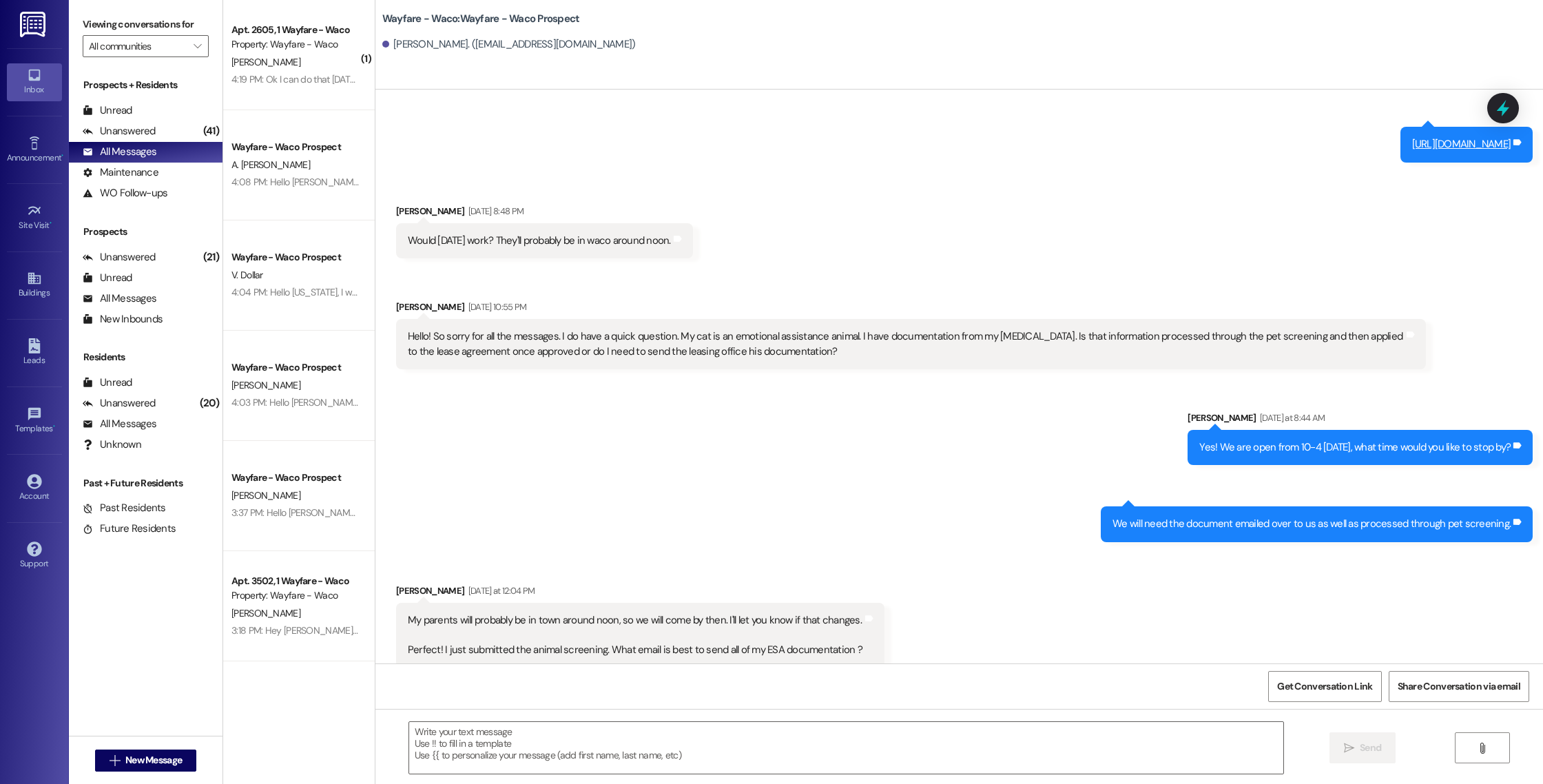
click at [1040, 446] on div "Sent via SMS [PERSON_NAME] [DATE] at 8:44 AM Yes! We are open from 10-4 [DATE],…" at bounding box center [959, 466] width 1168 height 173
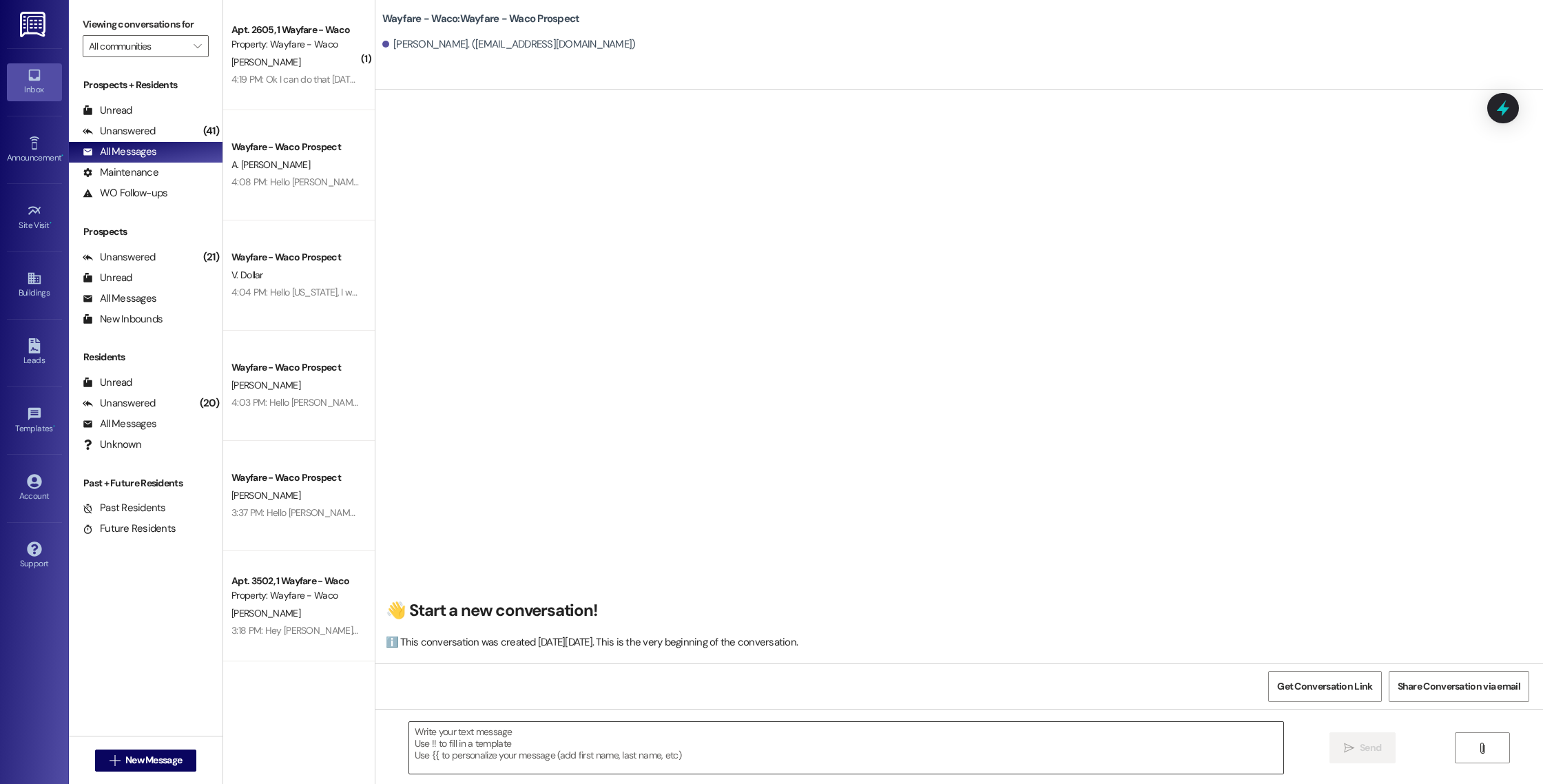
click at [485, 747] on textarea at bounding box center [846, 748] width 875 height 52
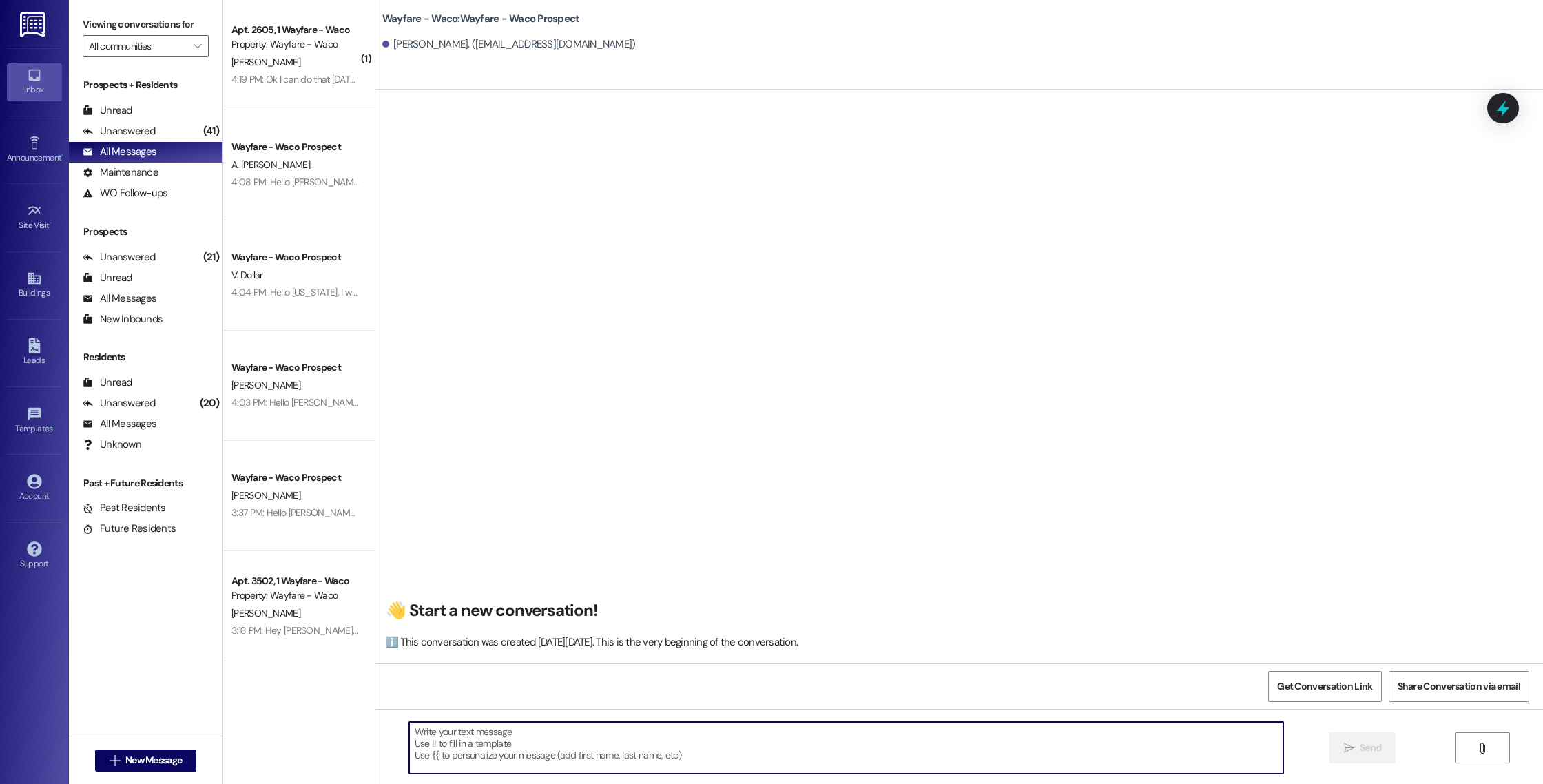
paste textarea "Hello [PERSON_NAME], I wanted to touch base with you and see if you were still …"
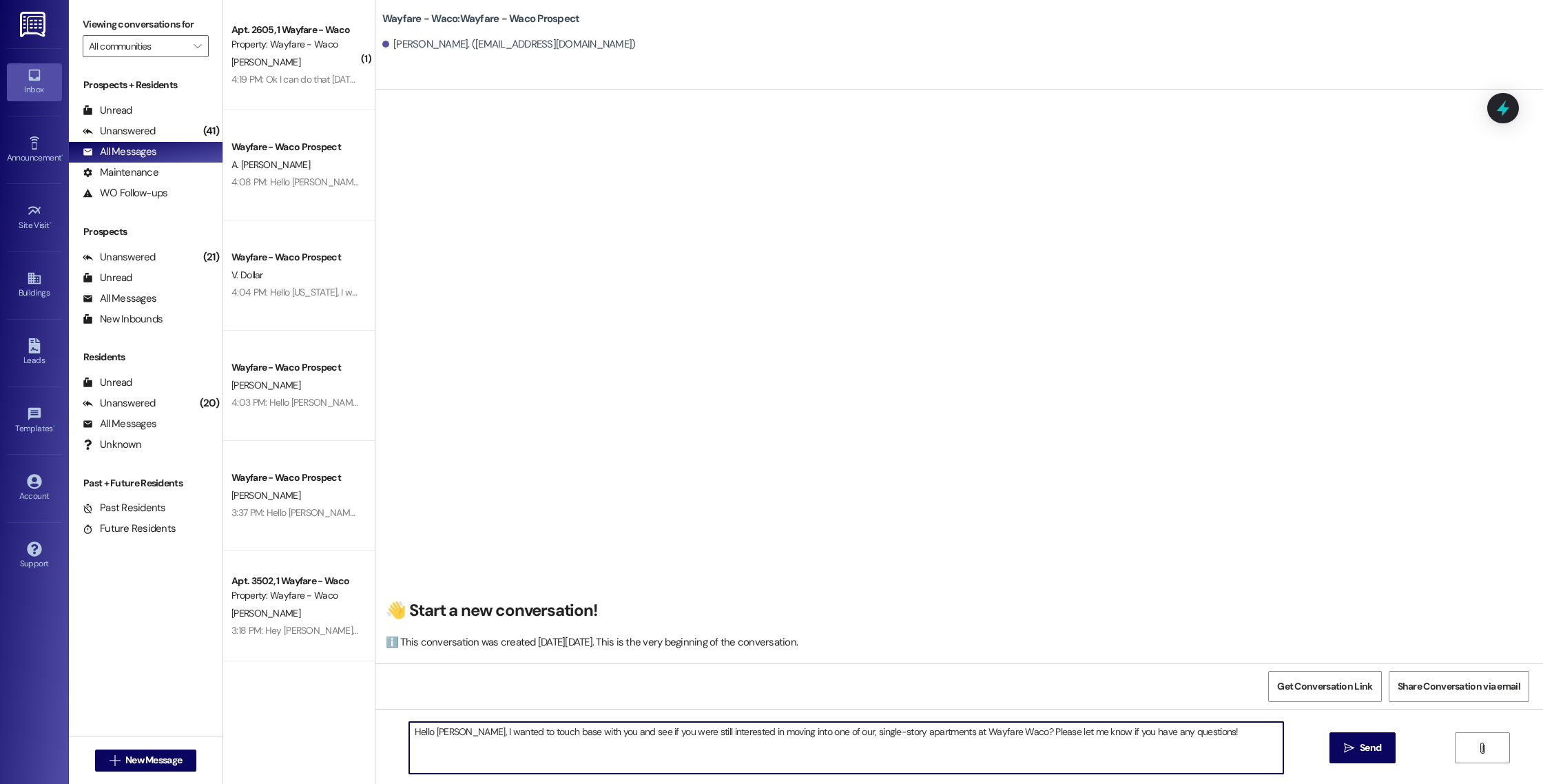
click at [432, 732] on textarea "Hello [PERSON_NAME], I wanted to touch base with you and see if you were still …" at bounding box center [846, 748] width 875 height 52
type textarea "Hello [PERSON_NAME], I wanted to touch base with you and see if you were still …"
click at [1331, 744] on button " Send" at bounding box center [1363, 748] width 67 height 31
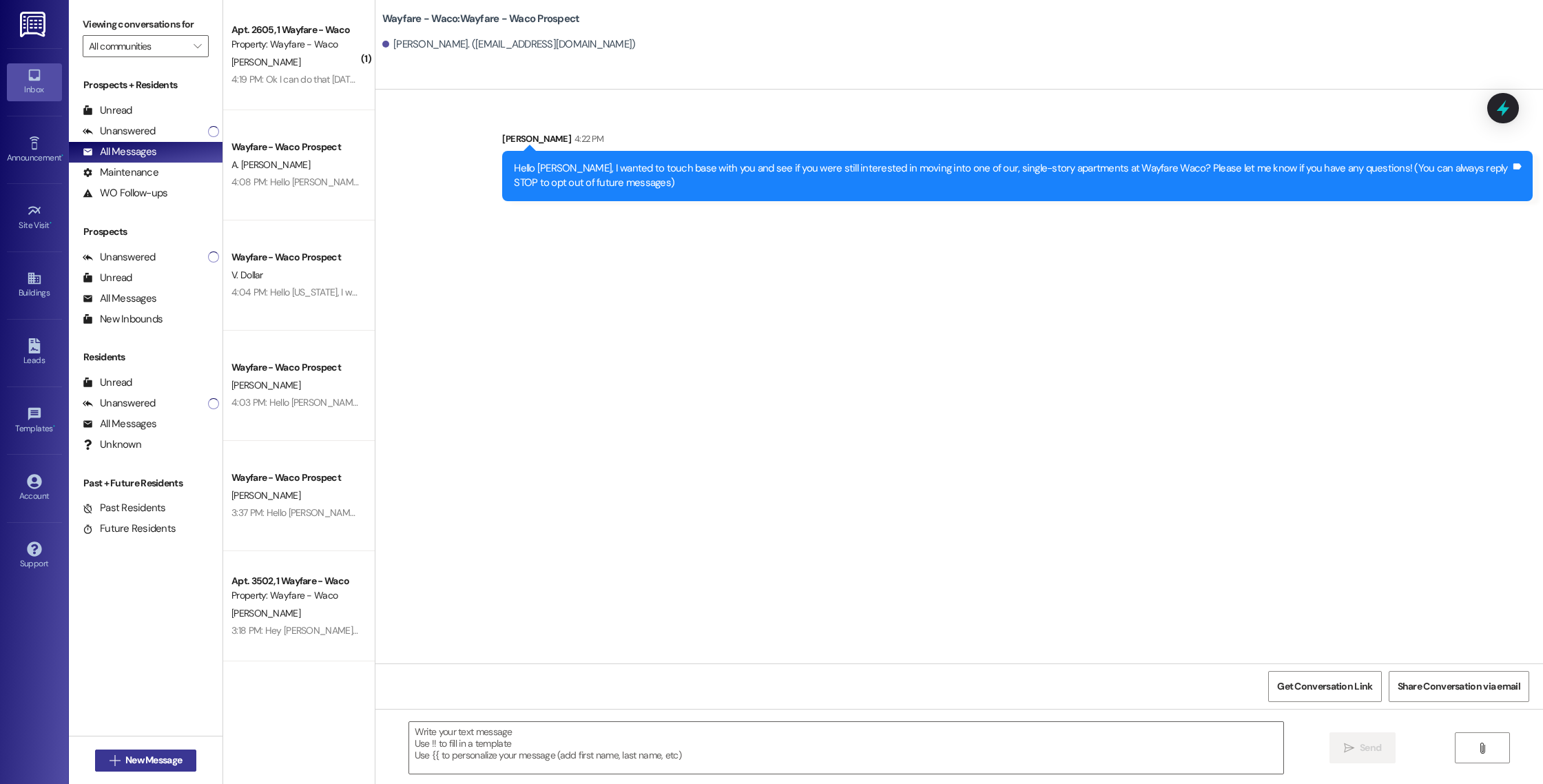
click at [126, 755] on span "New Message" at bounding box center [153, 759] width 56 height 15
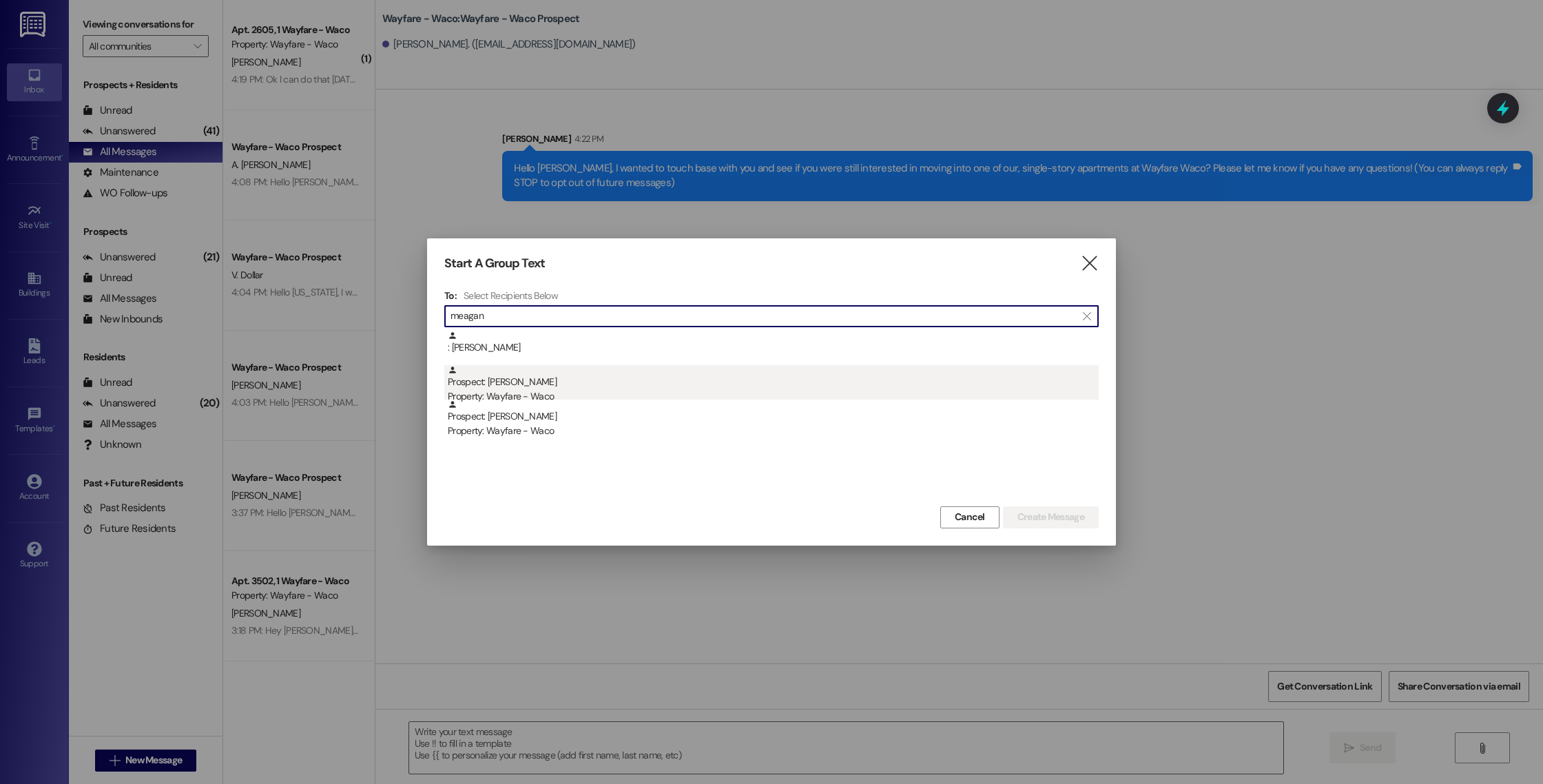
type input "meagan"
click at [817, 388] on div "Prospect: [PERSON_NAME] Property: Wayfare - Waco" at bounding box center [773, 385] width 651 height 39
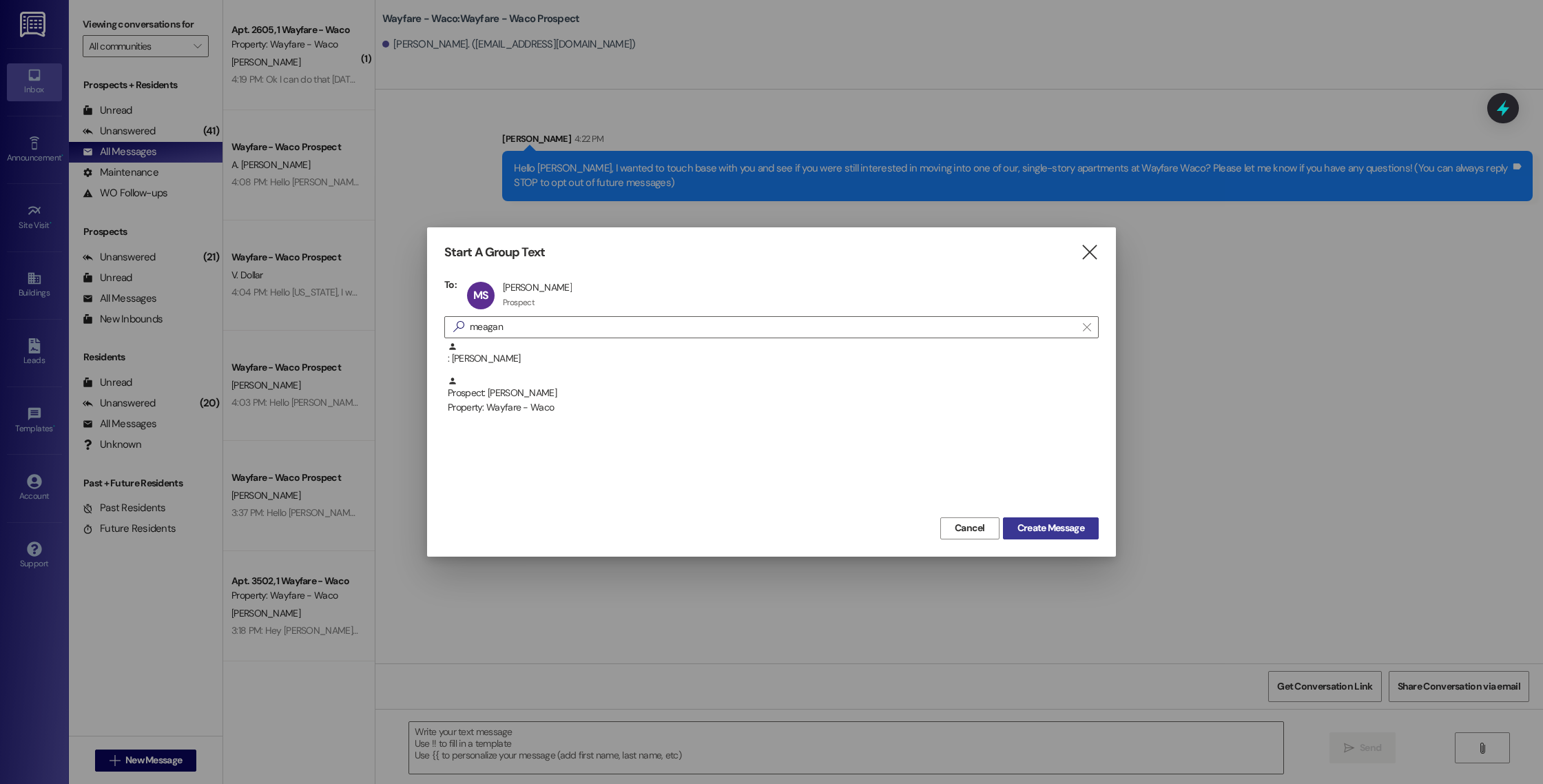
click at [1027, 519] on button "Create Message" at bounding box center [1051, 528] width 95 height 22
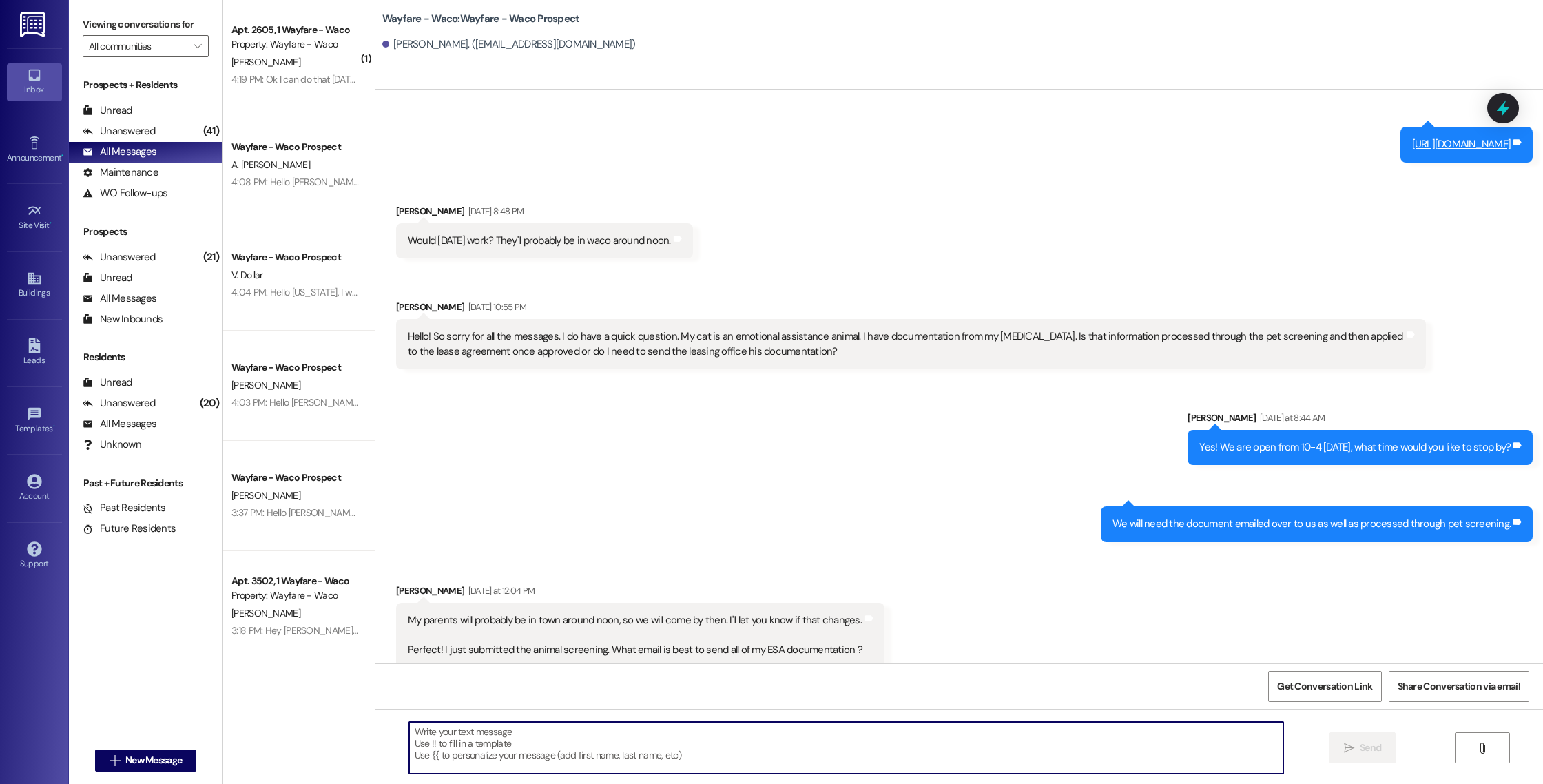
click at [653, 760] on textarea at bounding box center [846, 748] width 875 height 52
click at [675, 737] on textarea "Hello [PERSON_NAME], this is a friendly reinder that your lease agreenemnt" at bounding box center [846, 748] width 875 height 52
click at [827, 736] on textarea "Hello [PERSON_NAME], this is a friendly reminder that your lease agreement has …" at bounding box center [846, 748] width 875 height 52
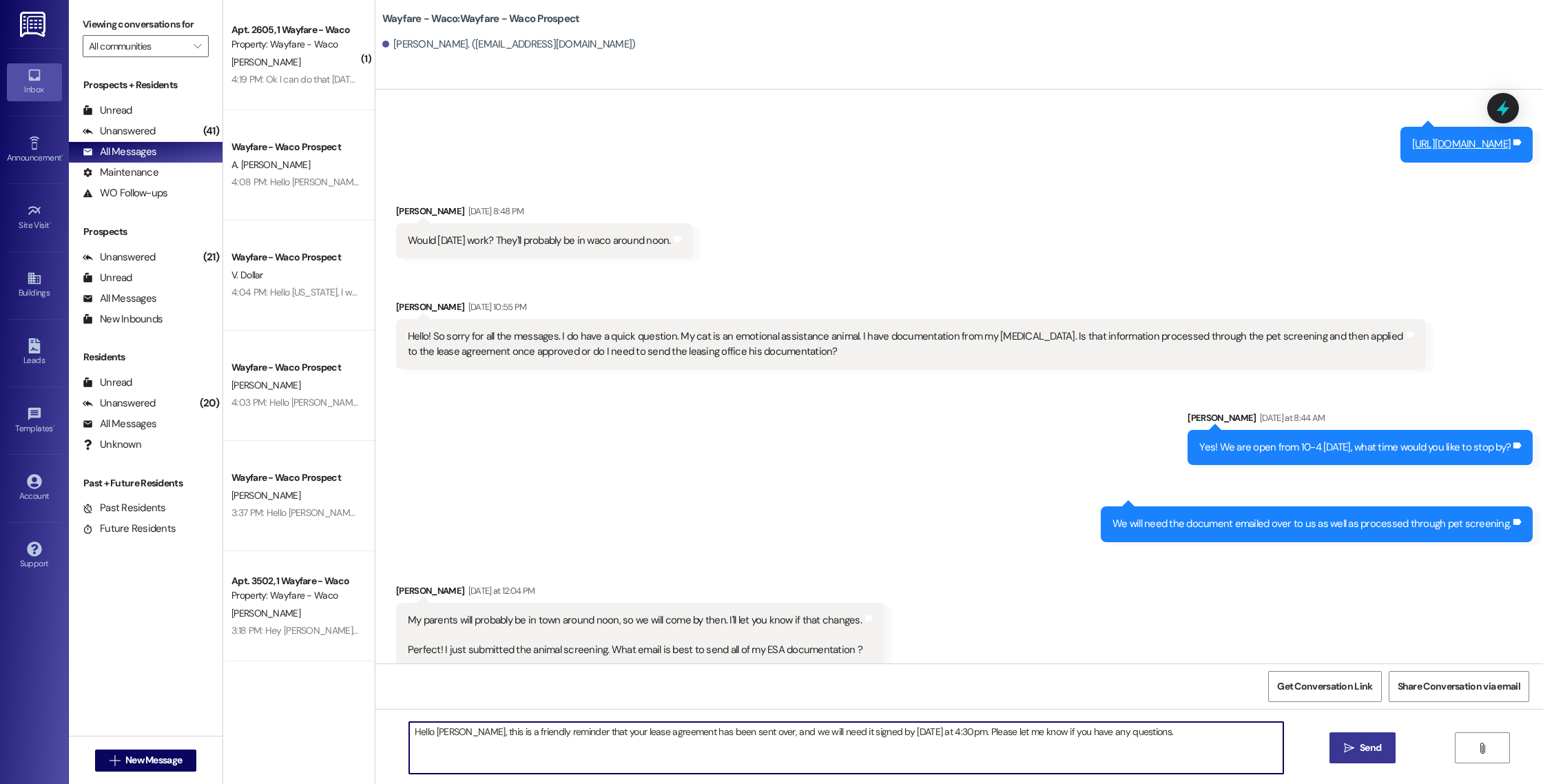
type textarea "Hello [PERSON_NAME], this is a friendly reminder that your lease agreement has …"
click at [1367, 755] on button " Send" at bounding box center [1363, 748] width 67 height 31
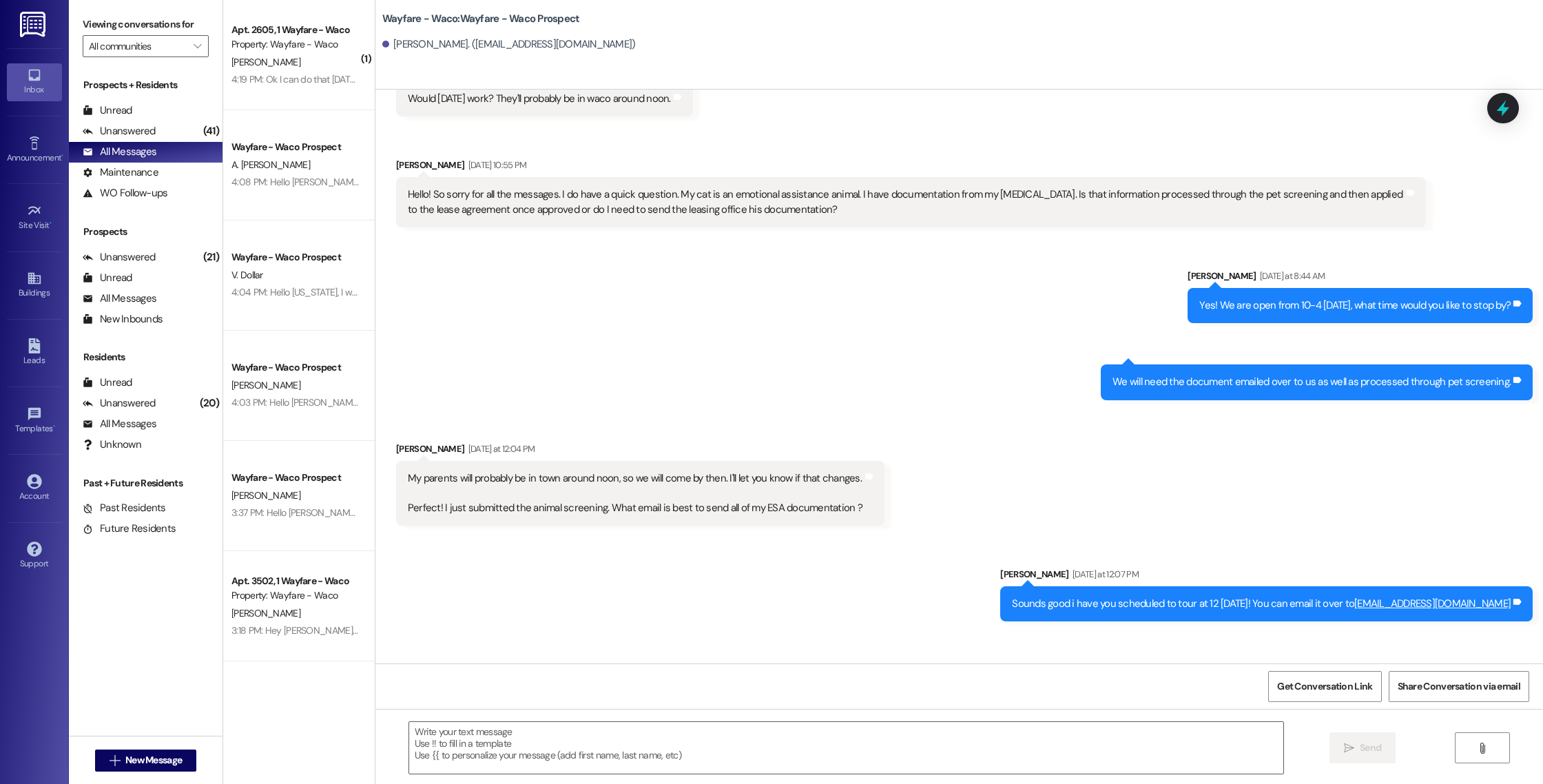
scroll to position [1783, 0]
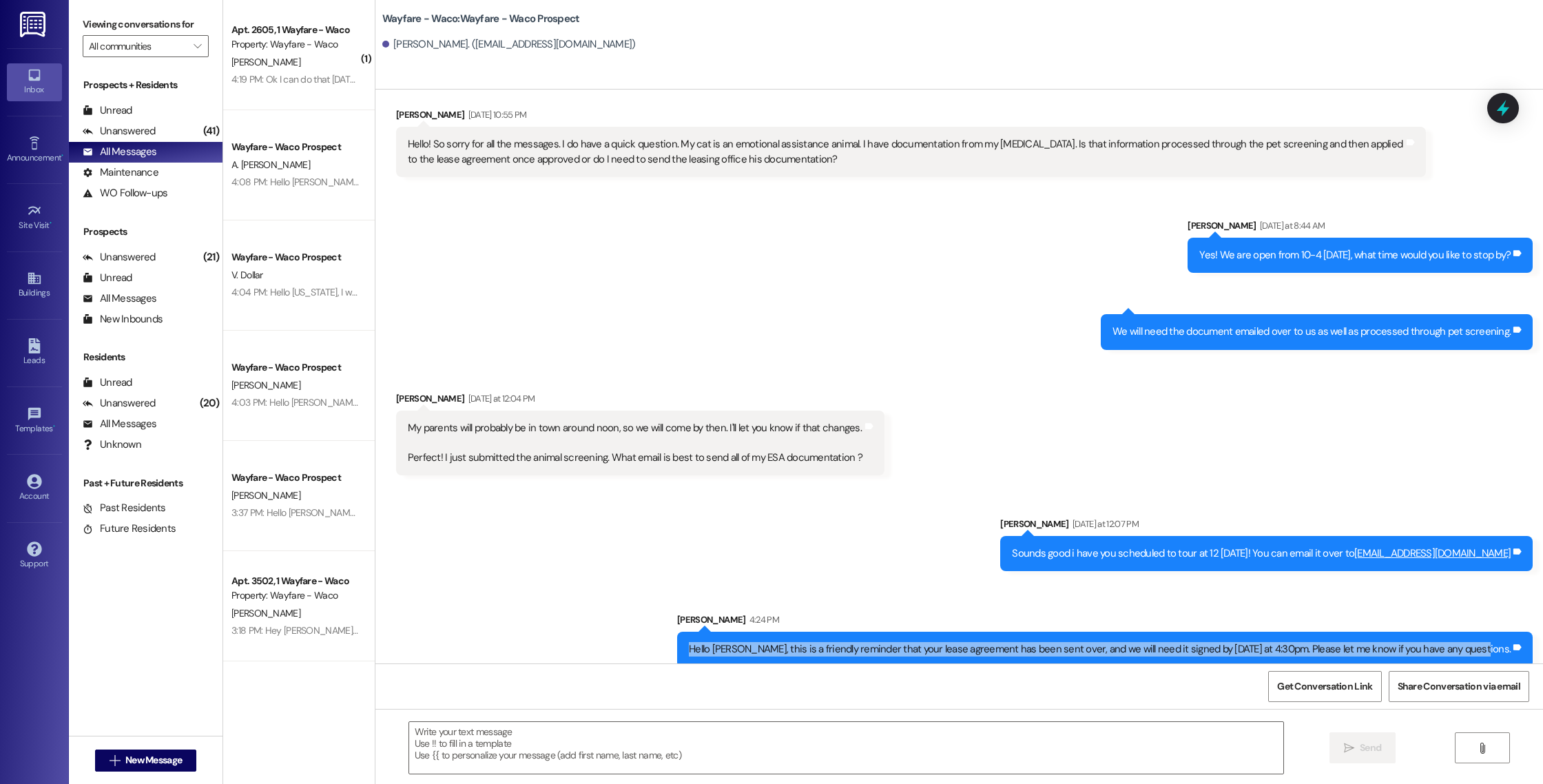
drag, startPoint x: 1505, startPoint y: 635, endPoint x: 830, endPoint y: 621, distance: 675.1
click at [830, 632] on div "Hello [PERSON_NAME], this is a friendly reminder that your lease agreement has …" at bounding box center [1105, 649] width 856 height 35
copy div "Hello [PERSON_NAME], this is a friendly reminder that your lease agreement has …"
click at [830, 632] on div "Hello [PERSON_NAME], this is a friendly reminder that your lease agreement has …" at bounding box center [1105, 649] width 856 height 35
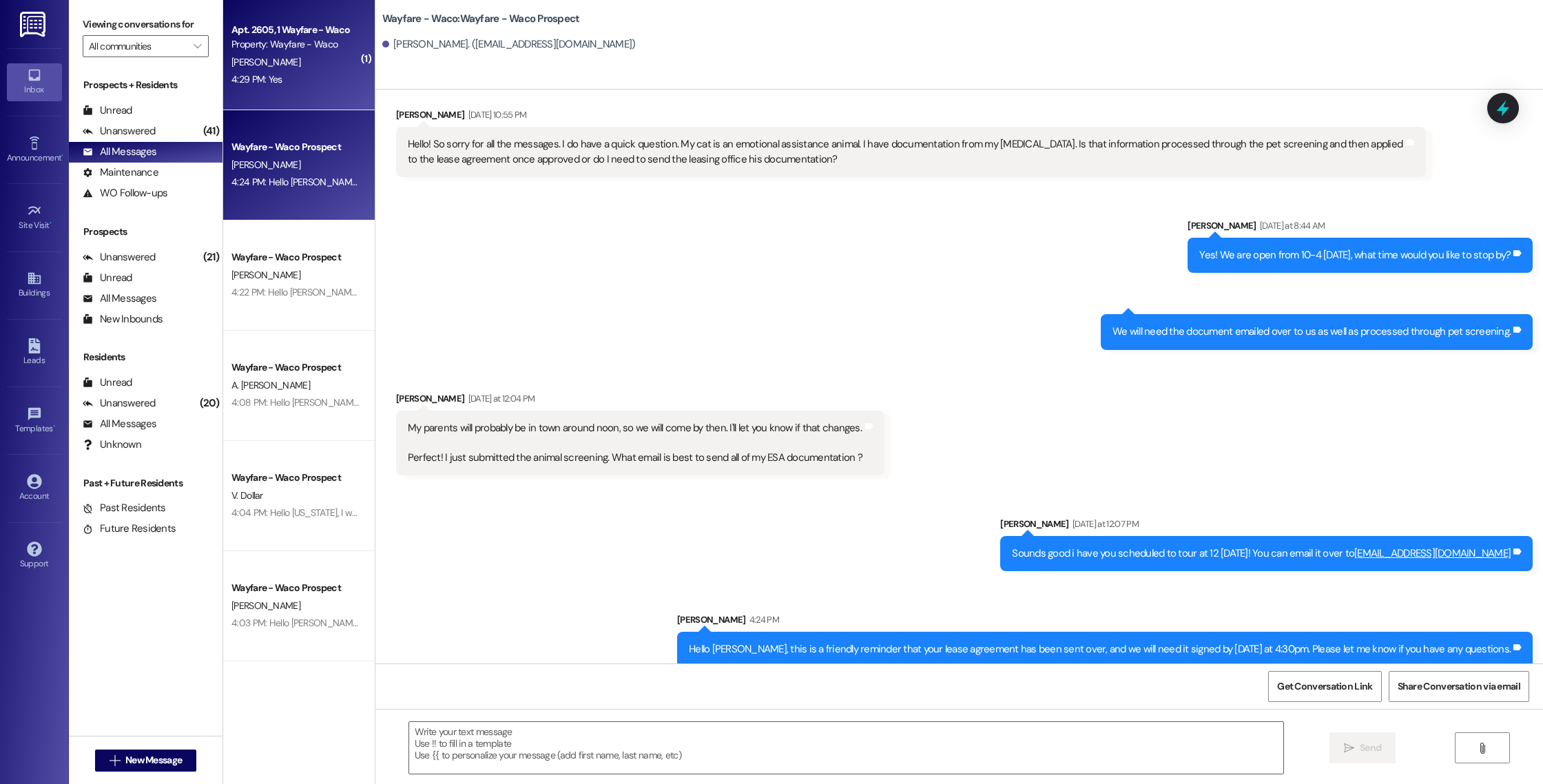
click at [306, 93] on div "Apt. 2605, 1 Wayfare - Waco Property: Wayfare - Waco [PERSON_NAME] 4:29 PM: Yes…" at bounding box center [299, 55] width 151 height 110
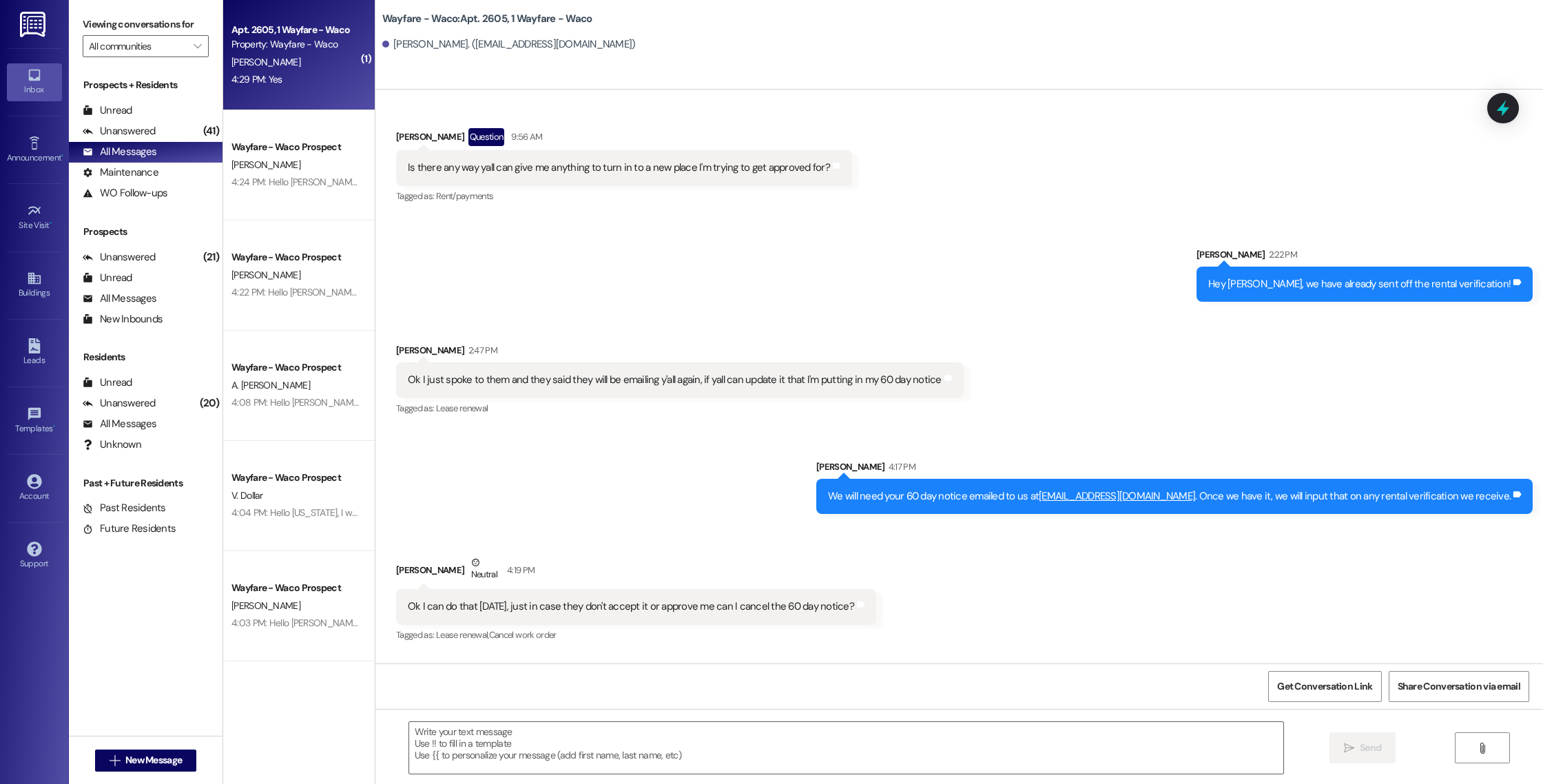
scroll to position [8426, 0]
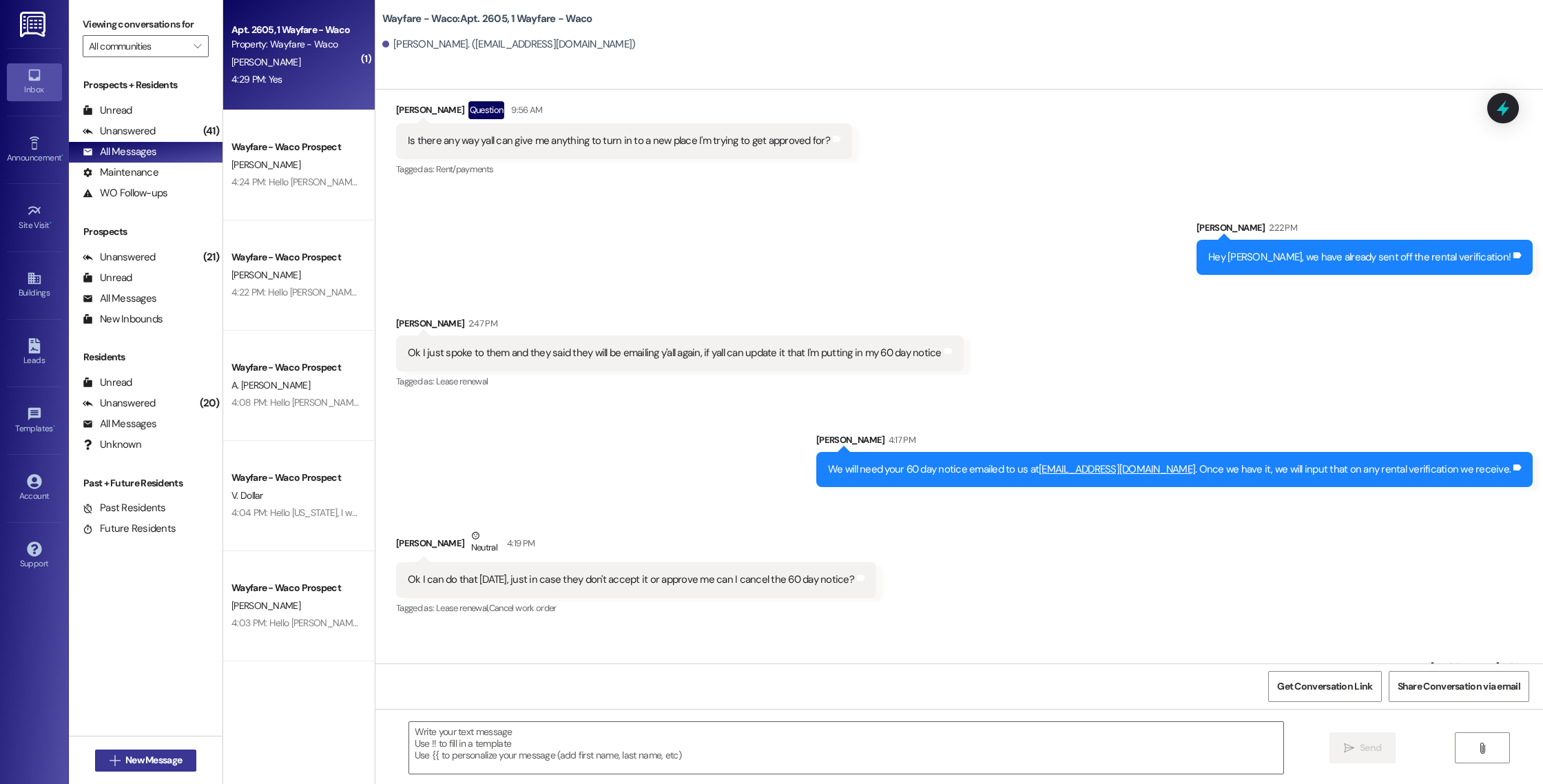
click at [126, 756] on span "New Message" at bounding box center [153, 759] width 56 height 15
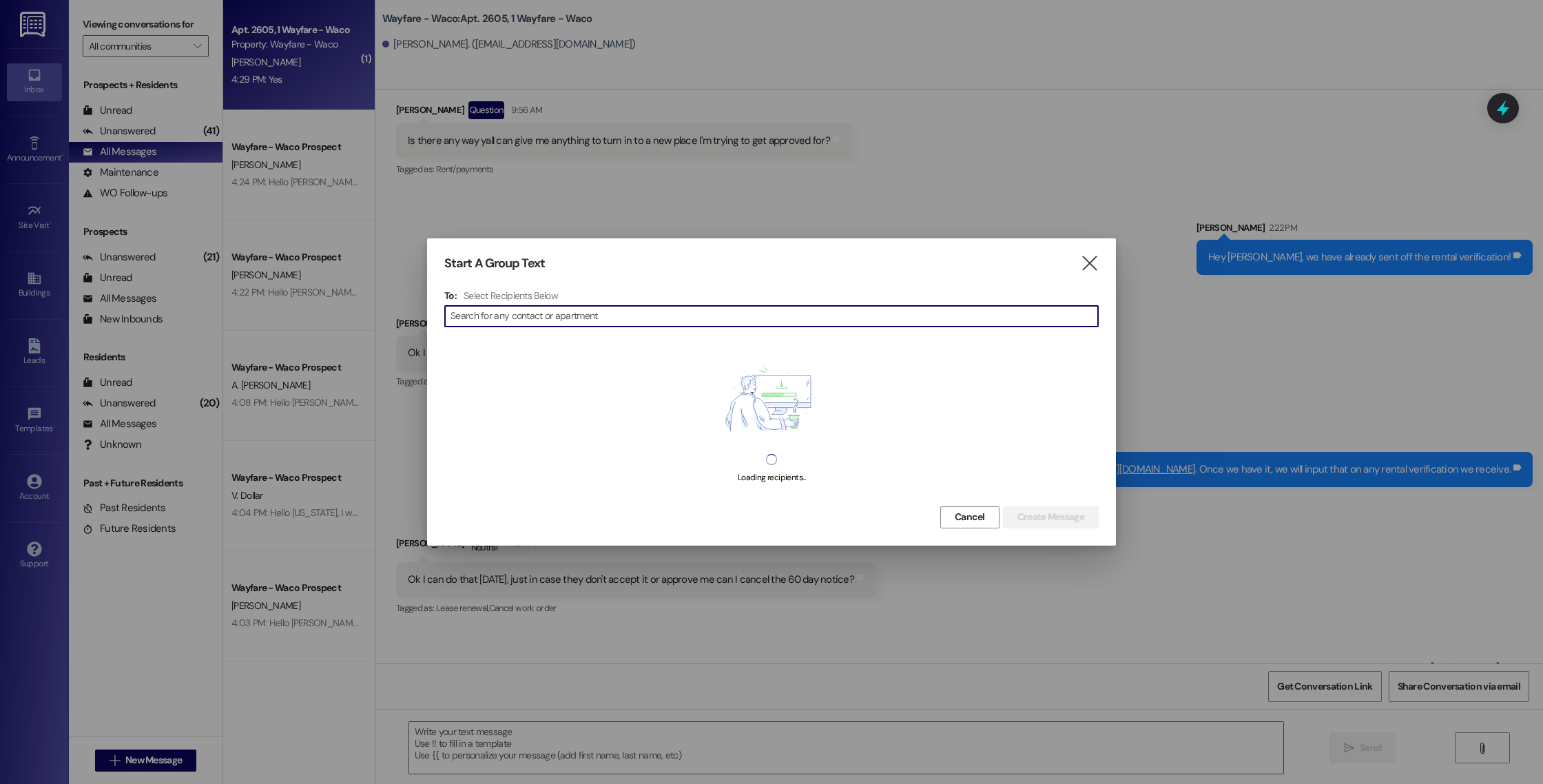
click at [757, 319] on input at bounding box center [773, 316] width 648 height 20
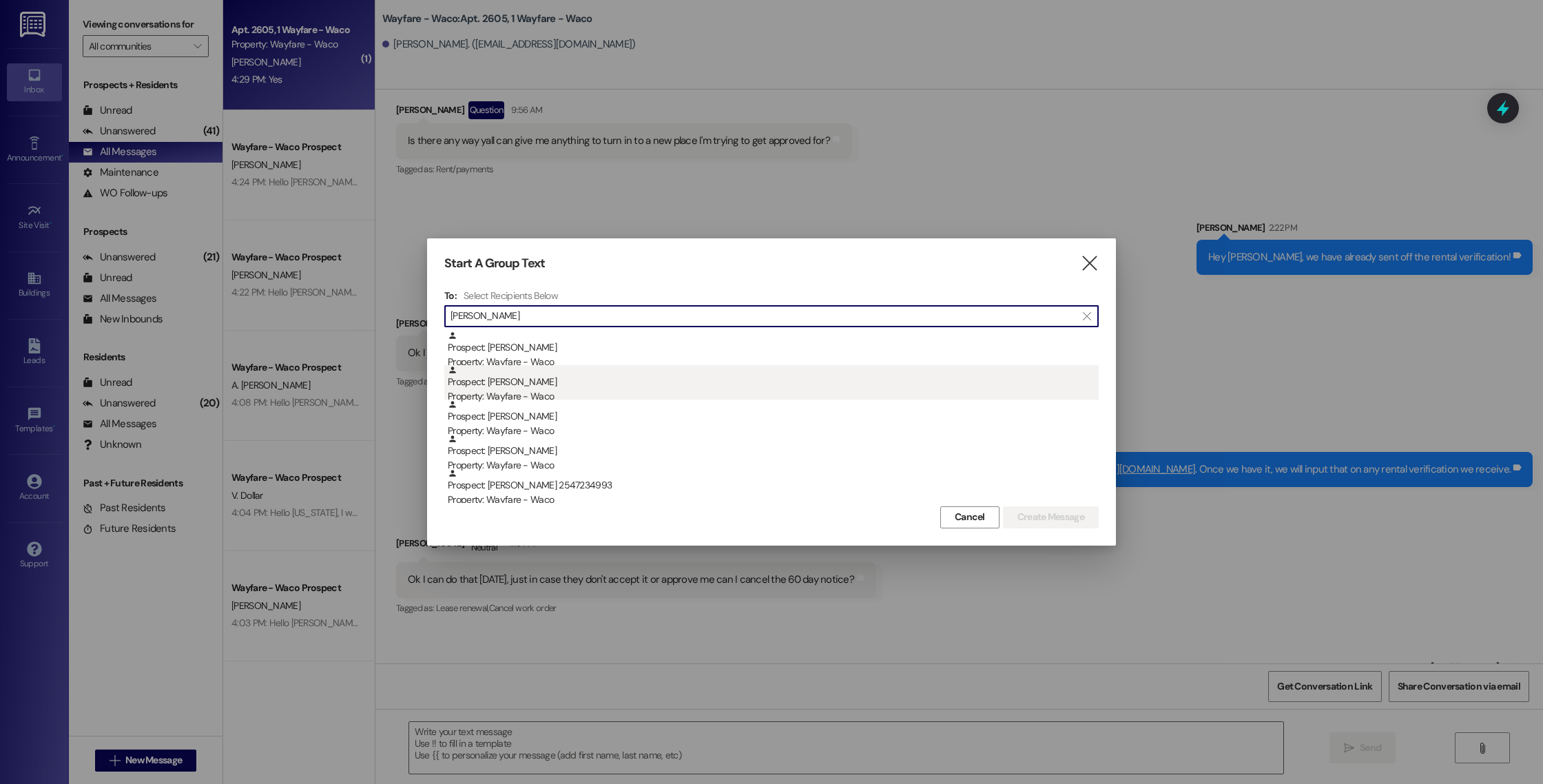
type input "[PERSON_NAME]"
click at [526, 392] on div "Property: Wayfare - Waco" at bounding box center [773, 396] width 651 height 15
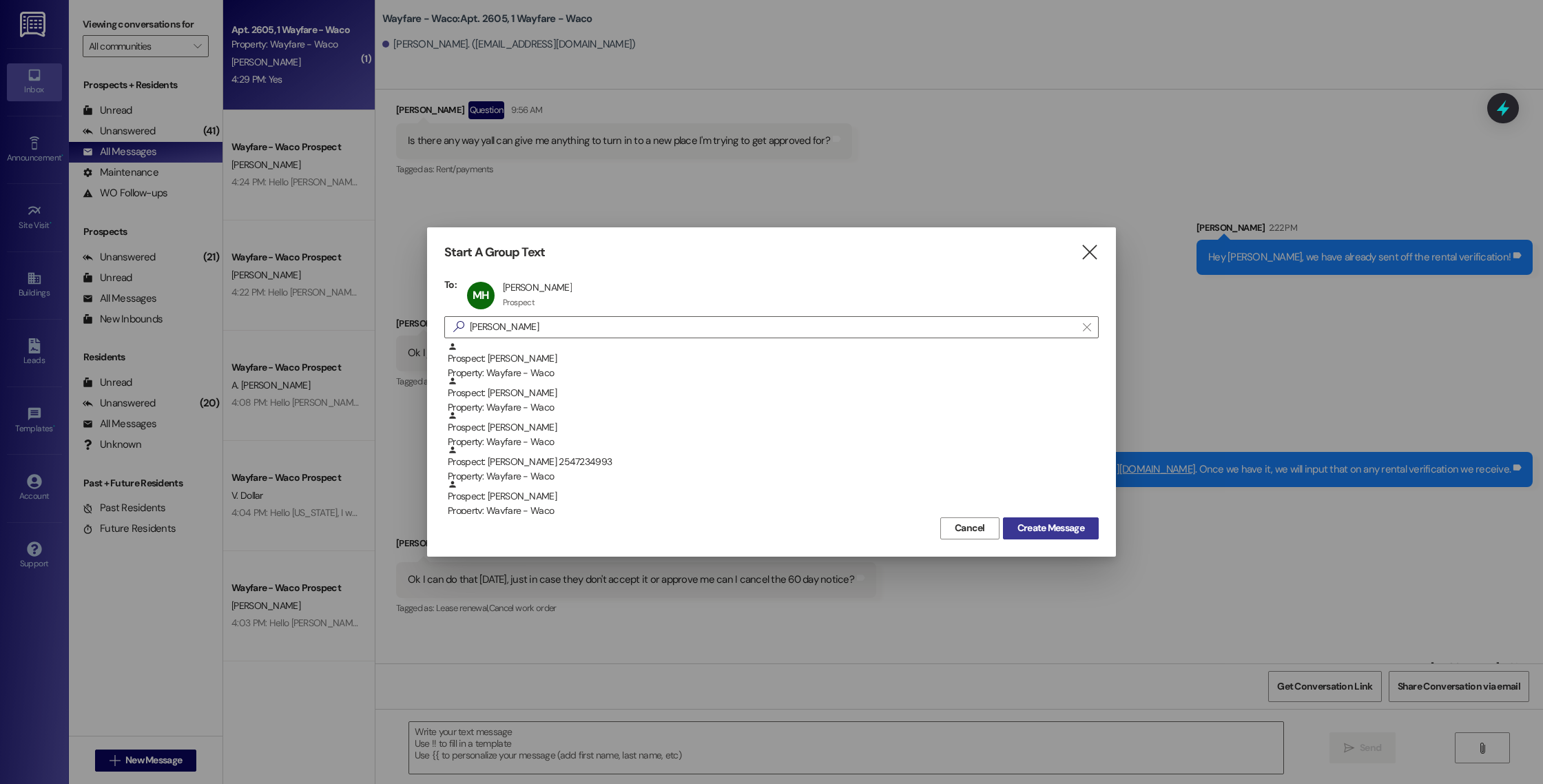
click at [1057, 527] on span "Create Message" at bounding box center [1051, 528] width 67 height 15
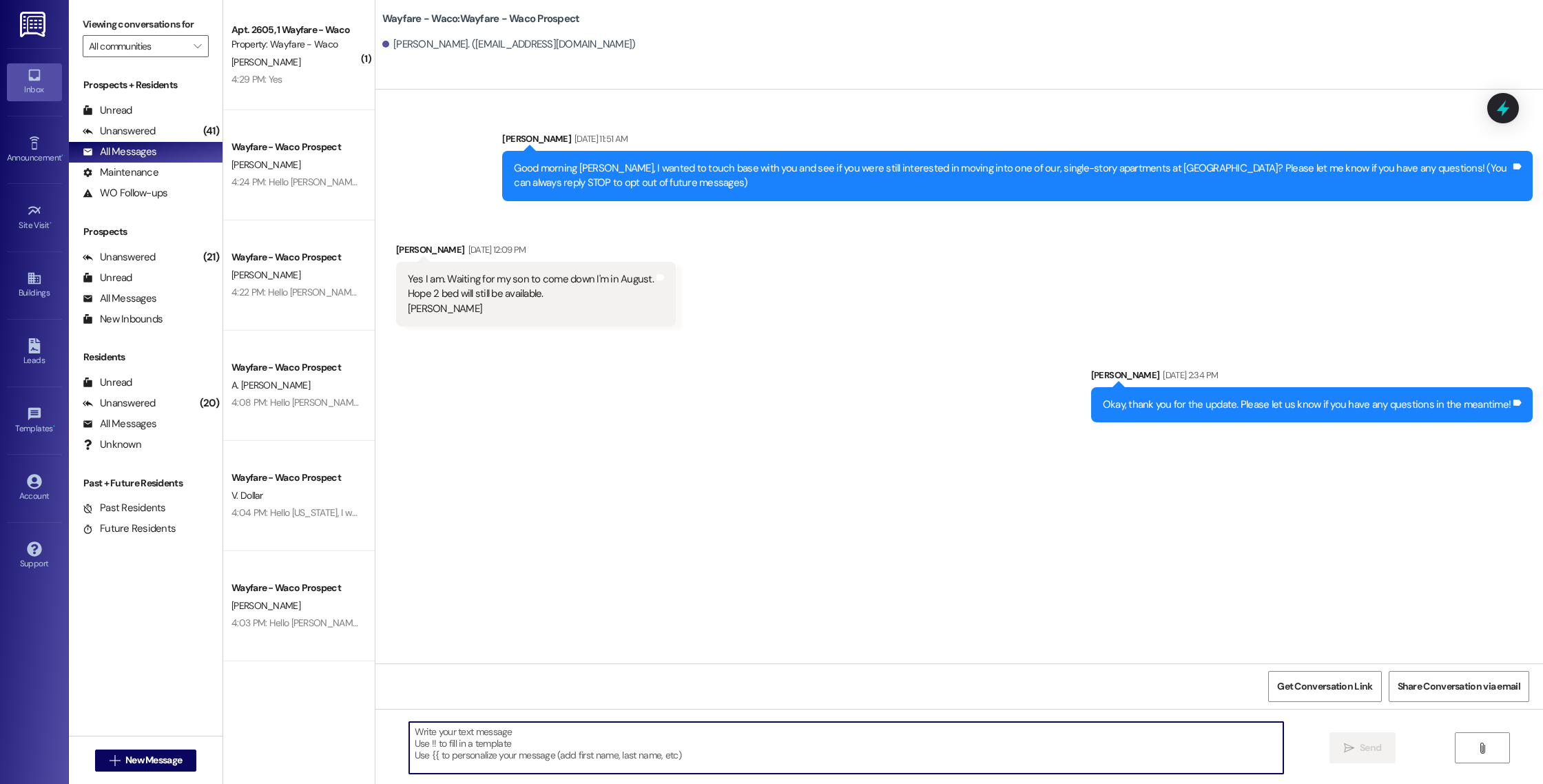
click at [613, 750] on textarea at bounding box center [846, 748] width 875 height 52
drag, startPoint x: 738, startPoint y: 741, endPoint x: 399, endPoint y: 729, distance: 339.2
click at [409, 729] on textarea "Hey [PERSON_NAME], I just wanted to reach out and see if you were wanting to" at bounding box center [846, 748] width 875 height 52
paste textarea "llo (__), I wanted to see if you were still interested in scheduling a tour for…"
click at [409, 743] on textarea "Hello (__), I wanted to see if you were still interested in scheduling a tour f…" at bounding box center [846, 748] width 875 height 52
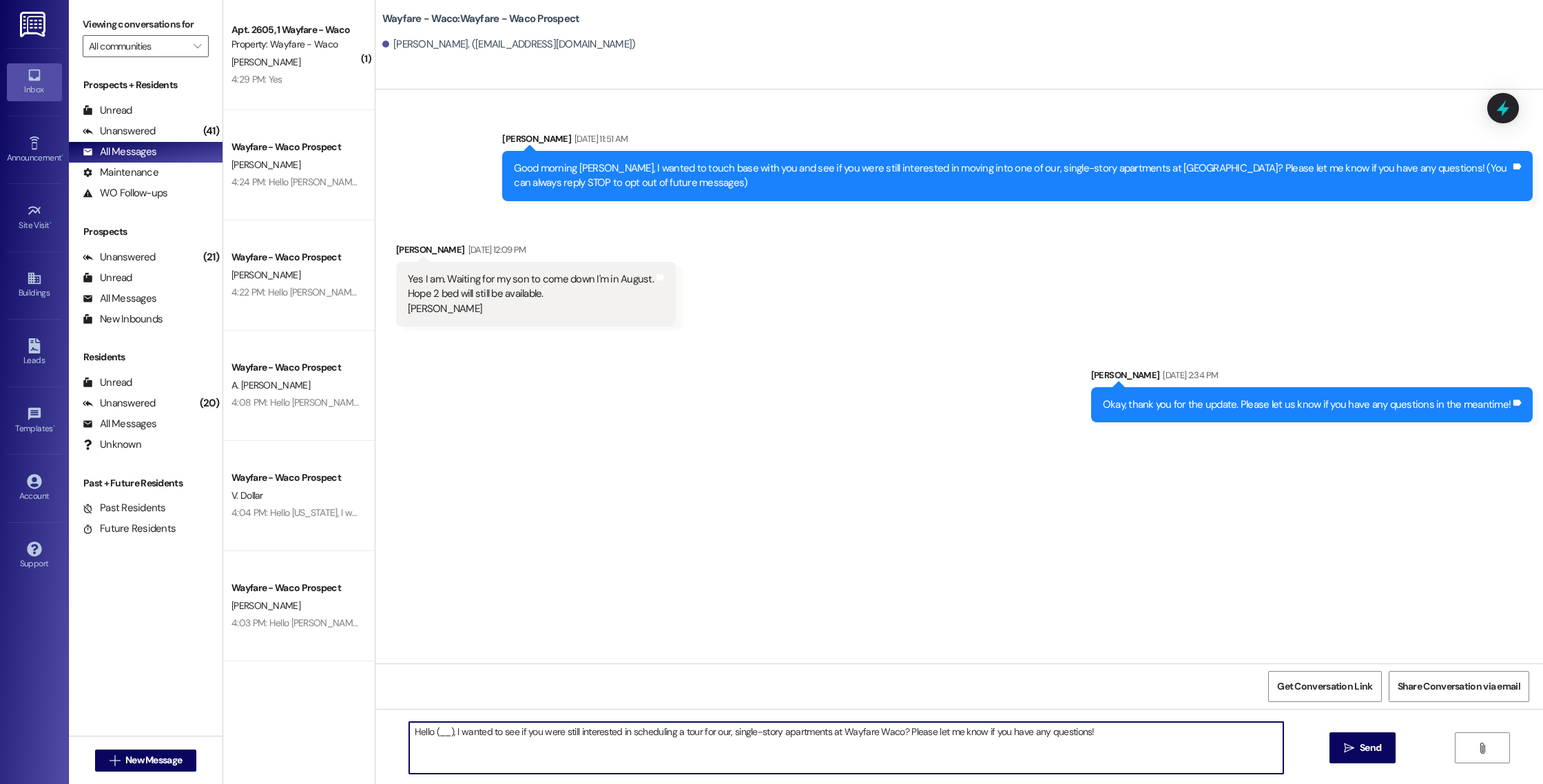
click at [441, 732] on textarea "Hello (__), I wanted to see if you were still interested in scheduling a tour f…" at bounding box center [846, 748] width 875 height 52
click at [672, 734] on textarea "Hello [PERSON_NAME], I wanted to see if you were still interested in scheduling…" at bounding box center [846, 748] width 875 height 52
drag, startPoint x: 1171, startPoint y: 738, endPoint x: 392, endPoint y: 734, distance: 779.0
click at [402, 734] on div "Hello [PERSON_NAME], I wanted to see if you were still interested in scheduling…" at bounding box center [839, 748] width 876 height 53
click at [1263, 757] on textarea "Hello [PERSON_NAME], I wanted to see if you were still interested in scheduling…" at bounding box center [846, 748] width 875 height 52
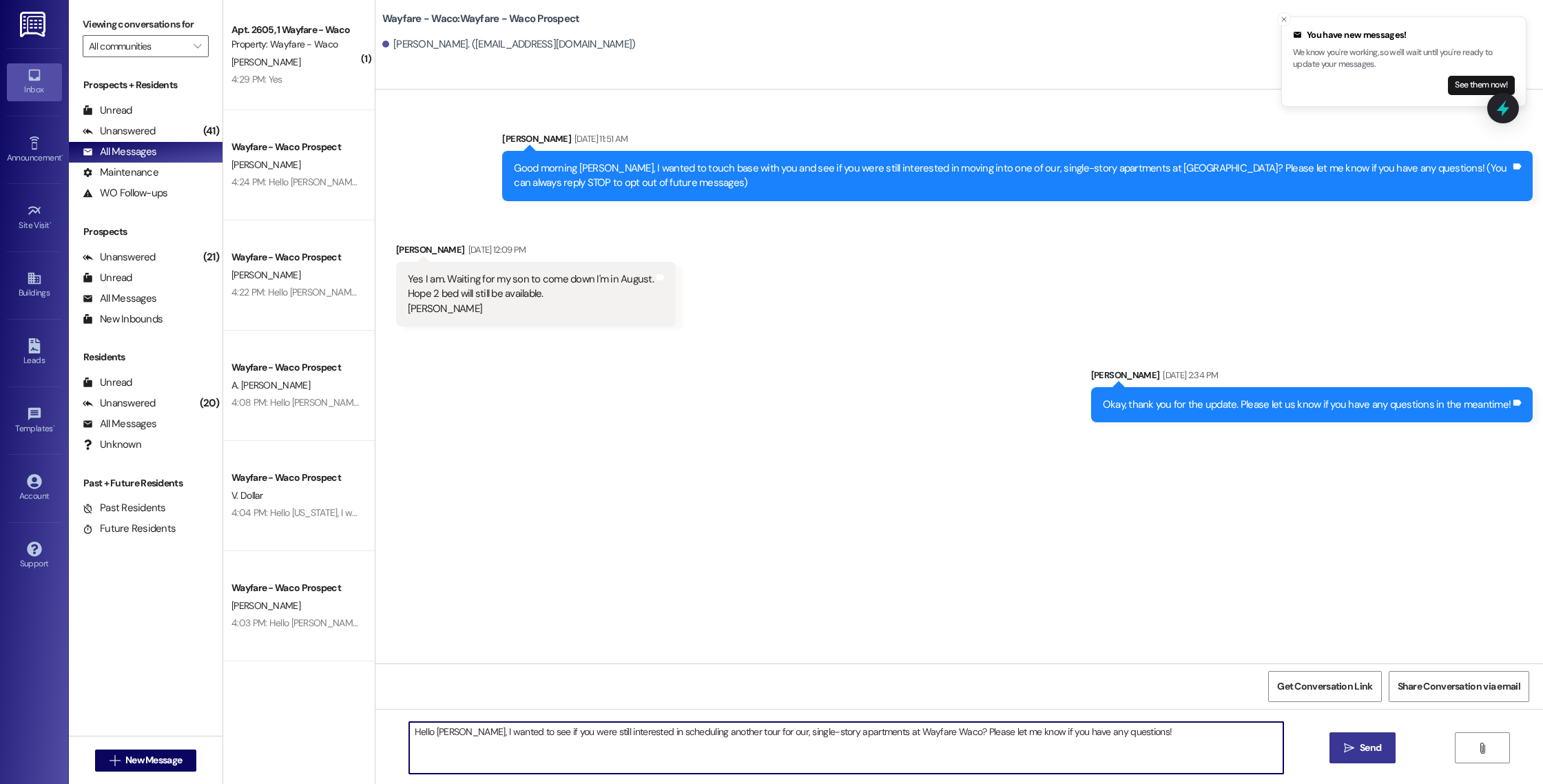
type textarea "Hello [PERSON_NAME], I wanted to see if you were still interested in scheduling…"
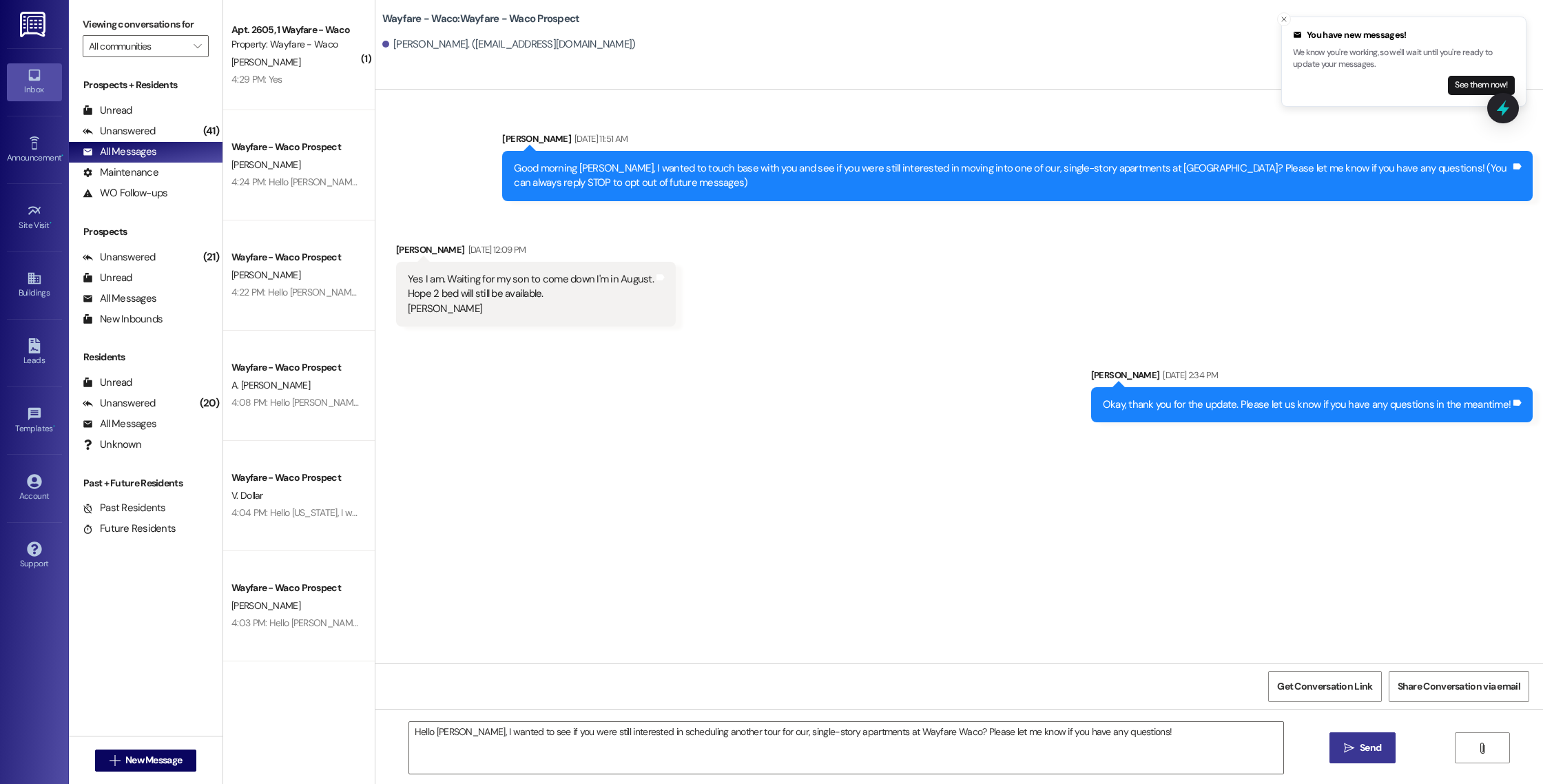
click at [1357, 754] on span "Send" at bounding box center [1370, 748] width 27 height 15
